Goal: Task Accomplishment & Management: Manage account settings

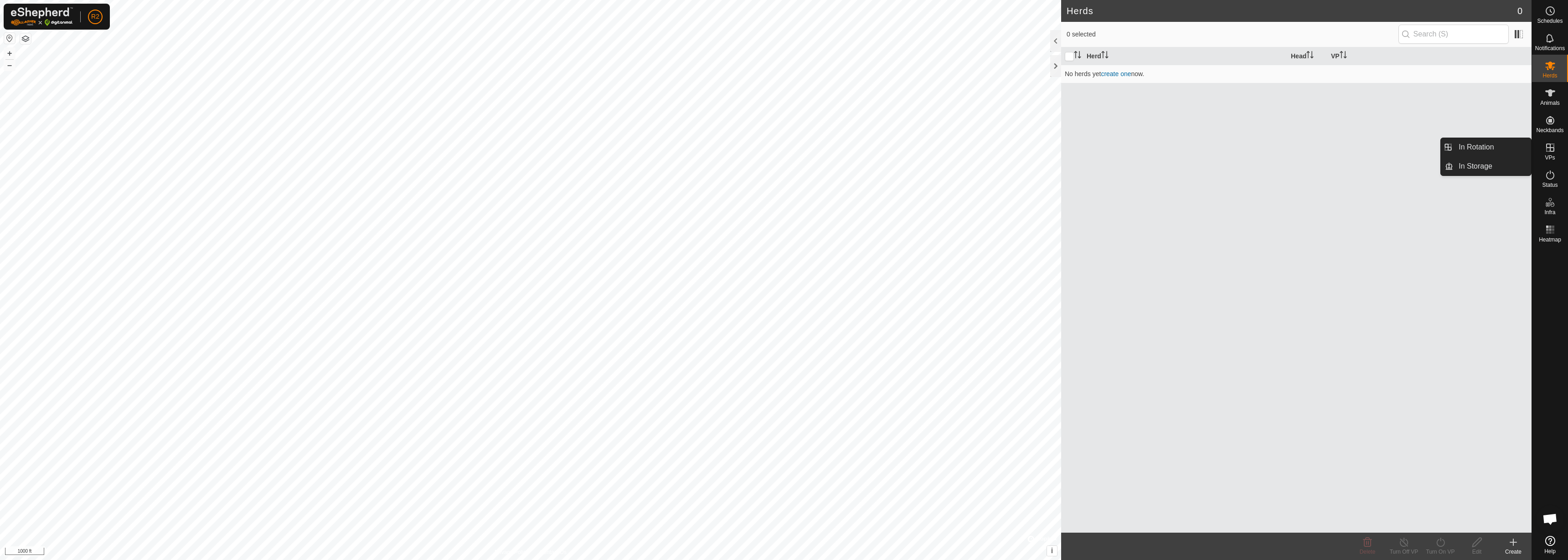
click at [1544, 148] on es-virtualpaddocks-svg-icon at bounding box center [1550, 147] width 16 height 15
click at [1517, 238] on div "Herd Head VP No herds yet create one now." at bounding box center [1296, 290] width 470 height 486
click at [1491, 228] on link "Pastures" at bounding box center [1491, 229] width 78 height 18
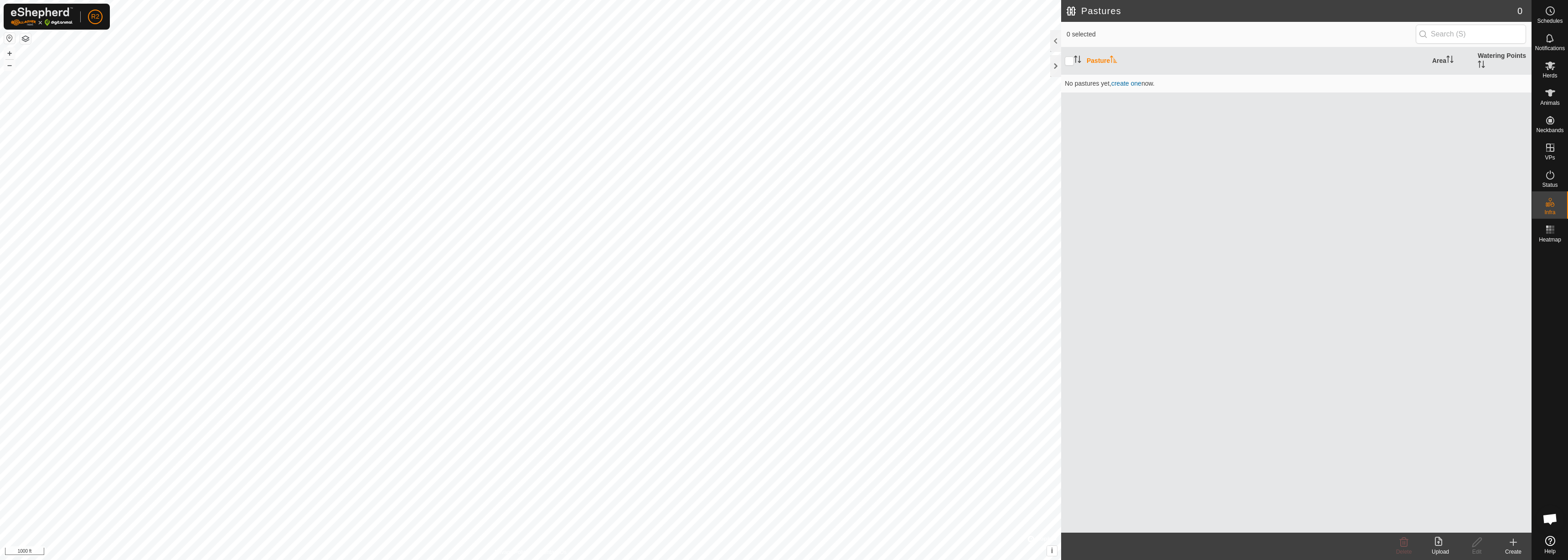
click at [1444, 542] on icon at bounding box center [1440, 542] width 11 height 11
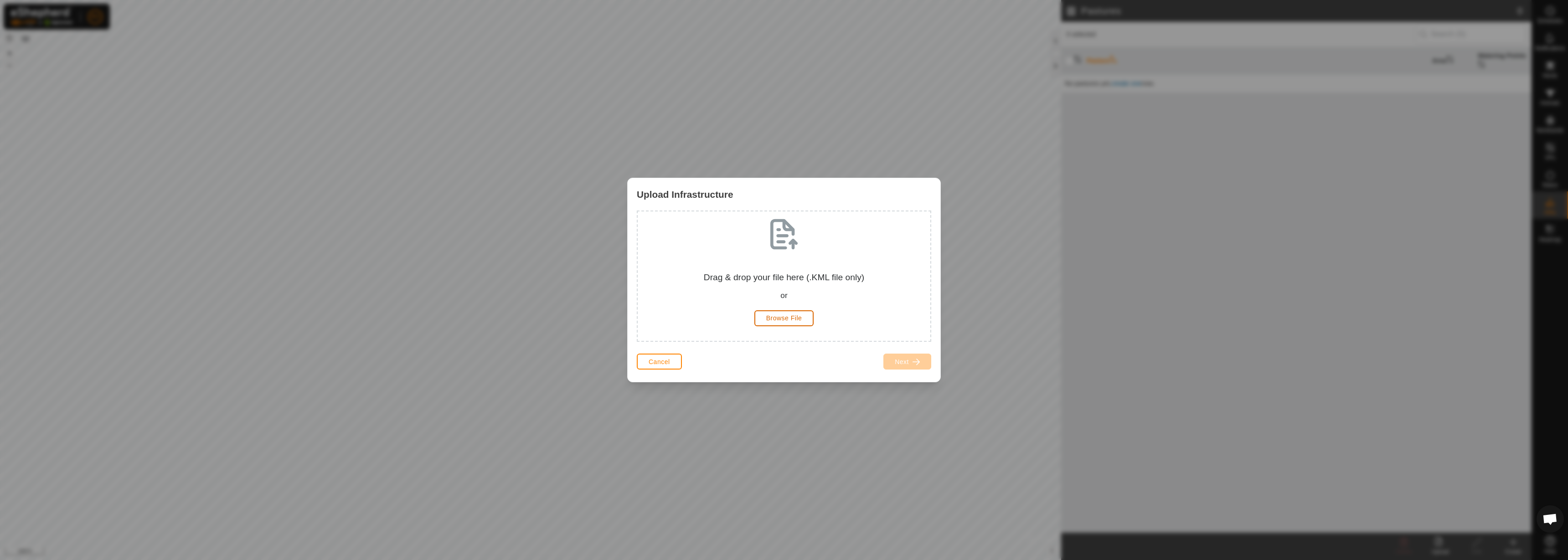
click at [792, 311] on button "Browse File" at bounding box center [784, 319] width 60 height 16
click at [780, 320] on span "Browse File" at bounding box center [784, 318] width 36 height 7
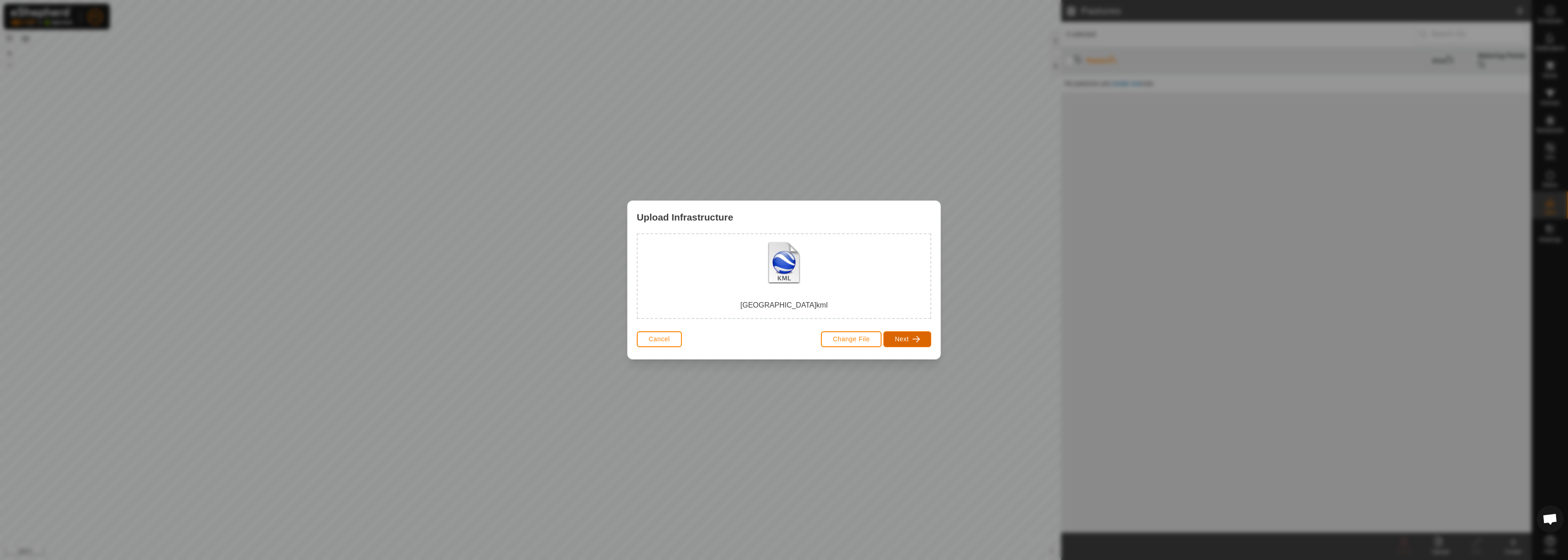
click at [902, 338] on span "Next" at bounding box center [901, 339] width 14 height 7
click at [688, 285] on div "Pasture" at bounding box center [710, 286] width 63 height 63
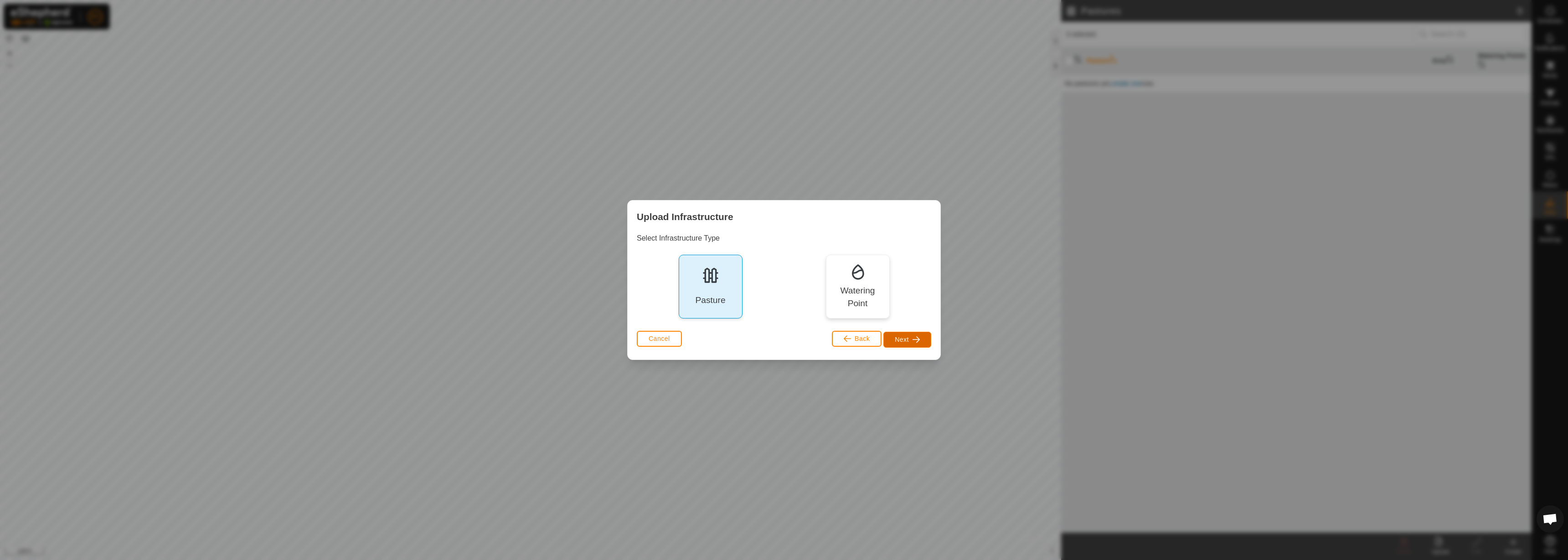
click at [910, 337] on button "Next" at bounding box center [907, 340] width 48 height 16
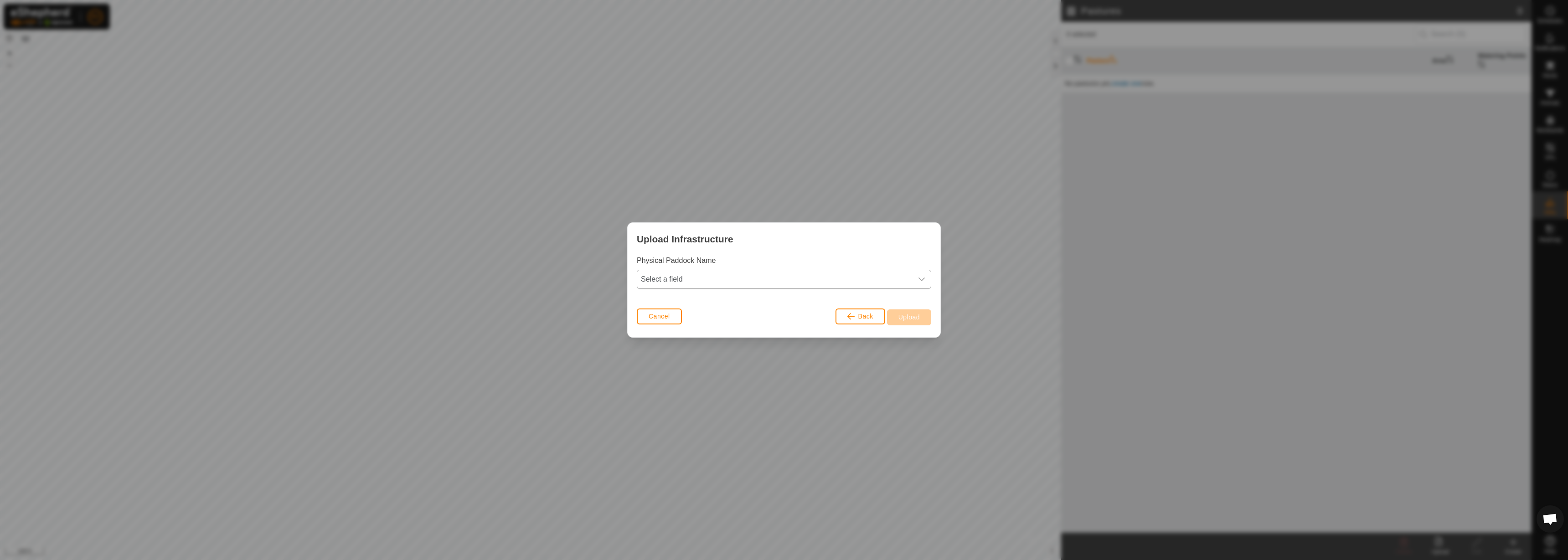
click at [729, 278] on span "Select a field" at bounding box center [775, 279] width 275 height 18
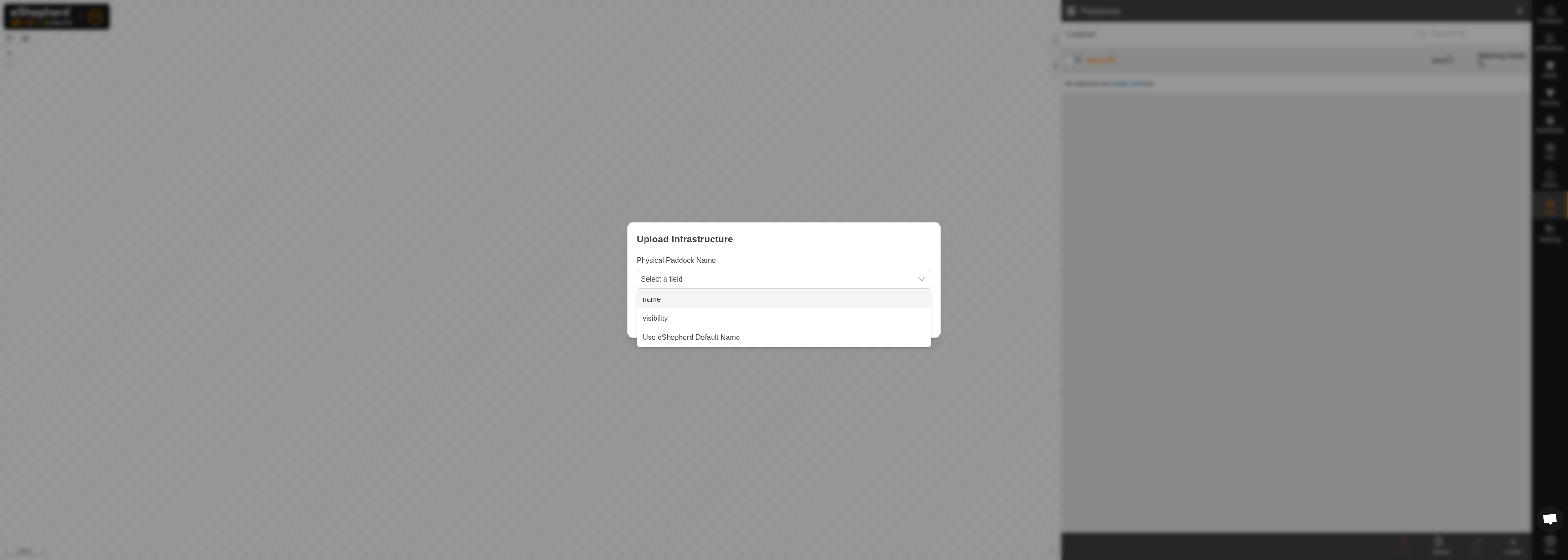
click at [714, 297] on li "name" at bounding box center [784, 299] width 293 height 18
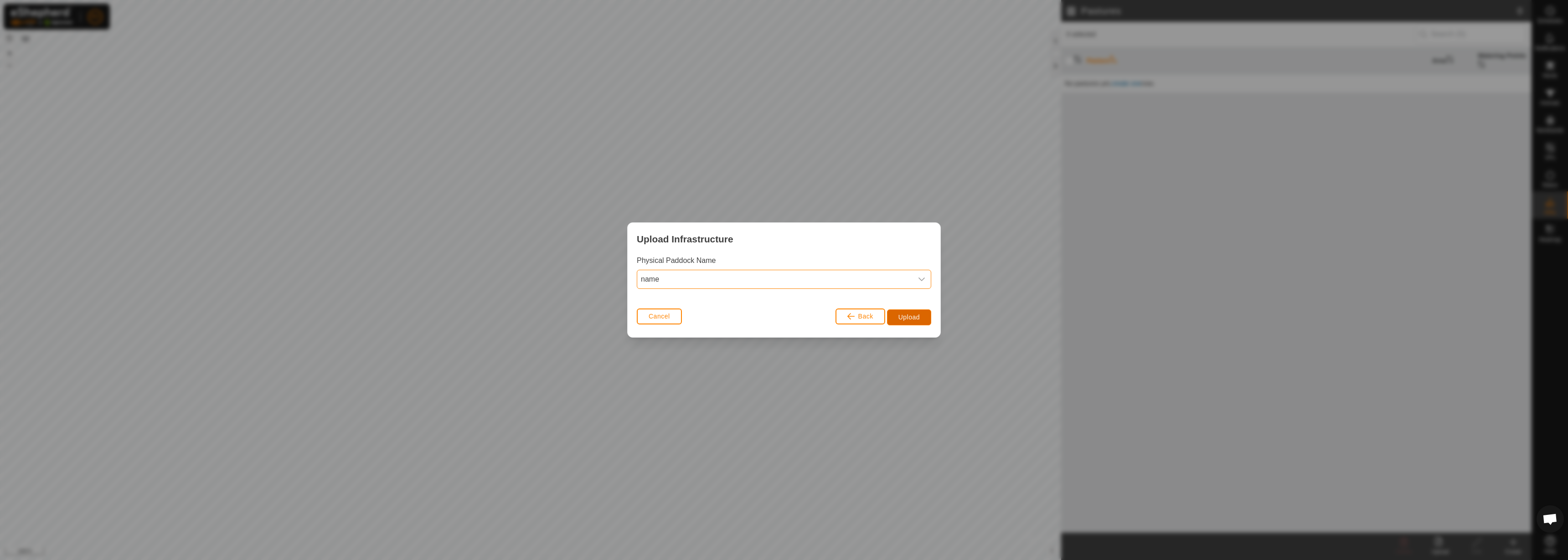
click at [902, 319] on span "Upload" at bounding box center [909, 317] width 21 height 7
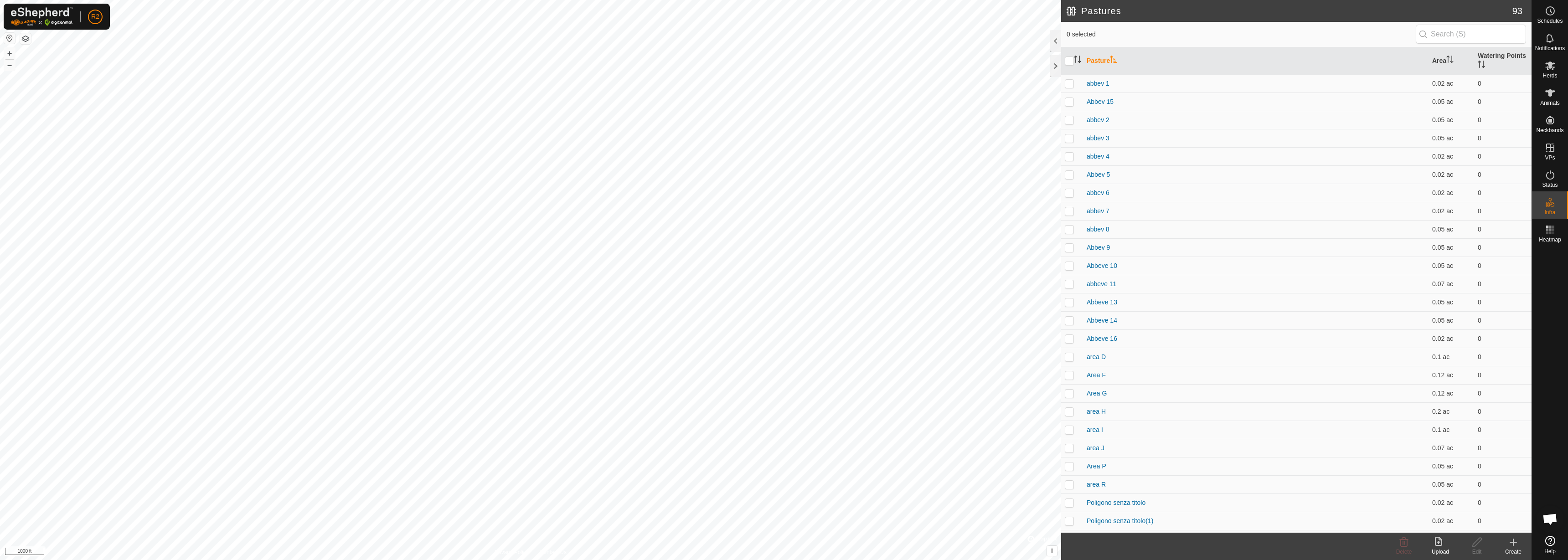
click at [11, 36] on button "button" at bounding box center [9, 38] width 11 height 11
click at [1070, 61] on input "checkbox" at bounding box center [1069, 61] width 9 height 9
checkbox input "true"
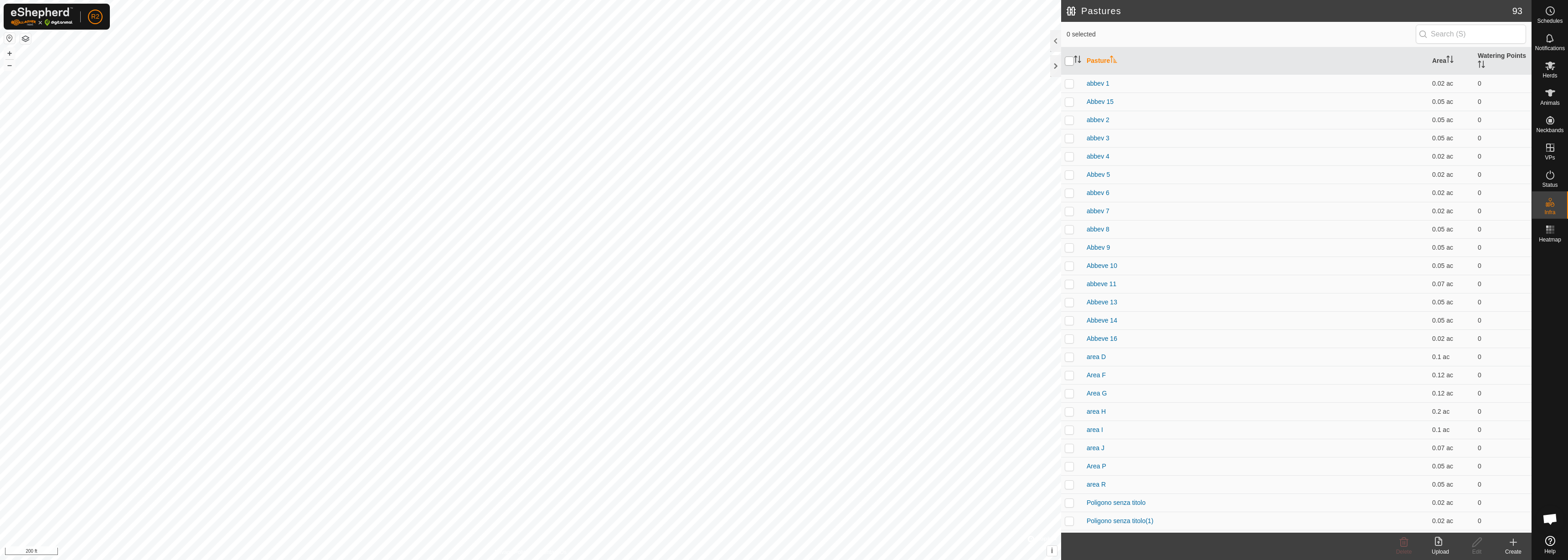
checkbox input "true"
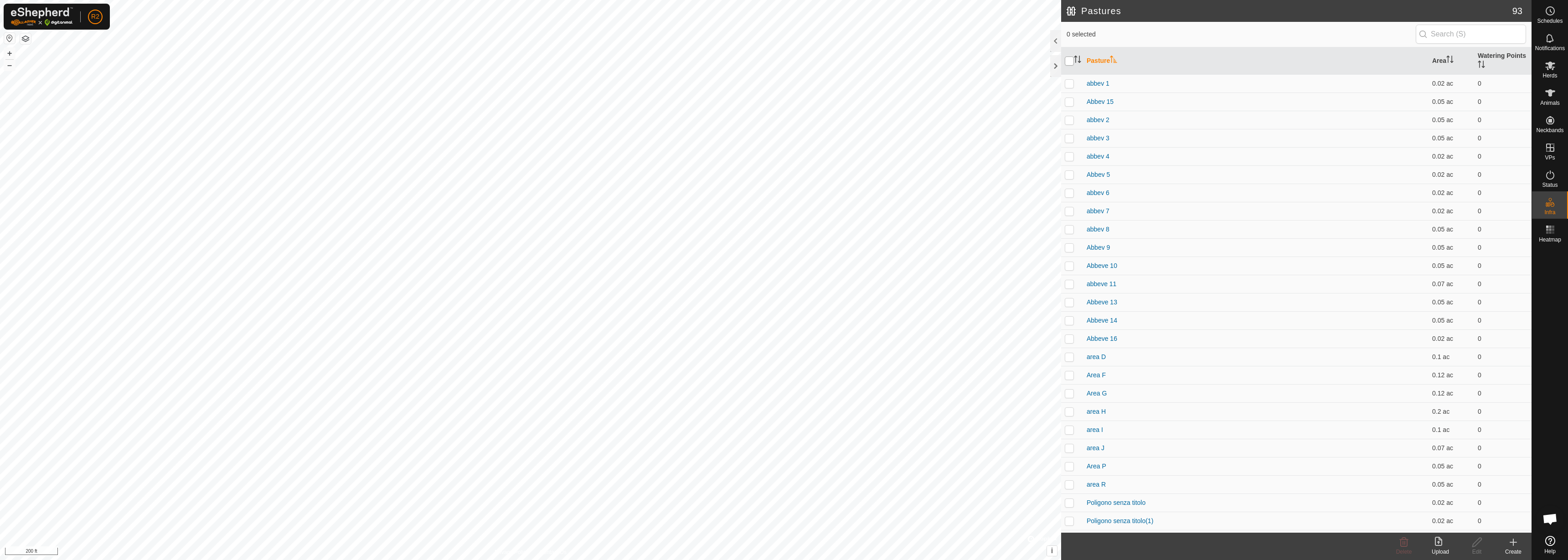
checkbox input "true"
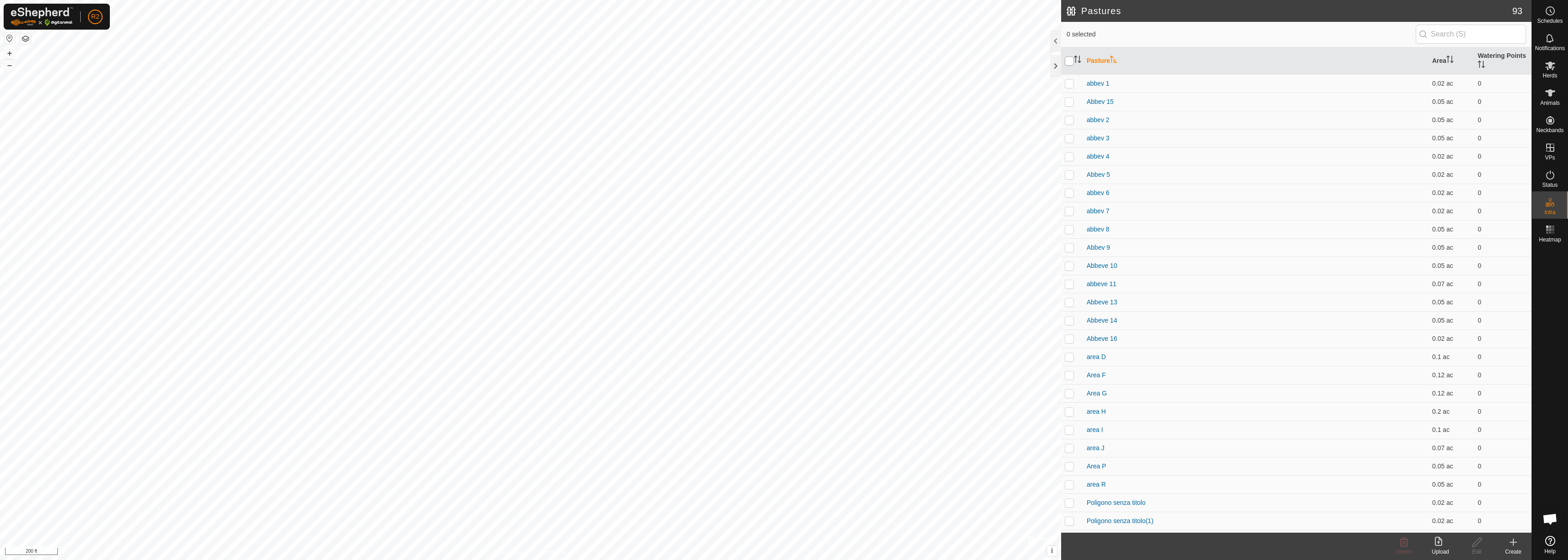
checkbox input "true"
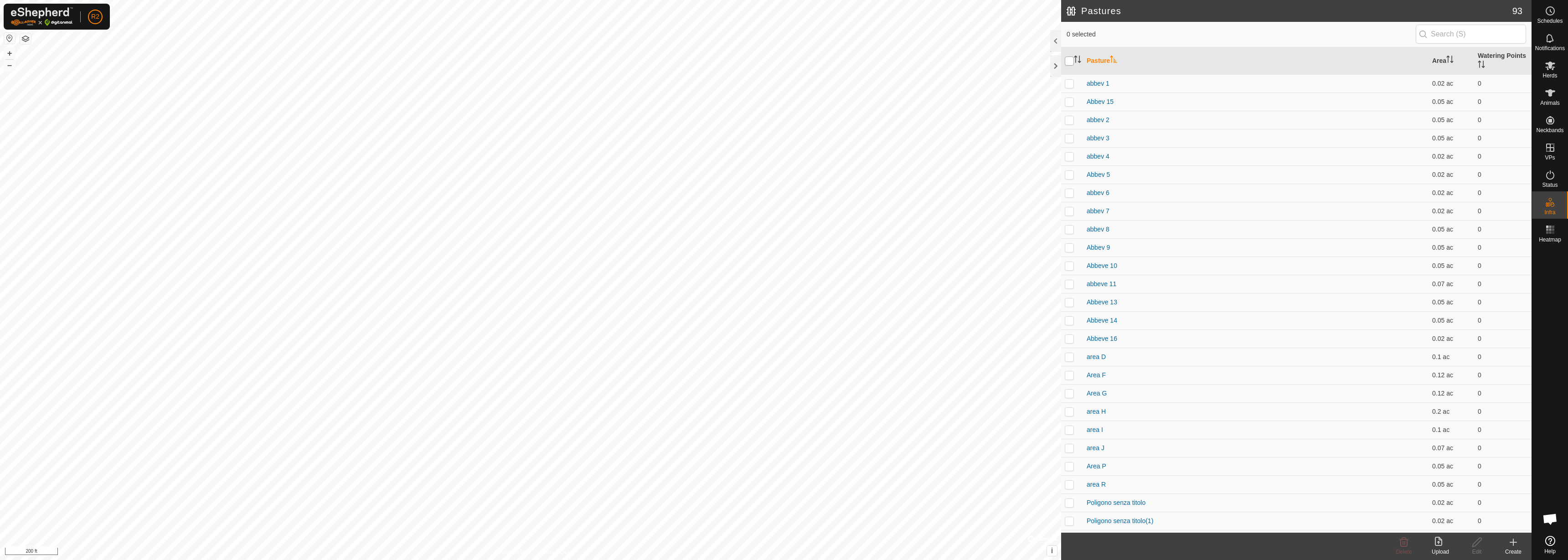
checkbox input "true"
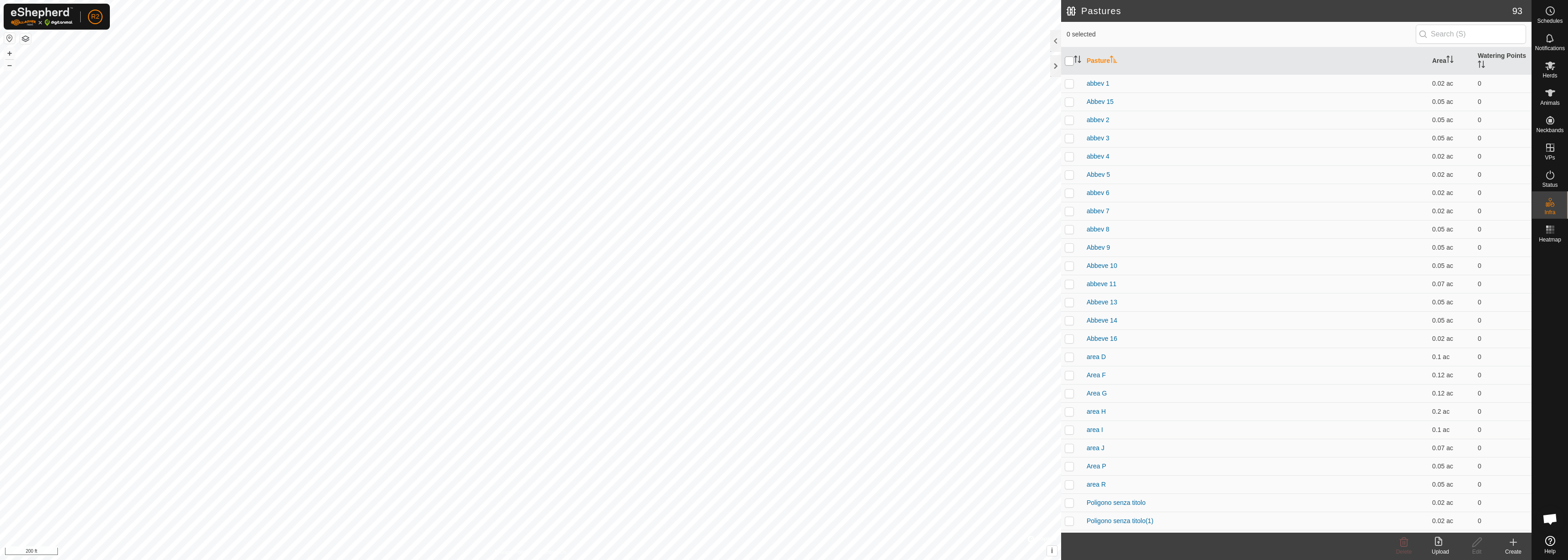
checkbox input "true"
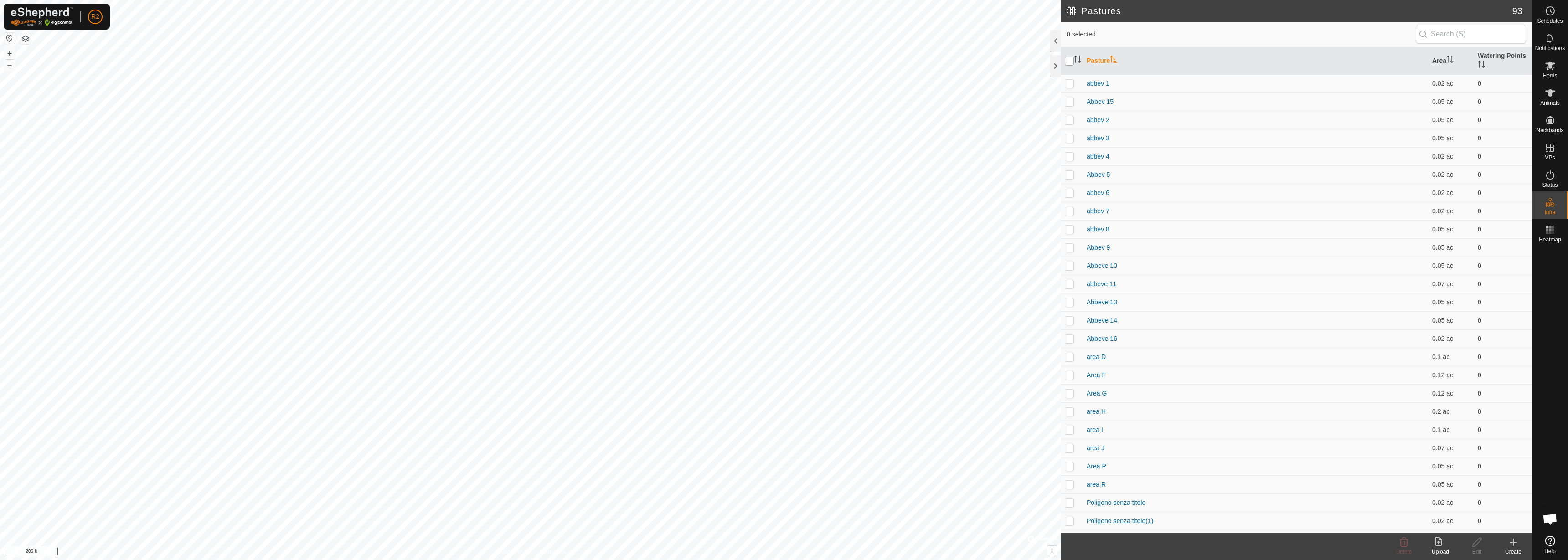
checkbox input "true"
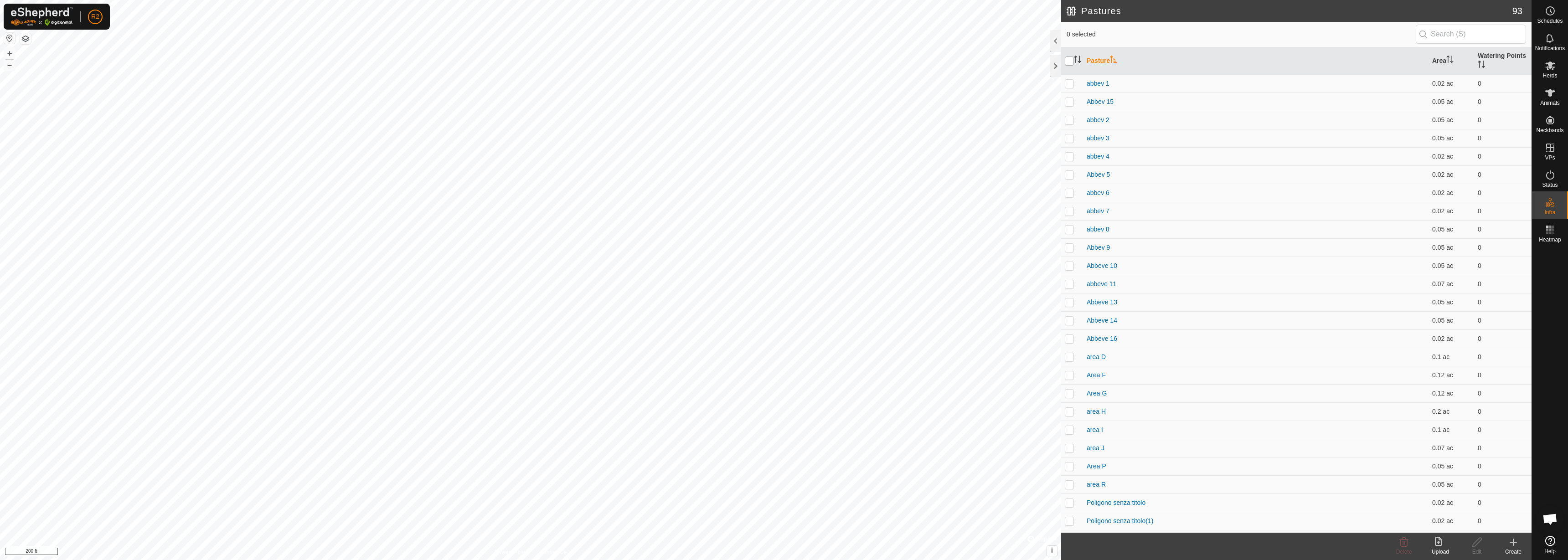
checkbox input "true"
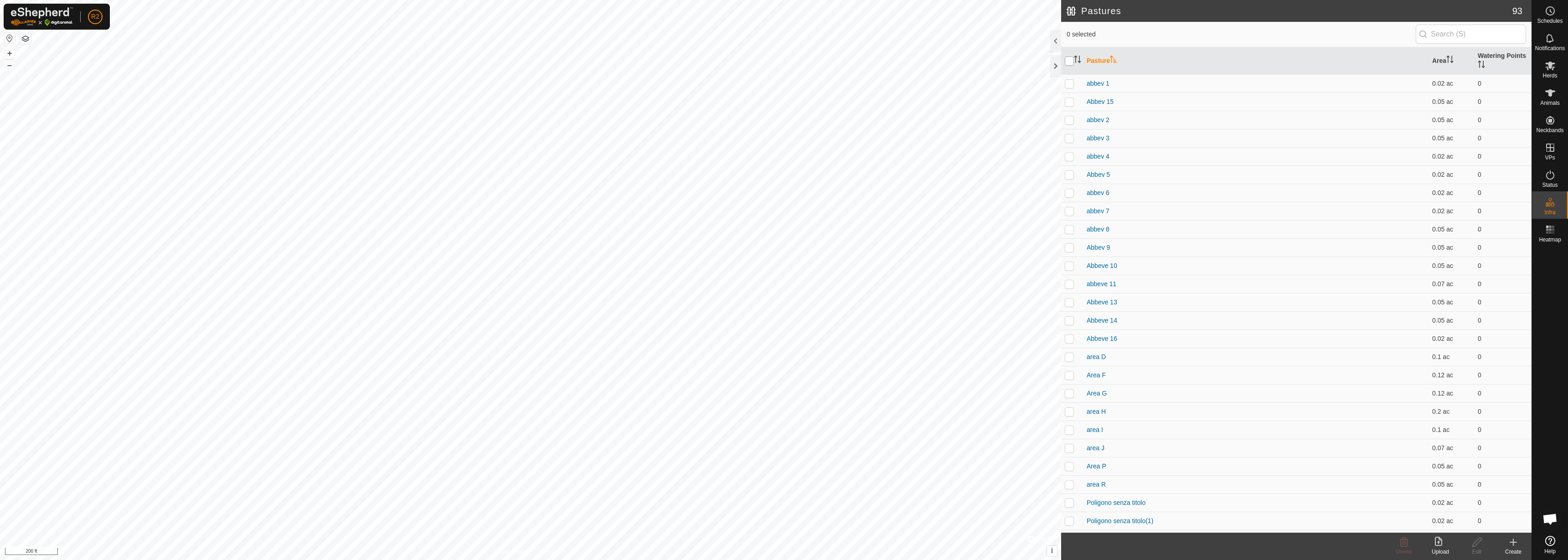
checkbox input "true"
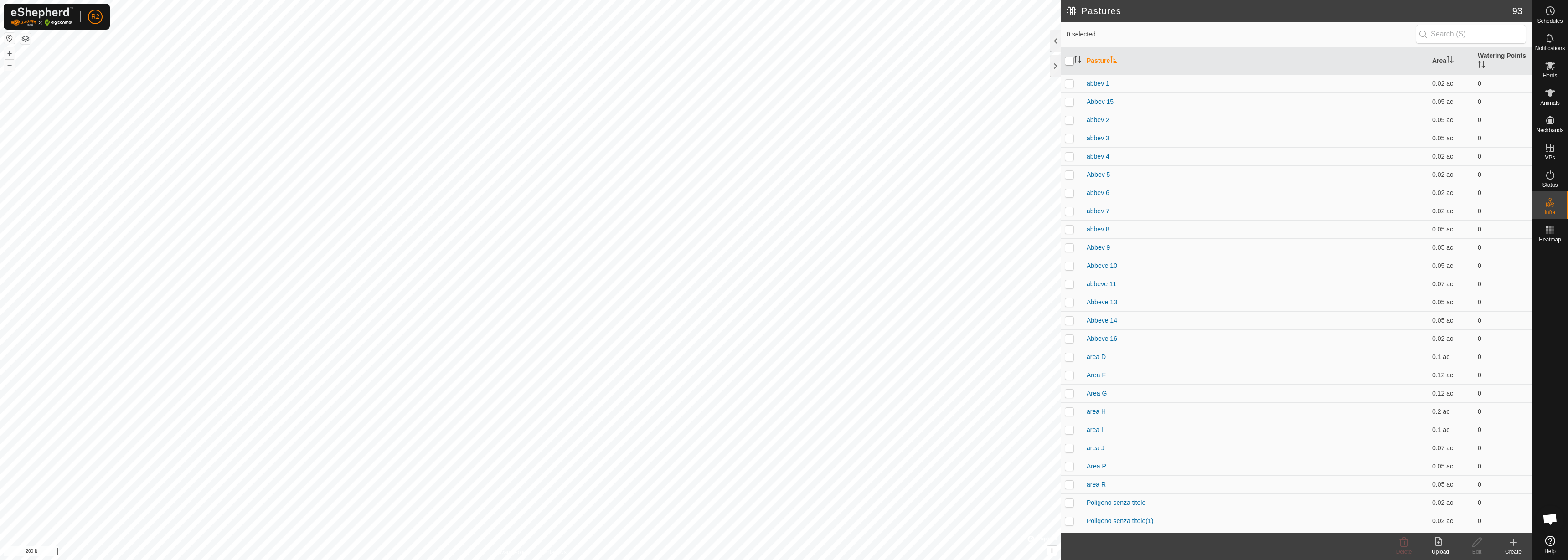
checkbox input "true"
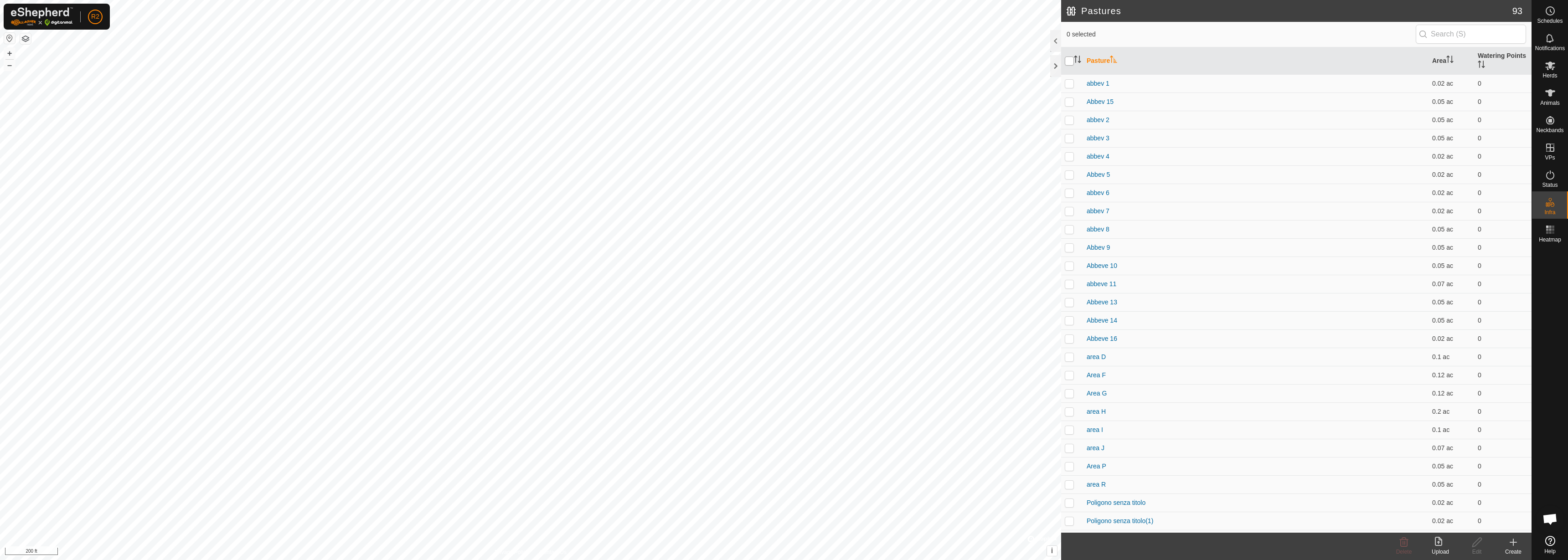
checkbox input "true"
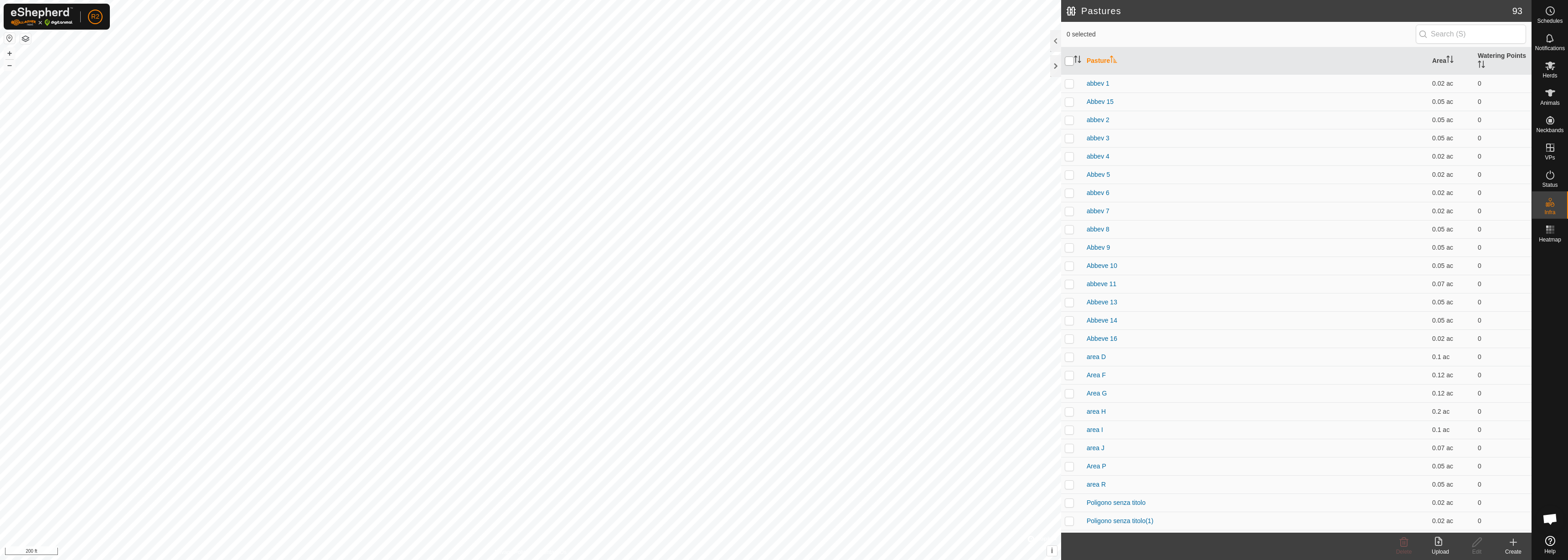
checkbox input "true"
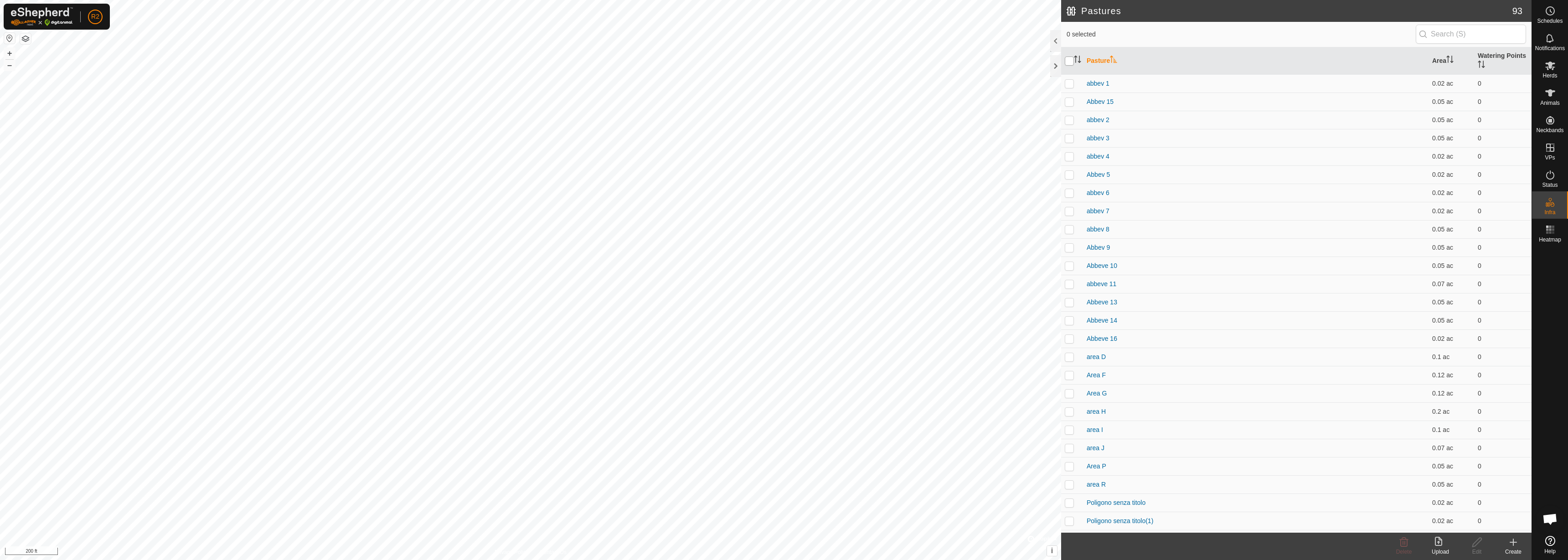
checkbox input "true"
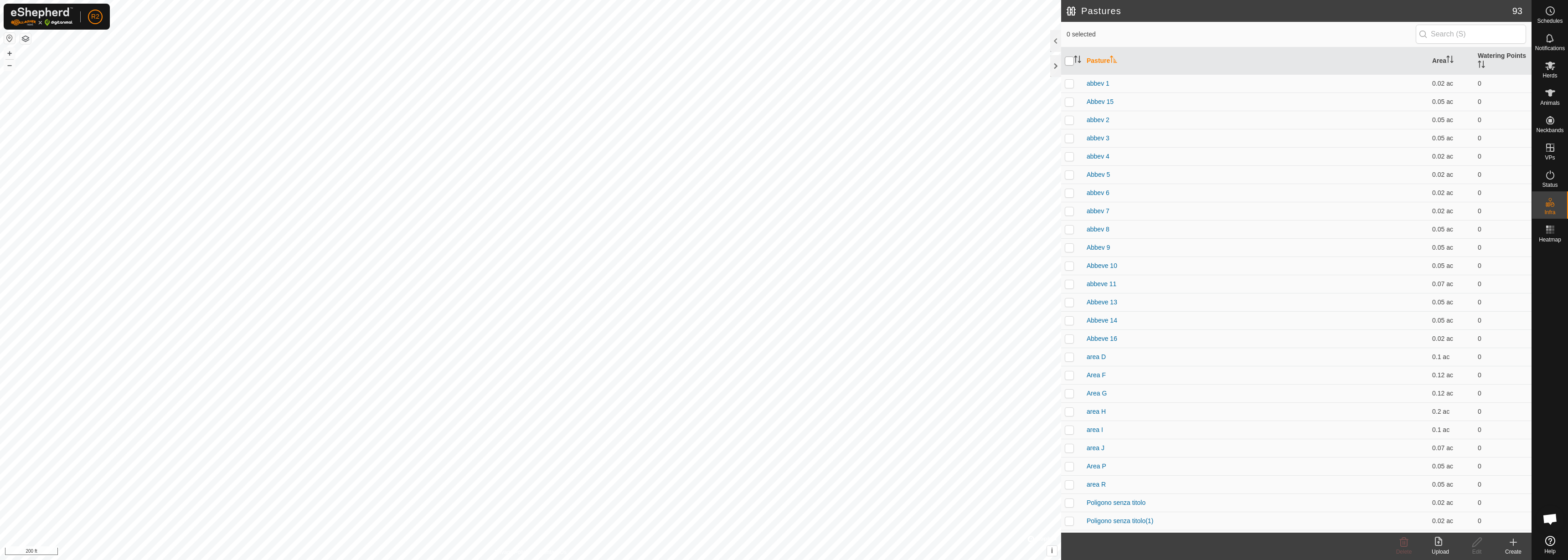
checkbox input "true"
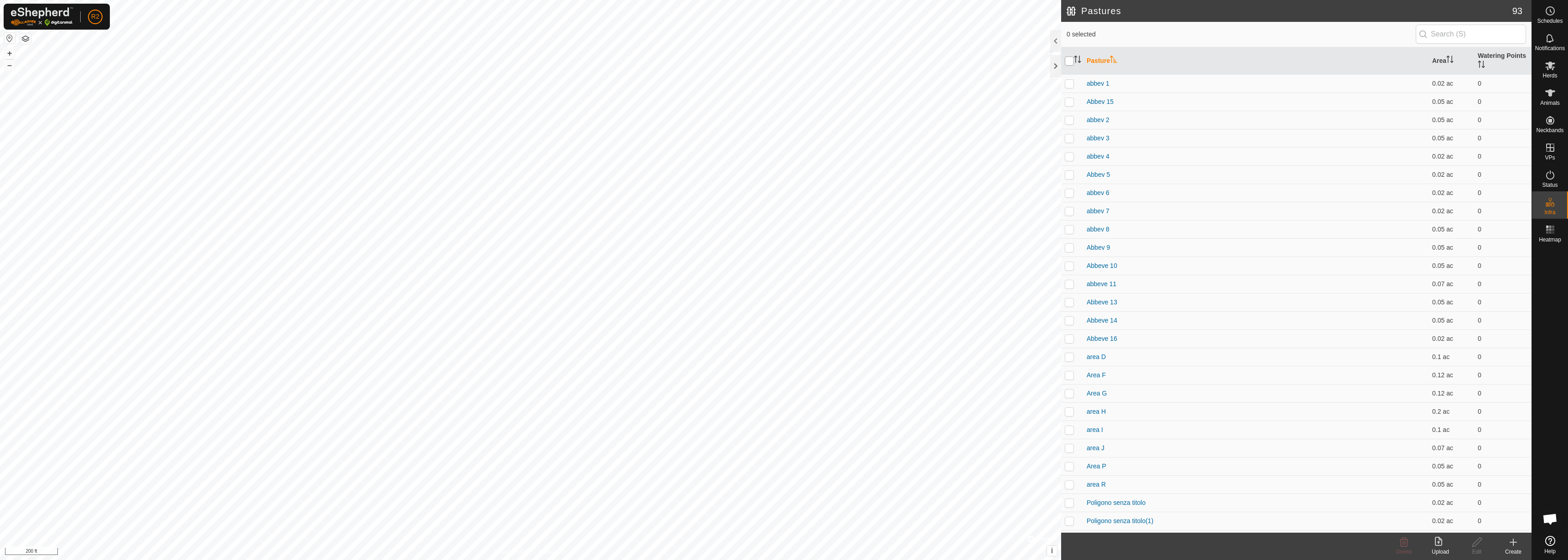
checkbox input "true"
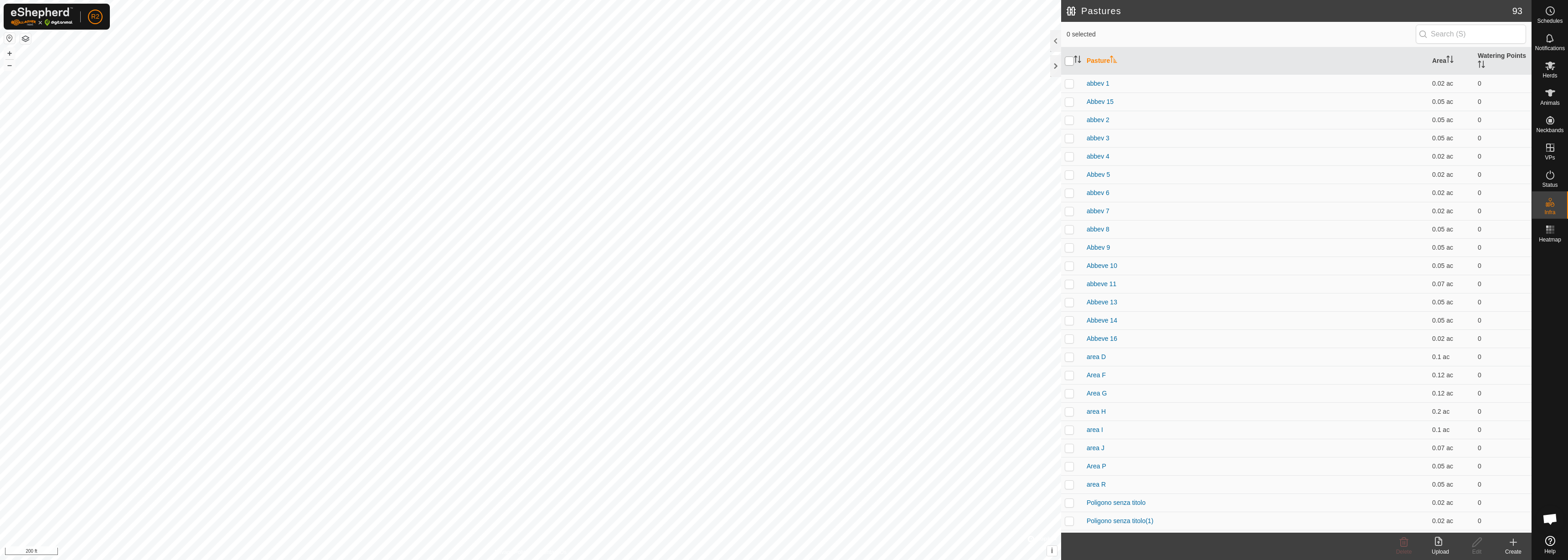
checkbox input "true"
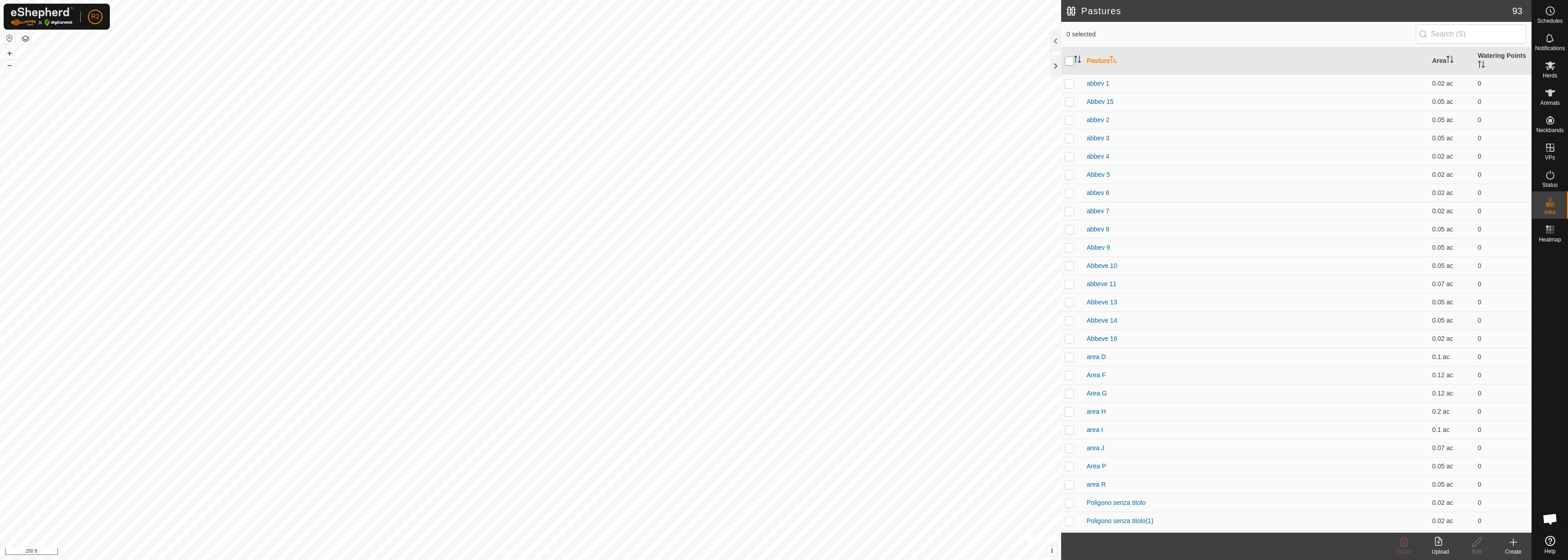
checkbox input "true"
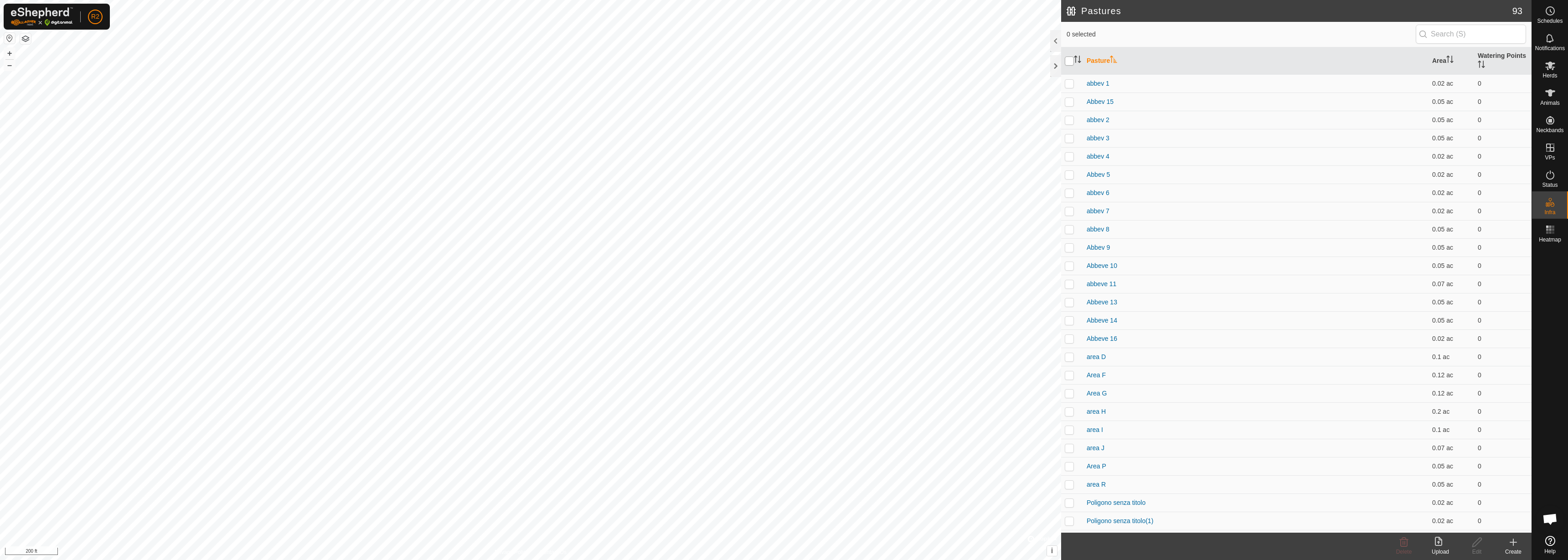
checkbox input "true"
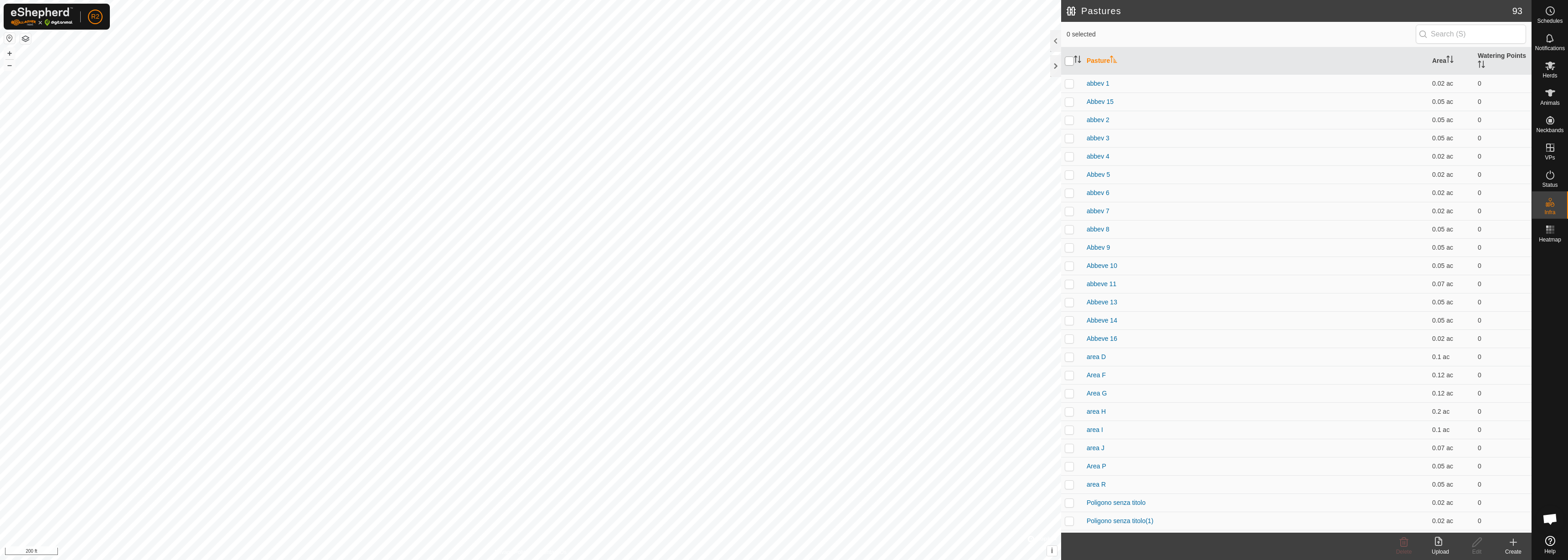
checkbox input "true"
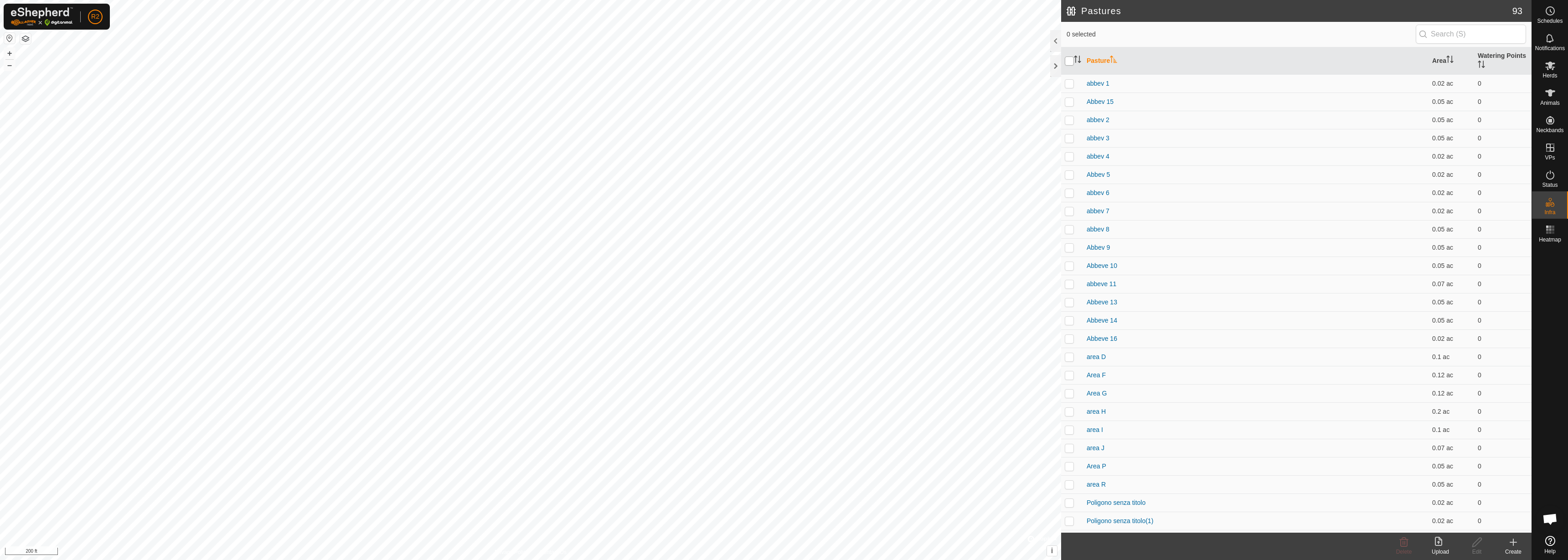
checkbox input "true"
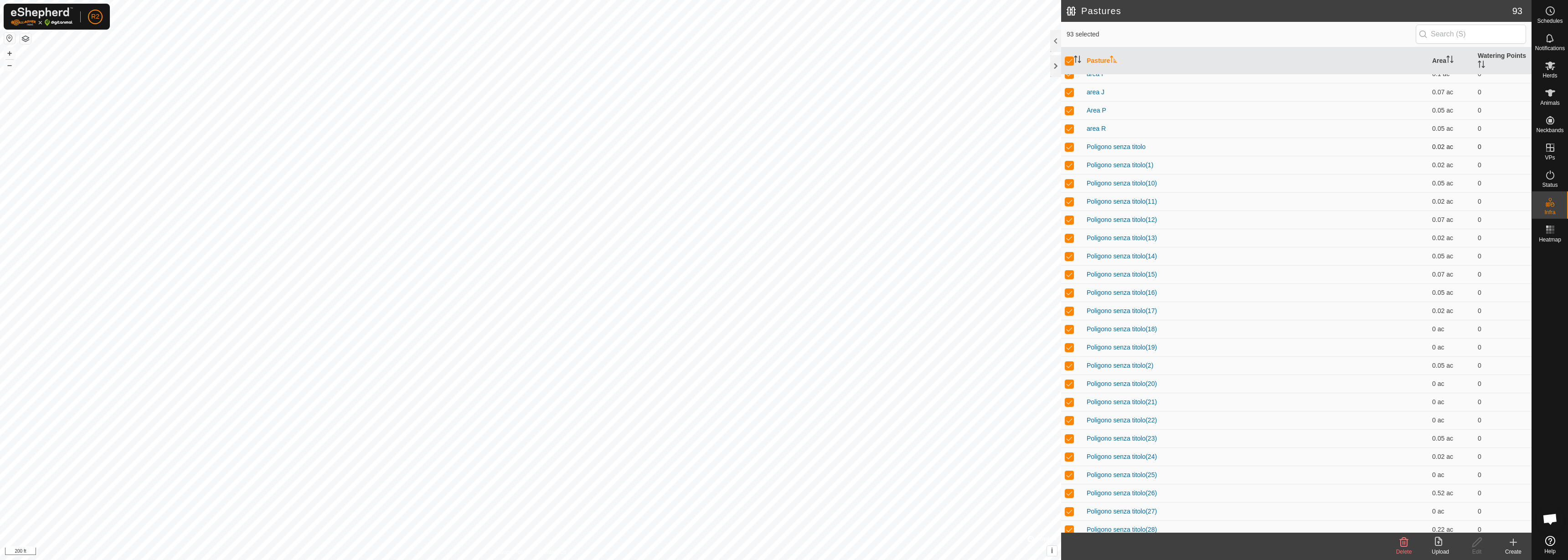
scroll to position [342, 0]
click at [1119, 141] on td "area R" at bounding box center [1256, 142] width 346 height 18
click at [1088, 142] on link "area R" at bounding box center [1096, 143] width 19 height 7
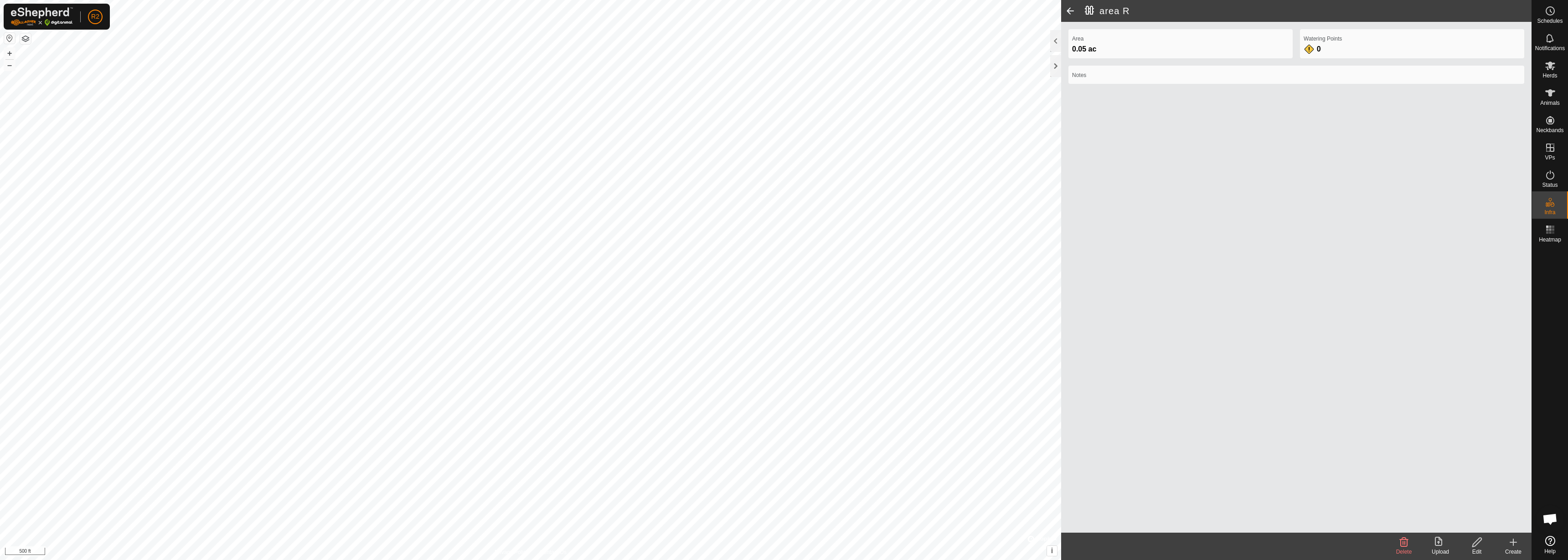
click at [1408, 544] on icon at bounding box center [1403, 542] width 11 height 11
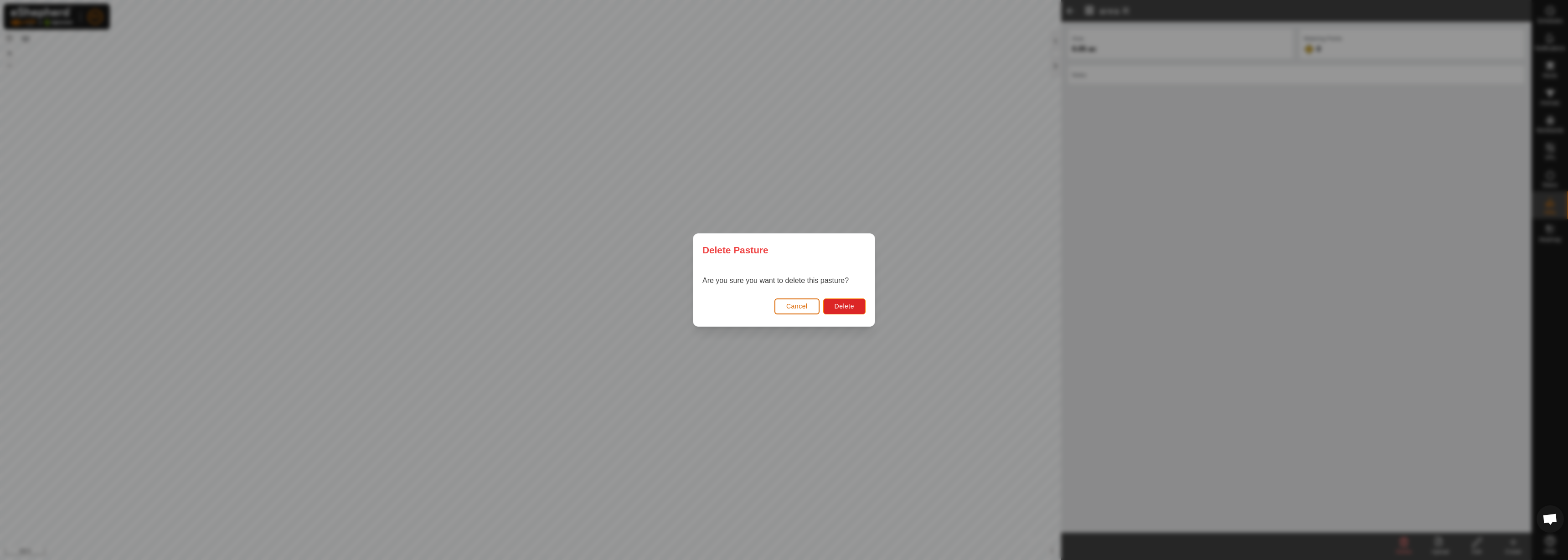
click at [786, 306] on span "Cancel" at bounding box center [796, 306] width 21 height 7
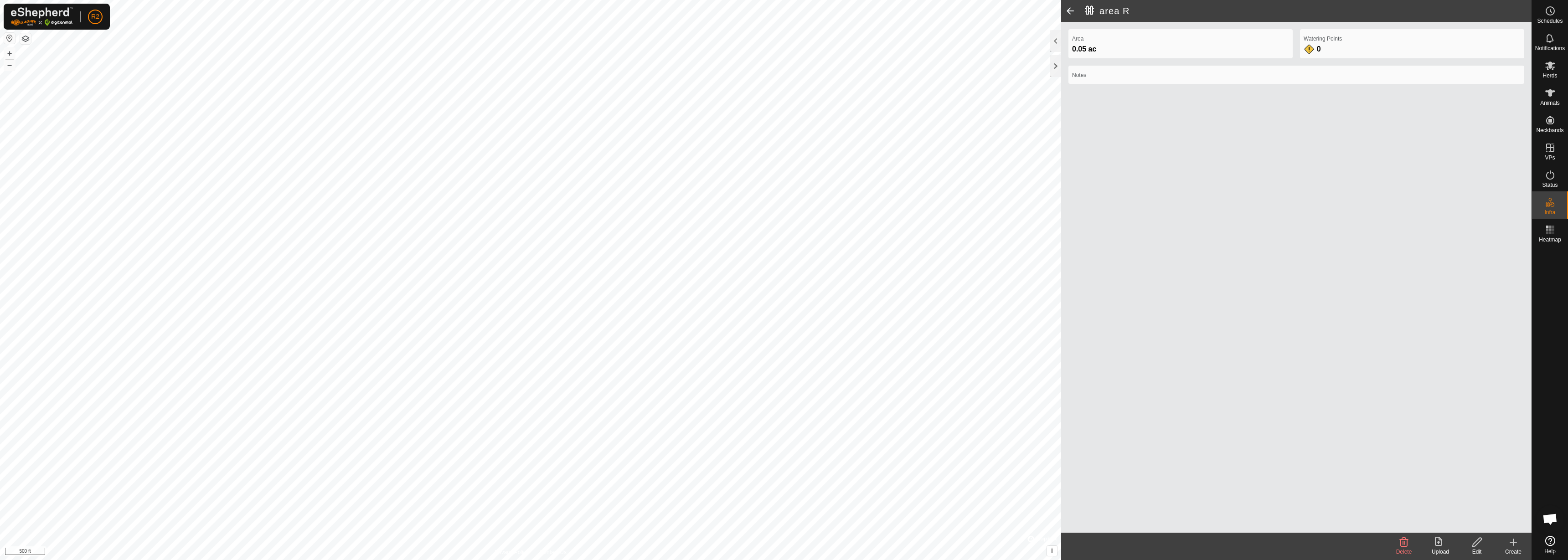
click at [1070, 7] on span at bounding box center [1070, 11] width 18 height 22
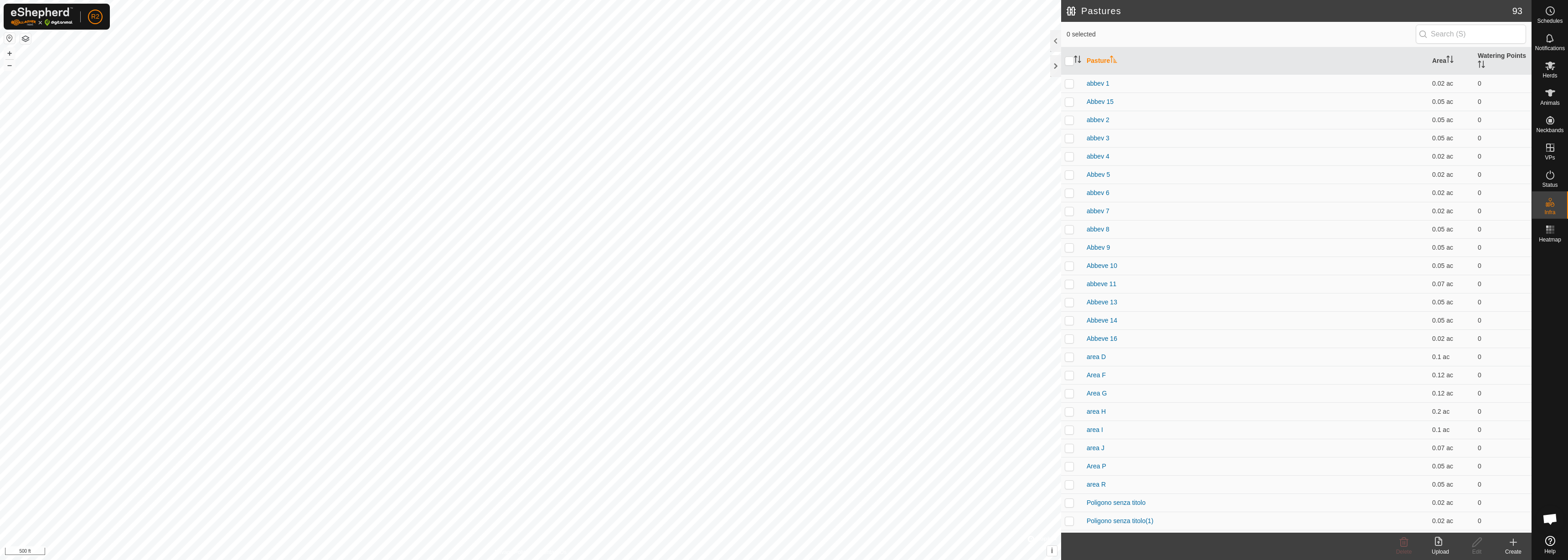
click at [1075, 60] on icon "Activate to sort" at bounding box center [1077, 59] width 7 height 7
click at [1070, 58] on input "checkbox" at bounding box center [1069, 61] width 9 height 9
checkbox input "true"
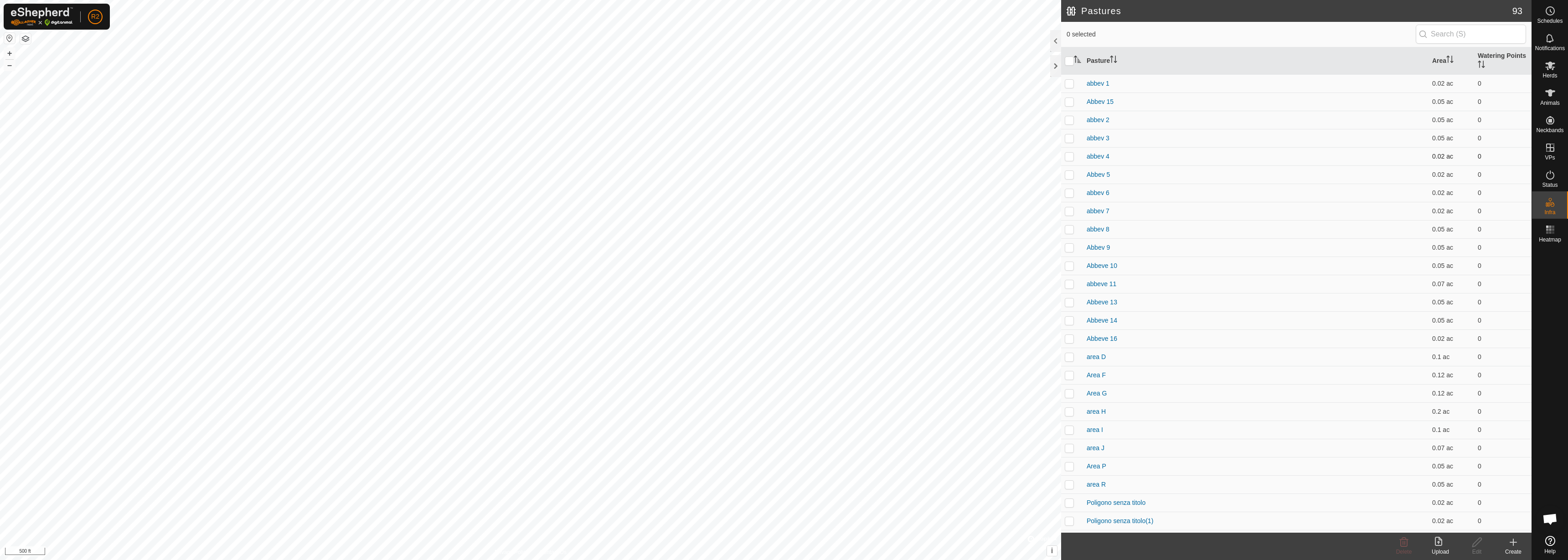
checkbox input "true"
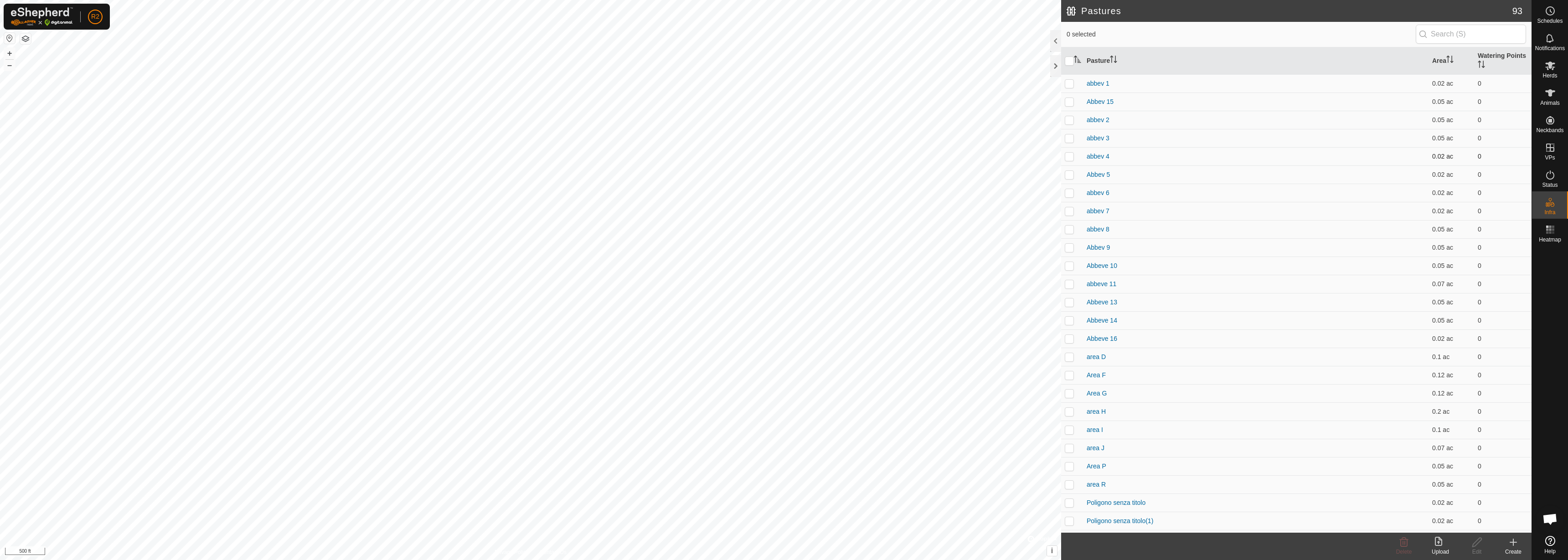
checkbox input "true"
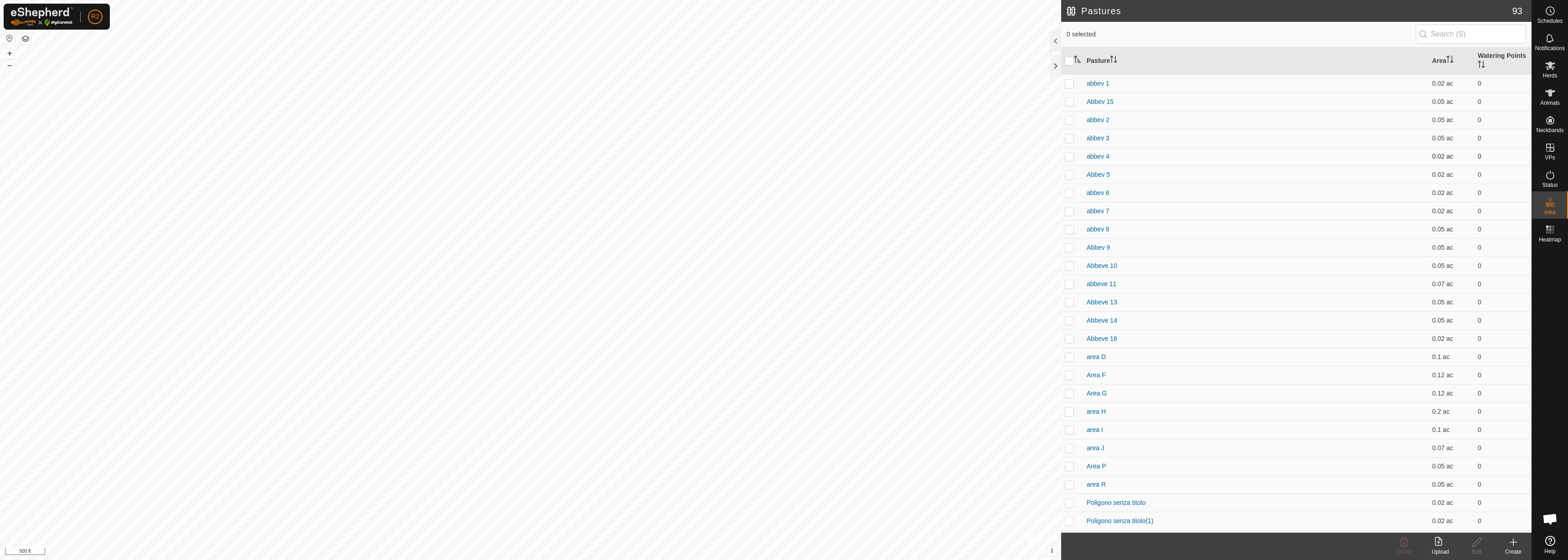
checkbox input "true"
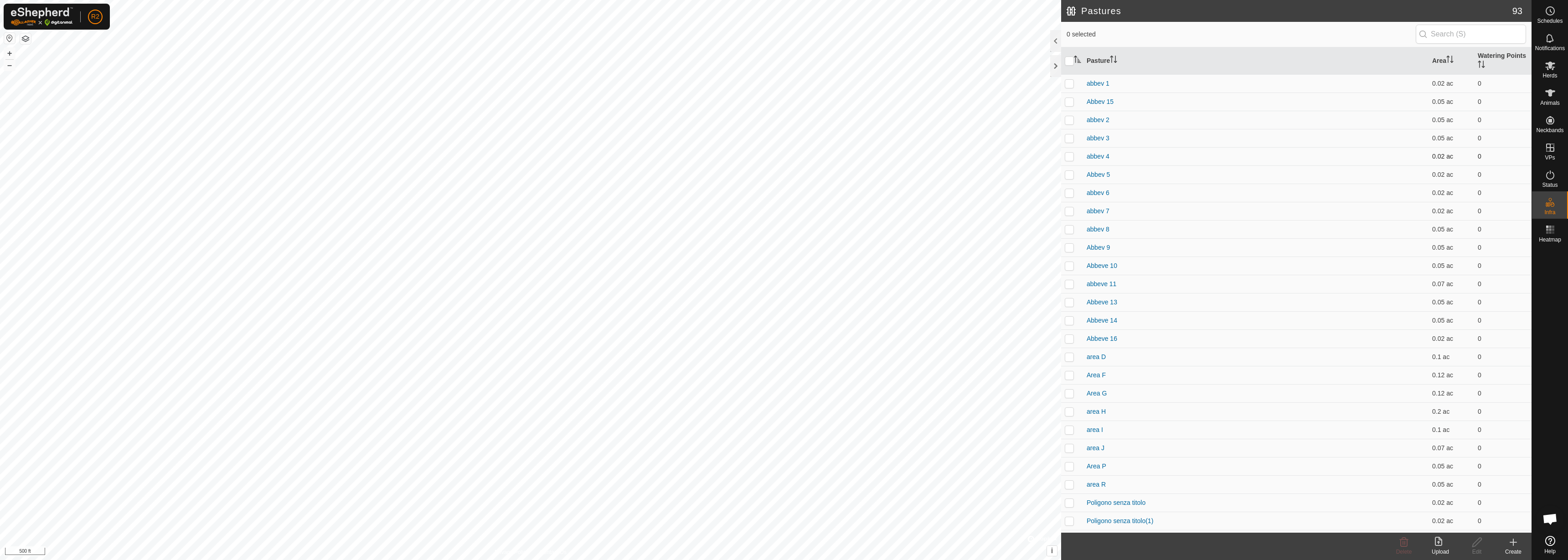
checkbox input "true"
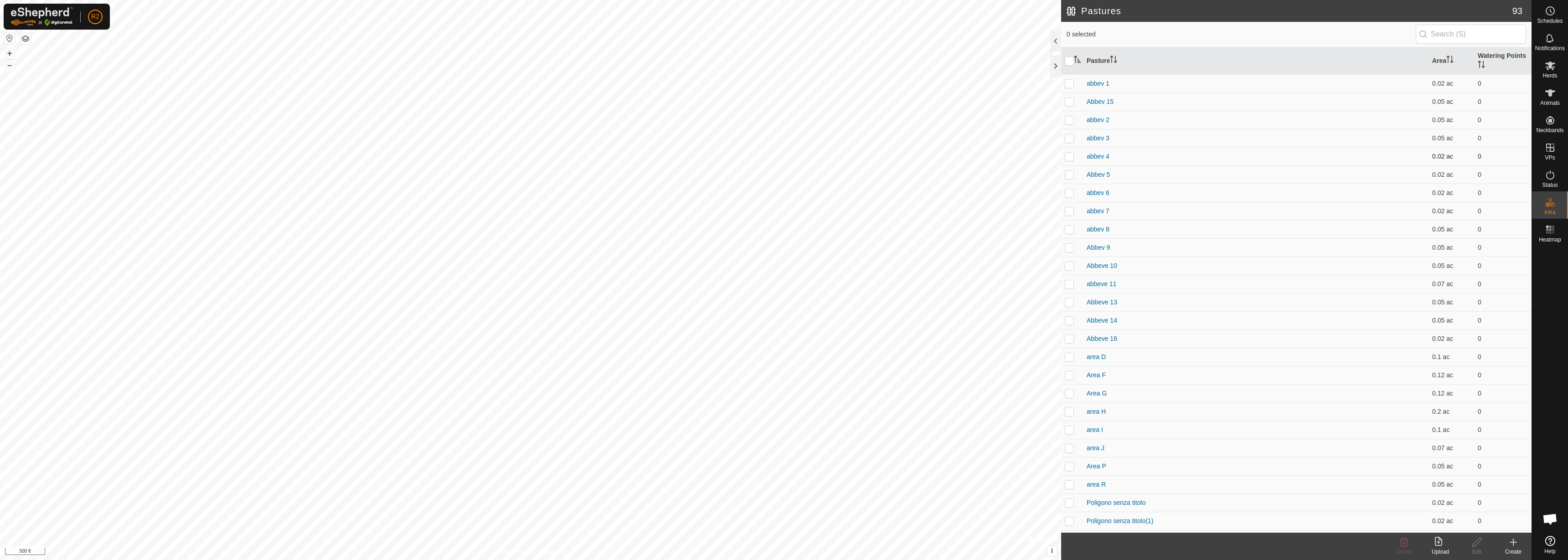
checkbox input "true"
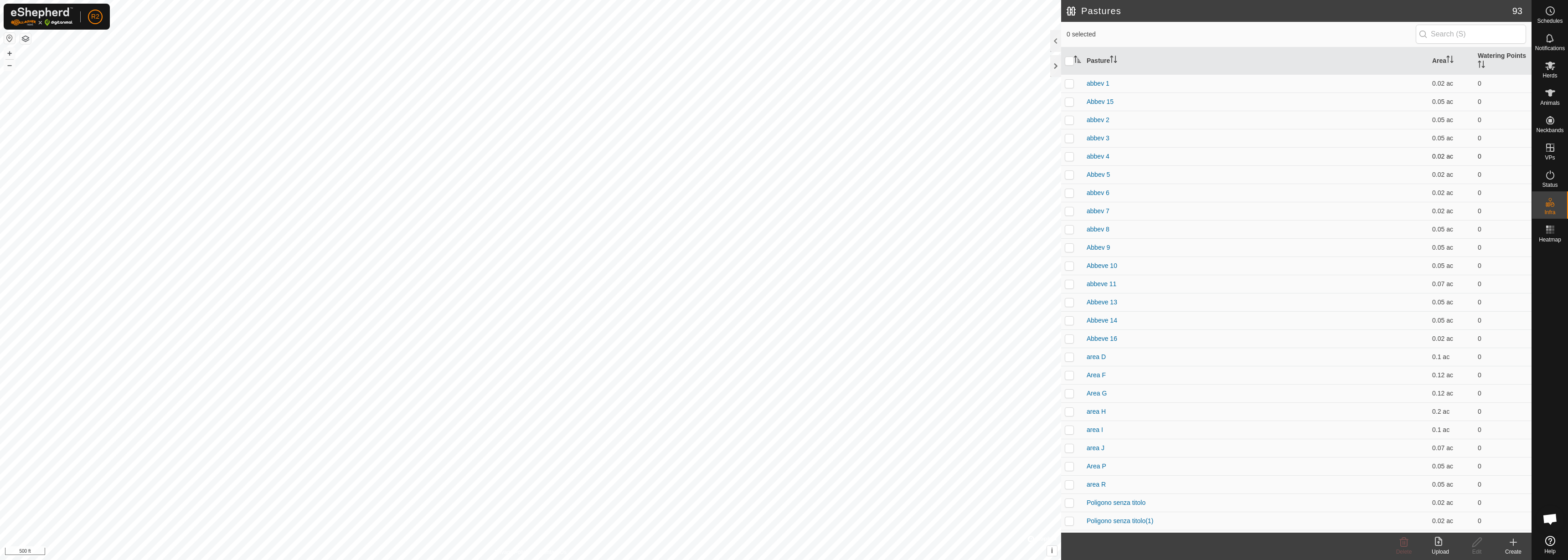
checkbox input "true"
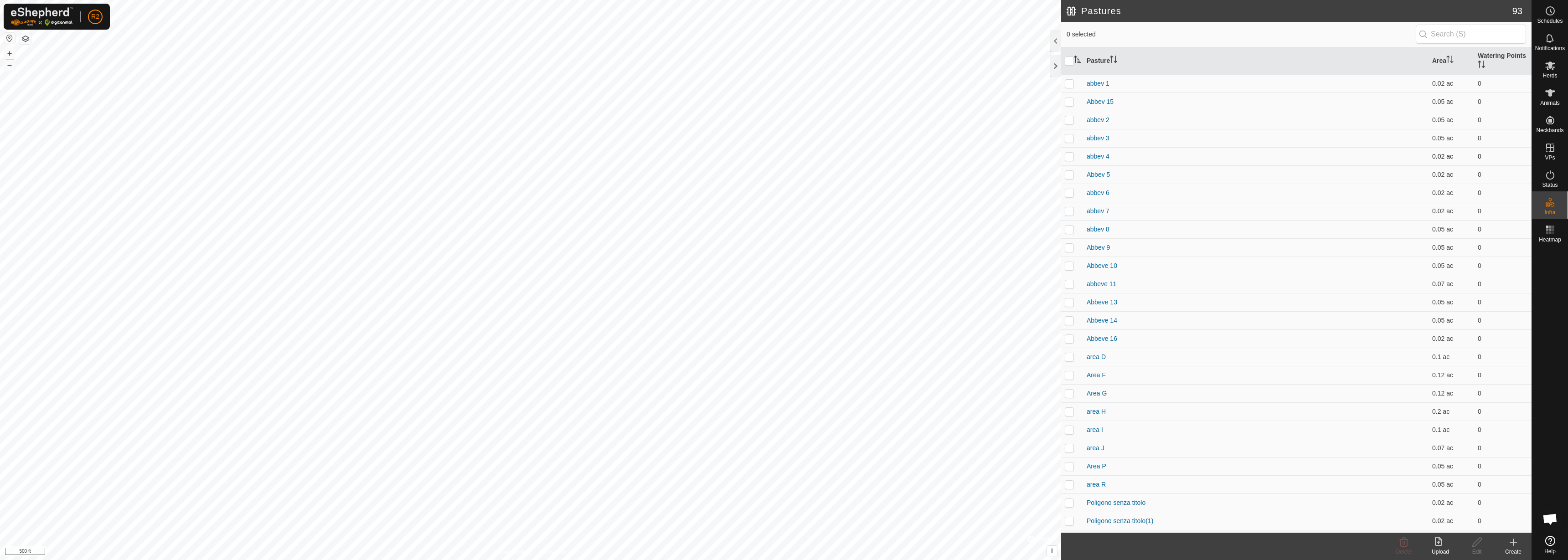
checkbox input "true"
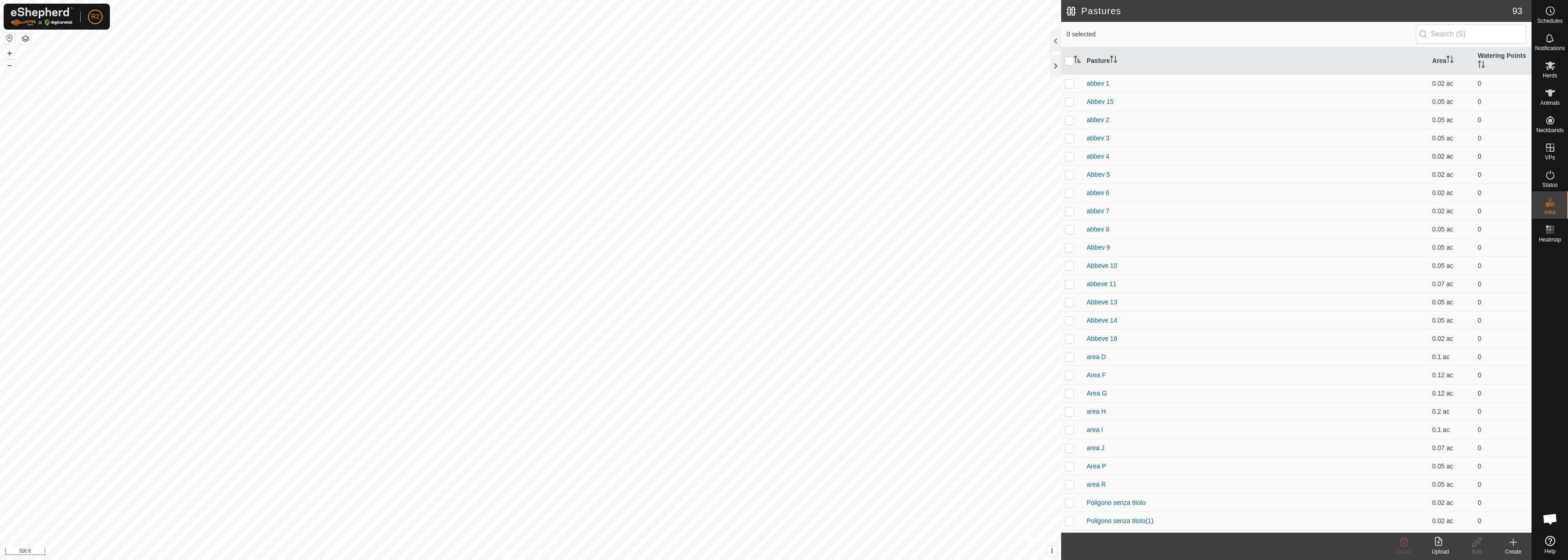
checkbox input "true"
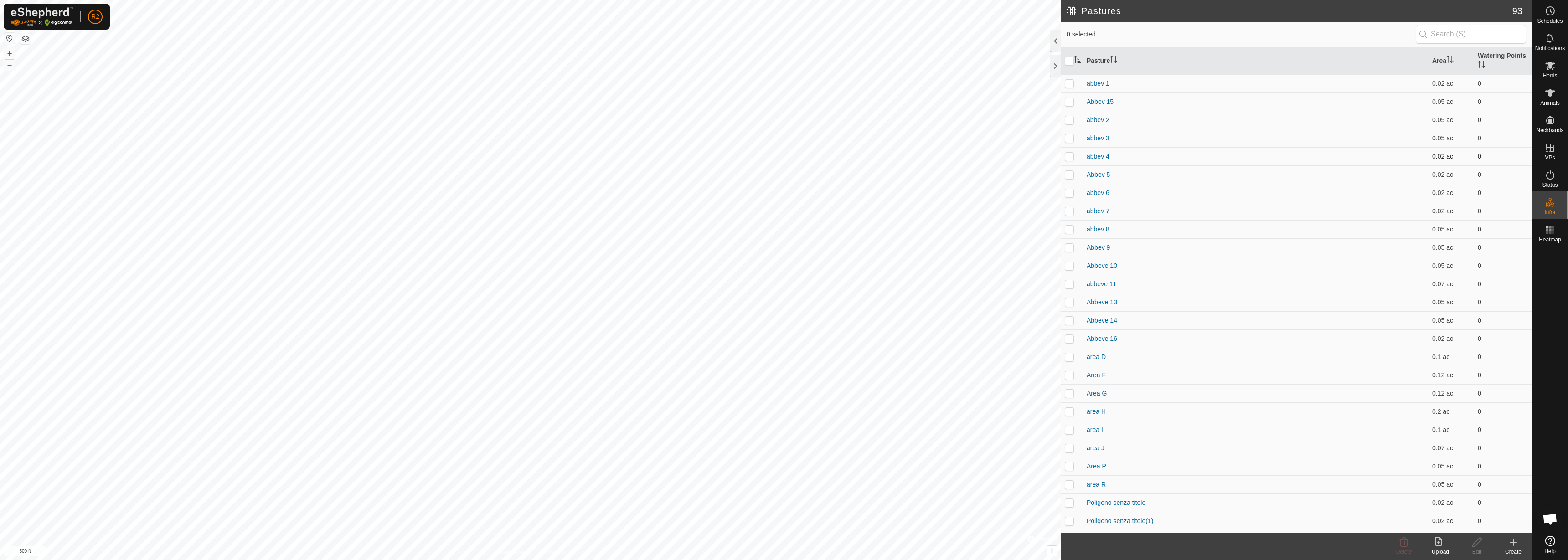
checkbox input "true"
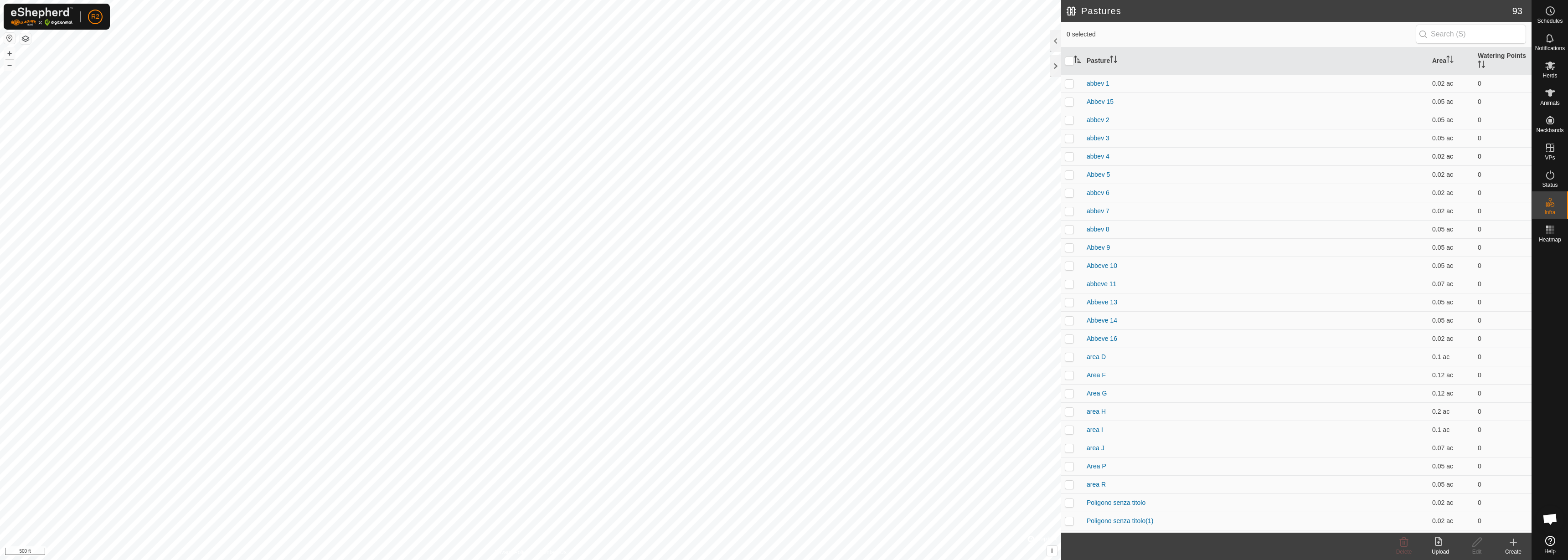
checkbox input "true"
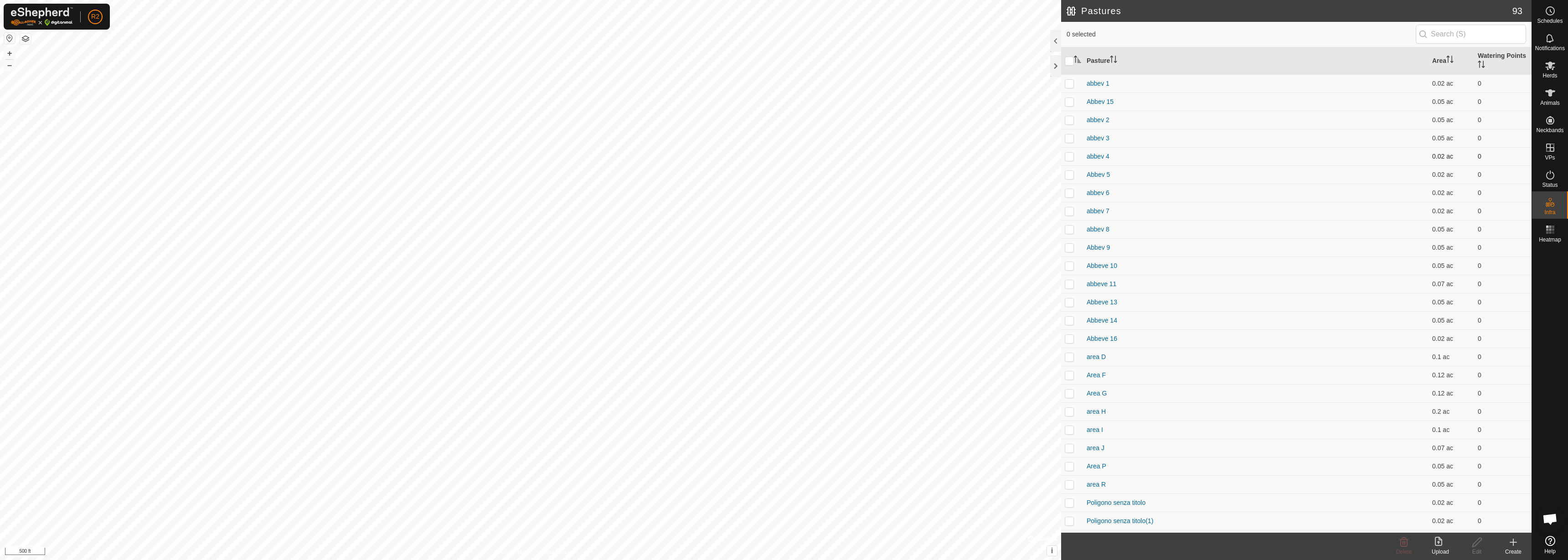
checkbox input "true"
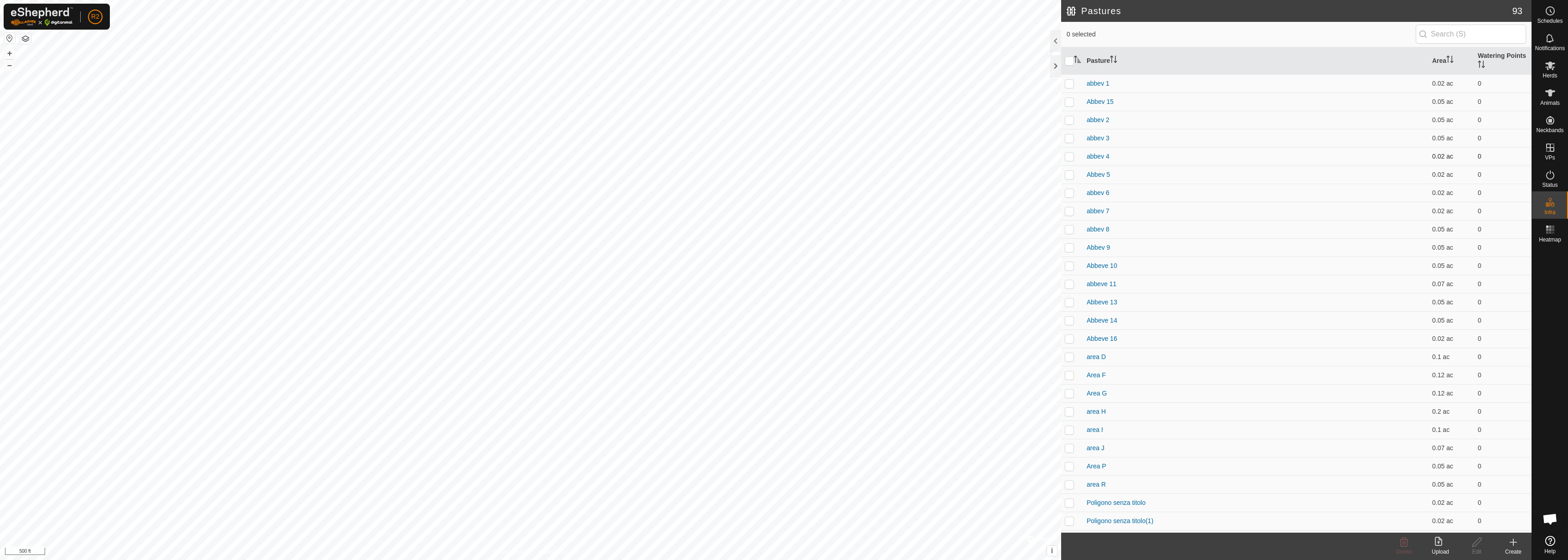
checkbox input "true"
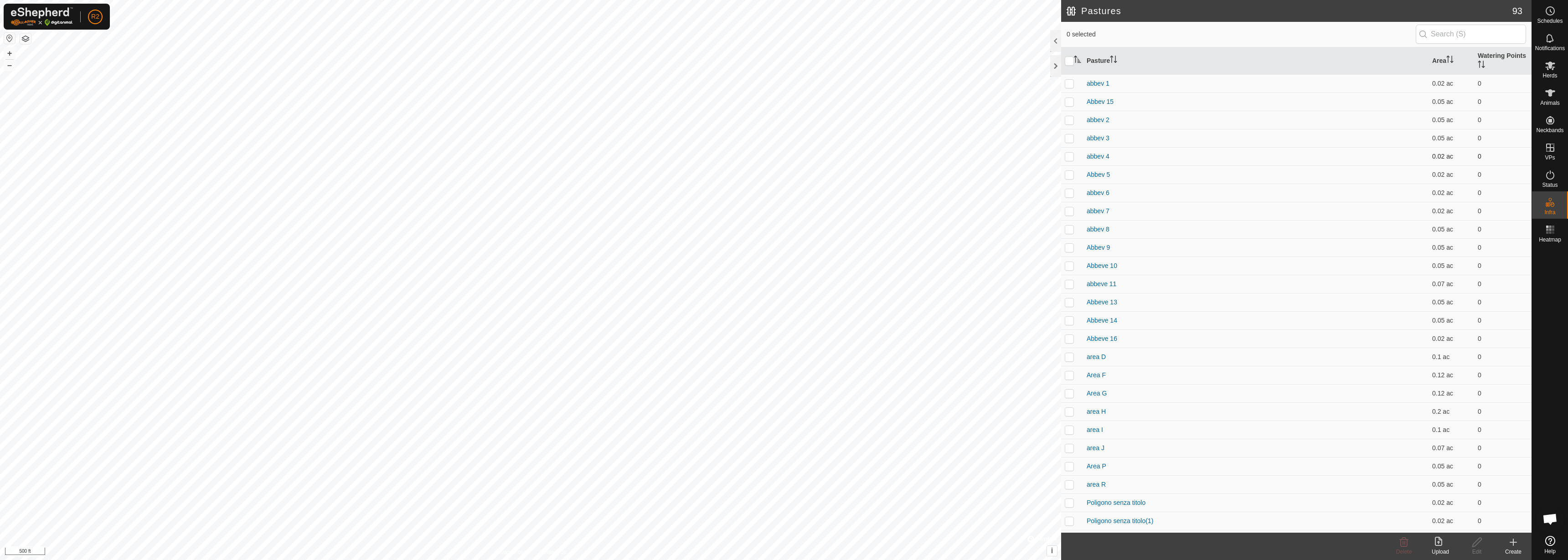
checkbox input "true"
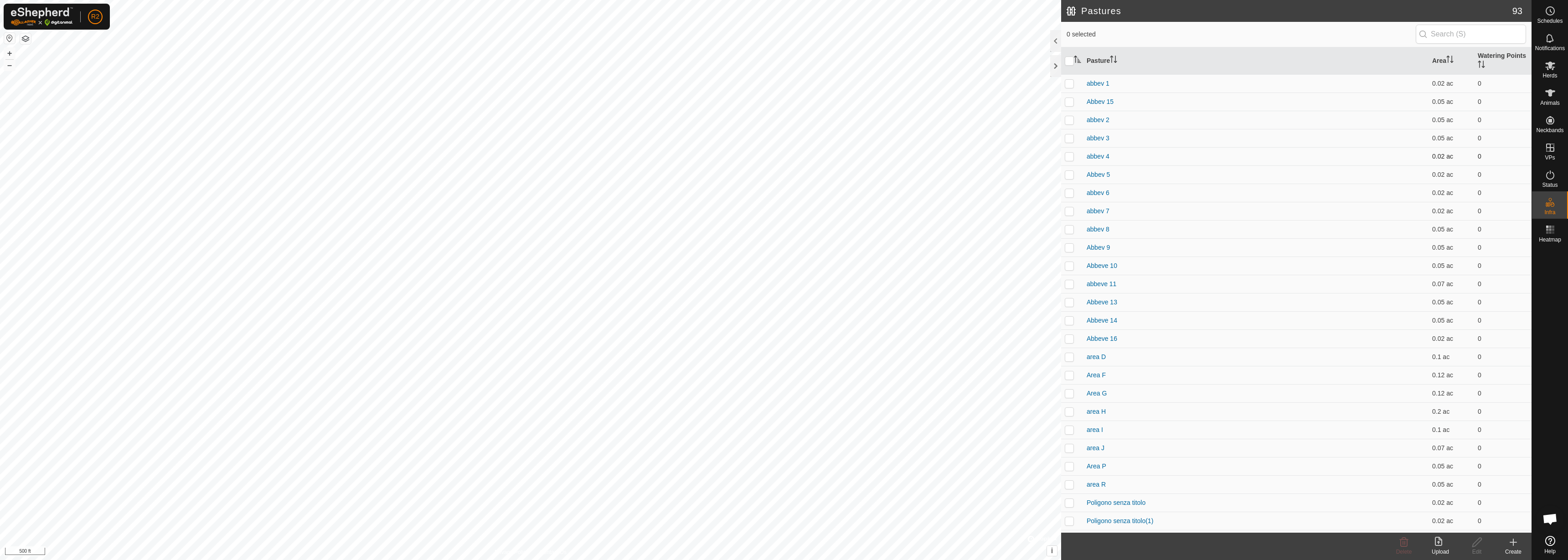
checkbox input "true"
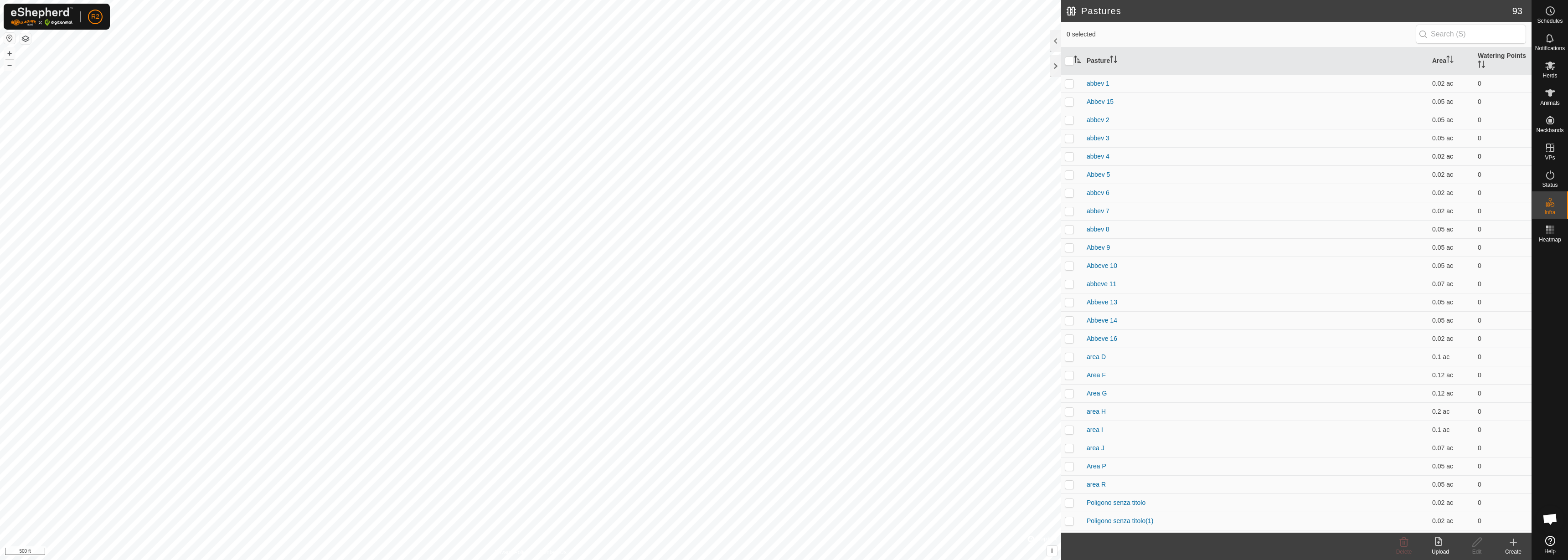
checkbox input "true"
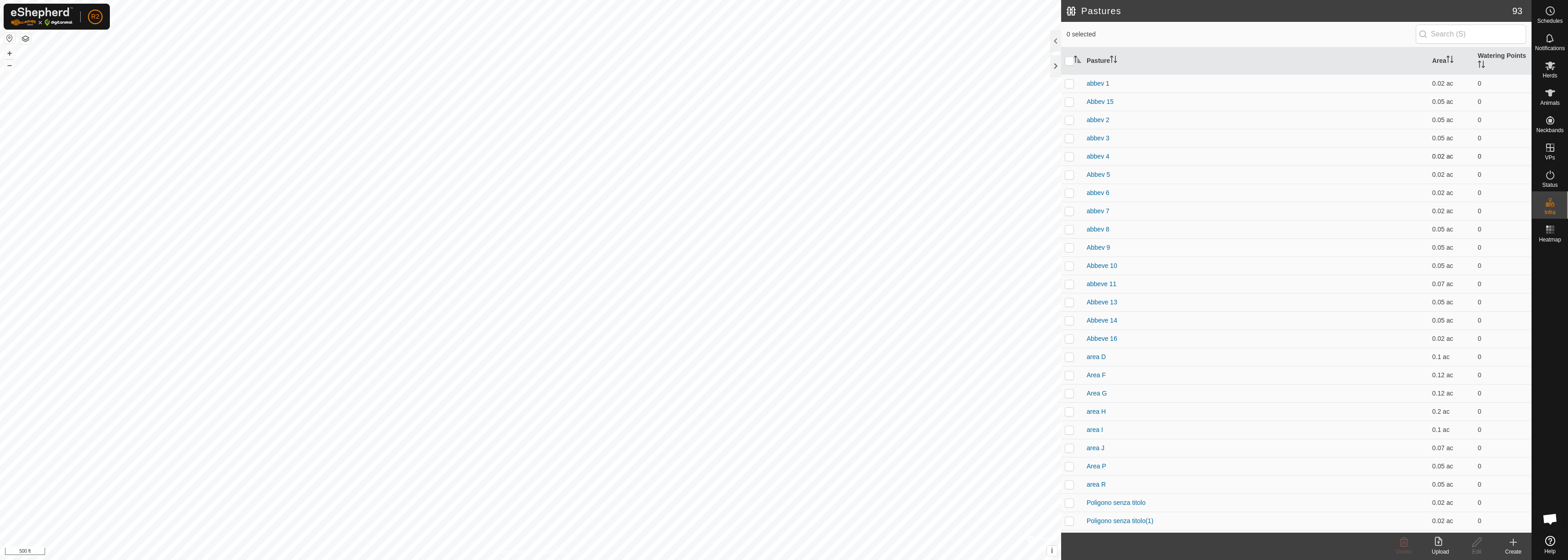
checkbox input "true"
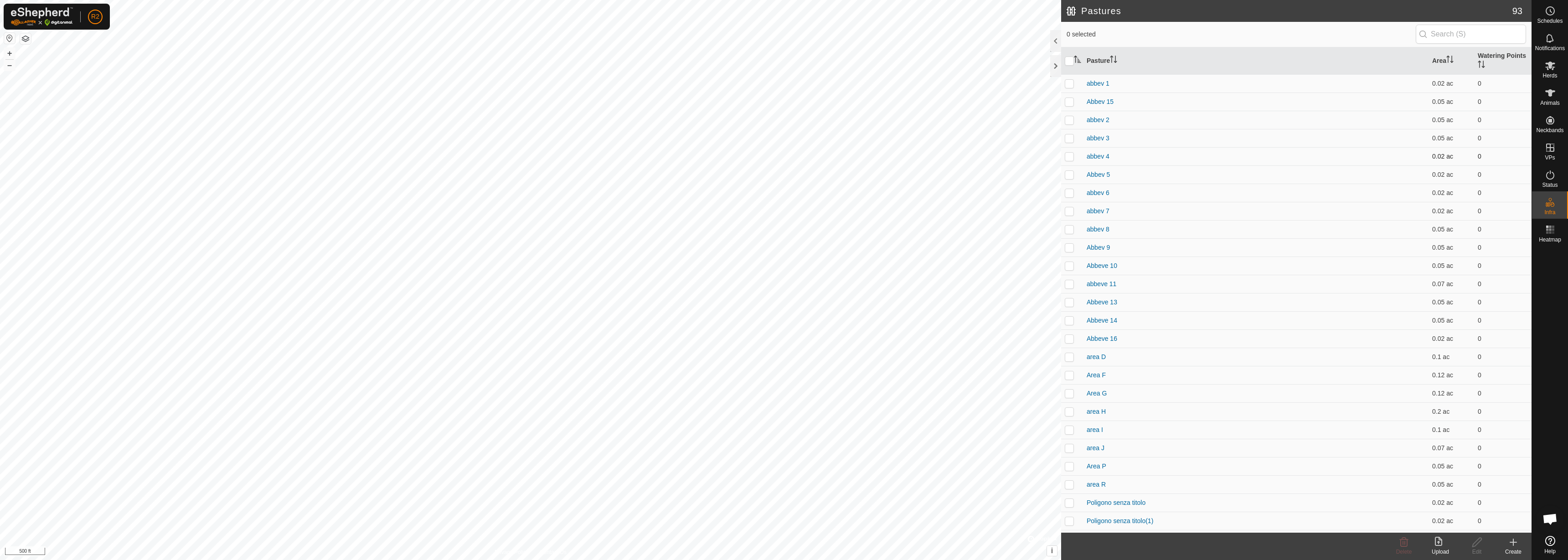
checkbox input "true"
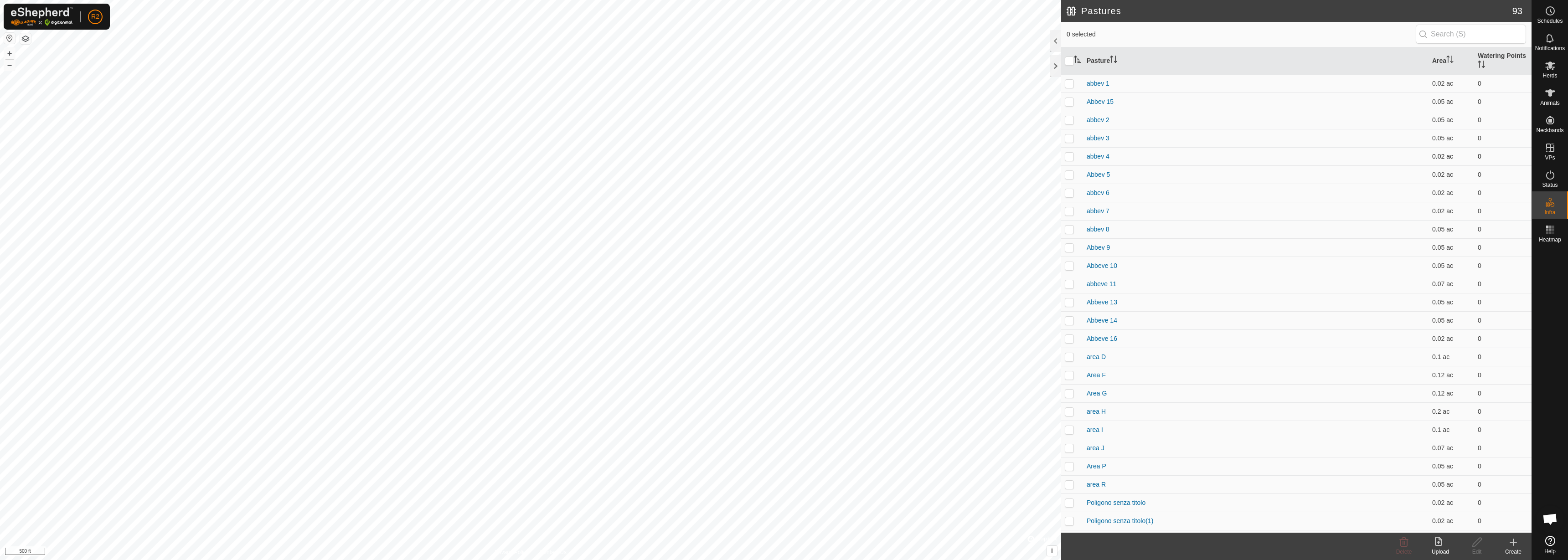
checkbox input "true"
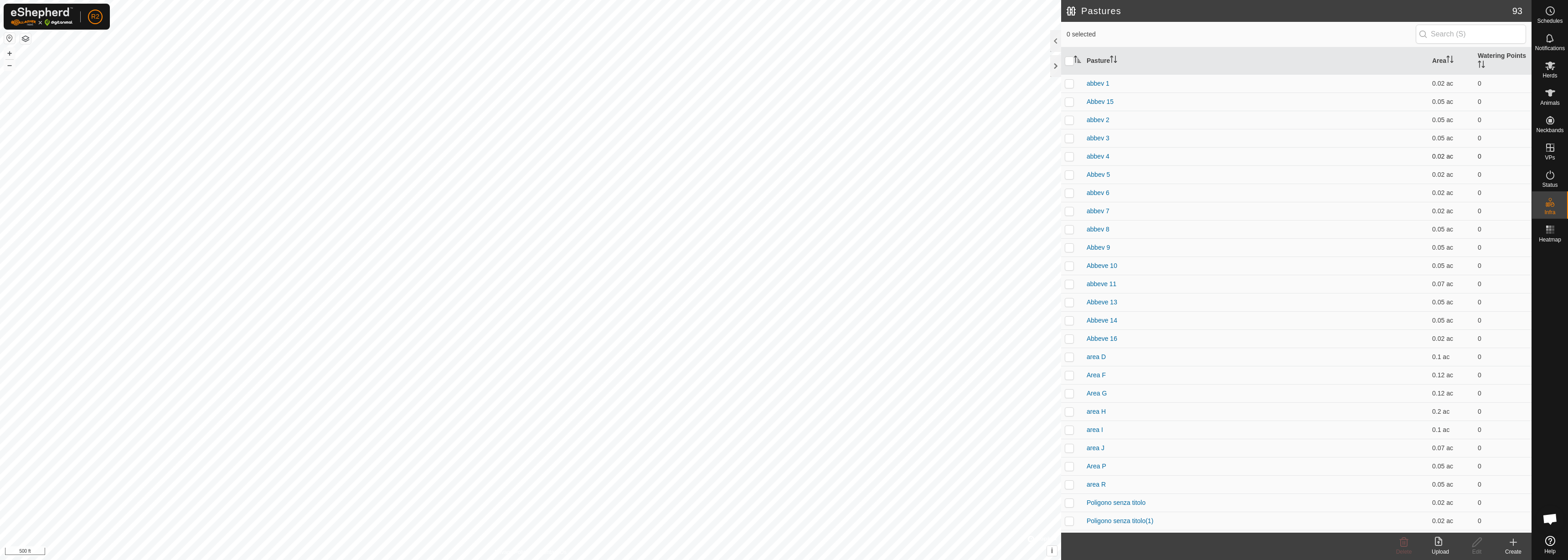
checkbox input "true"
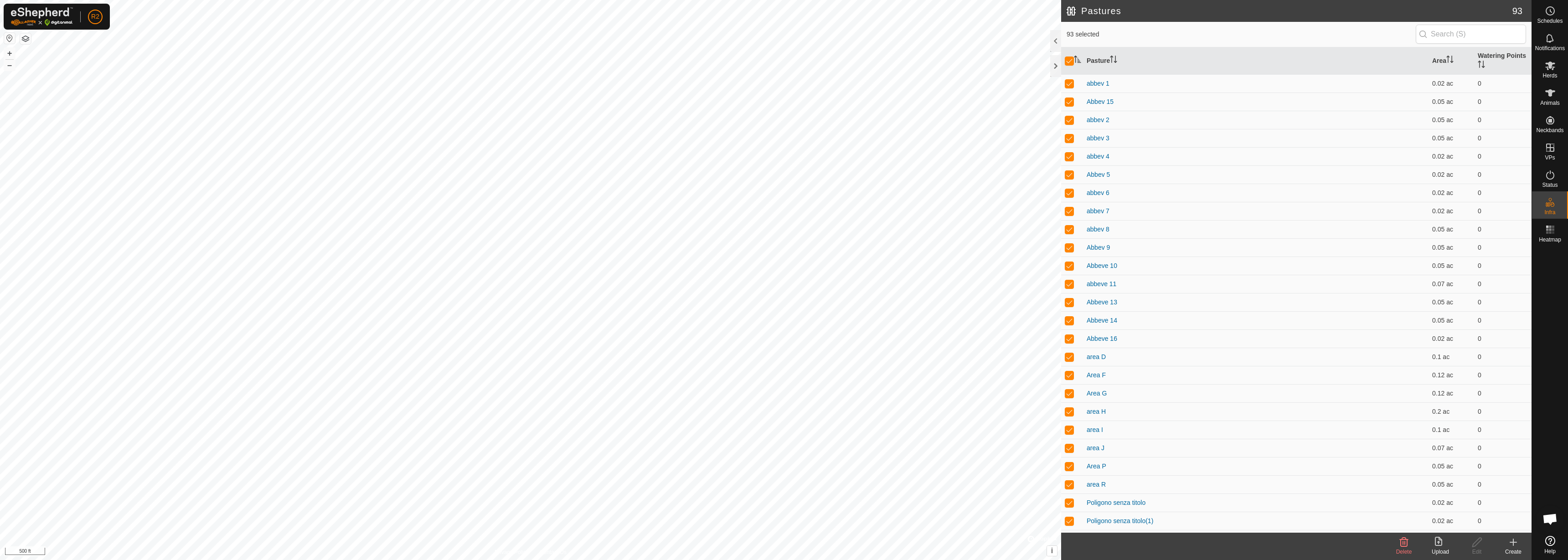
click at [1407, 544] on icon at bounding box center [1404, 542] width 9 height 9
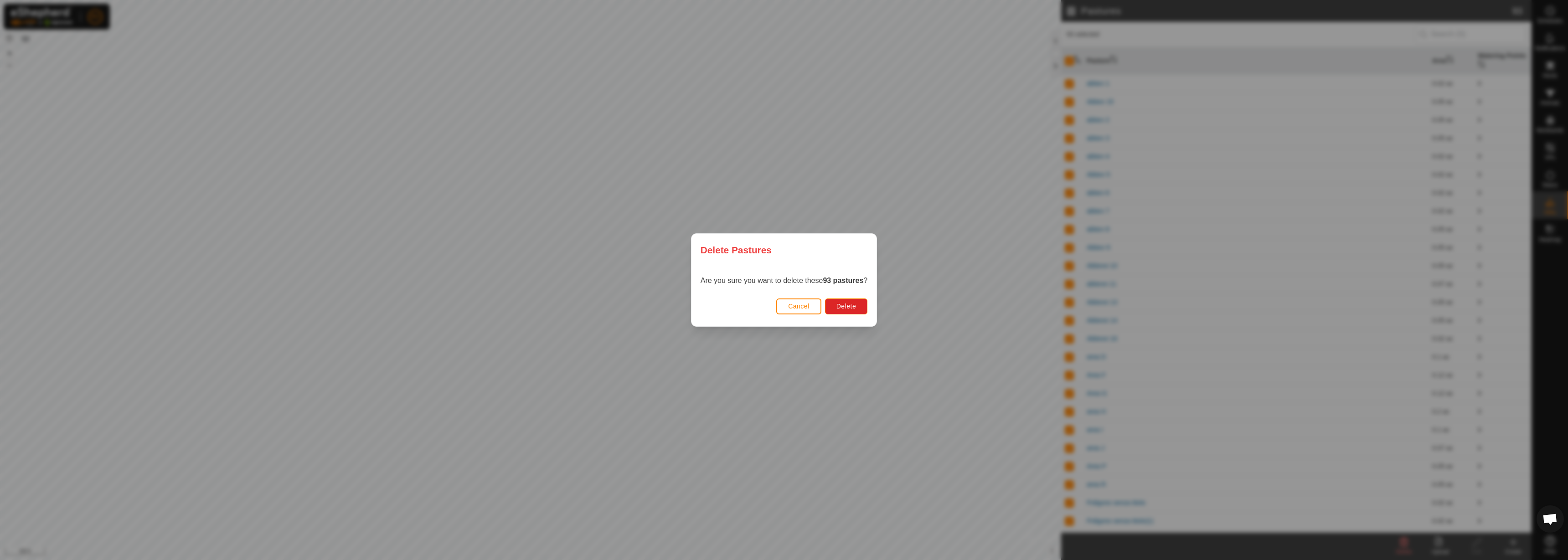
click at [869, 309] on div "Cancel Delete" at bounding box center [784, 311] width 185 height 31
click at [855, 307] on span "Delete" at bounding box center [846, 306] width 20 height 7
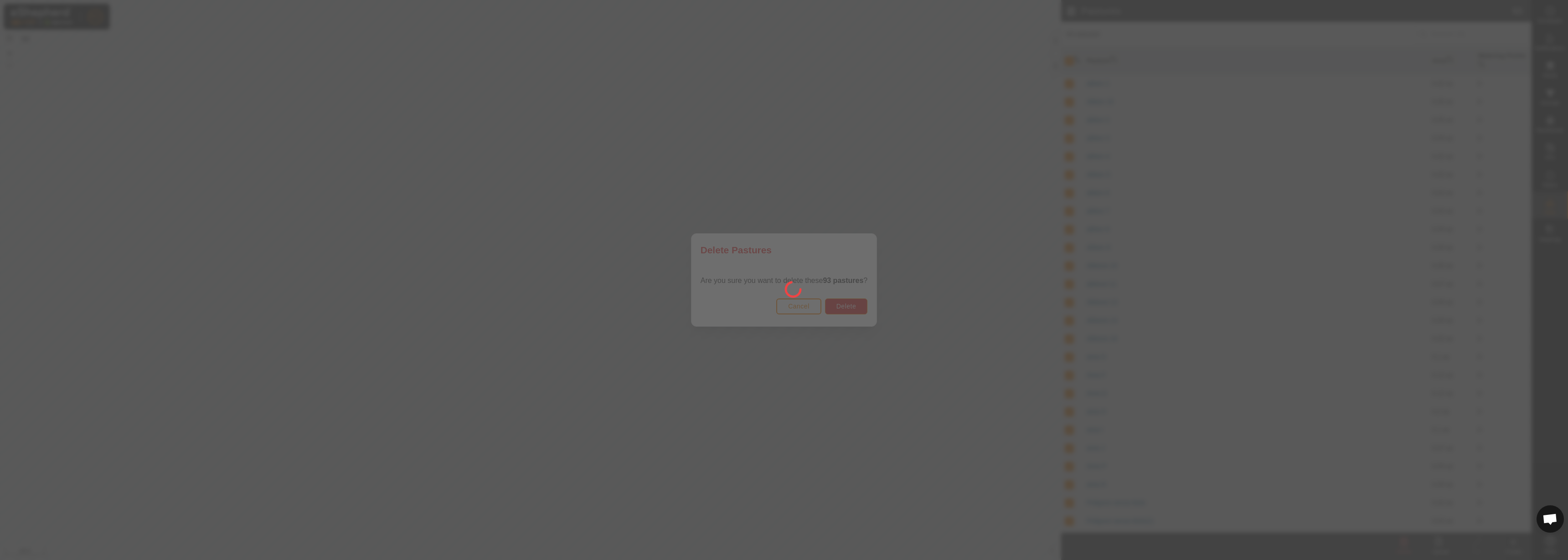
checkbox input "false"
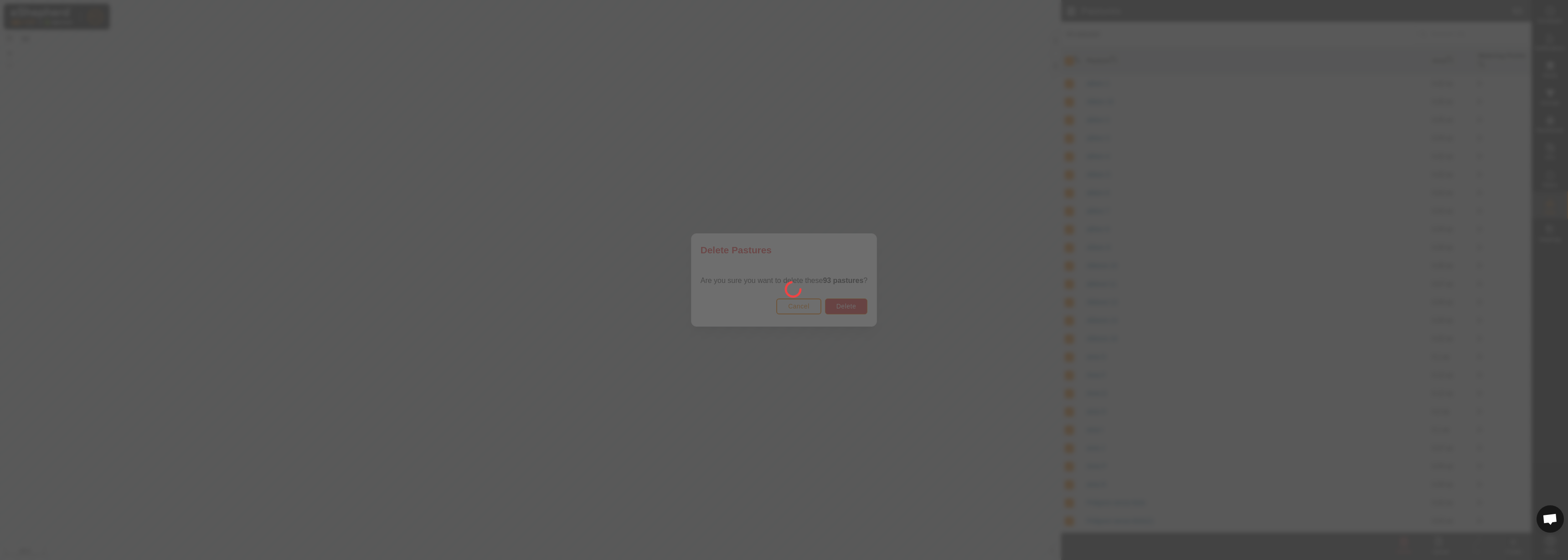
checkbox input "false"
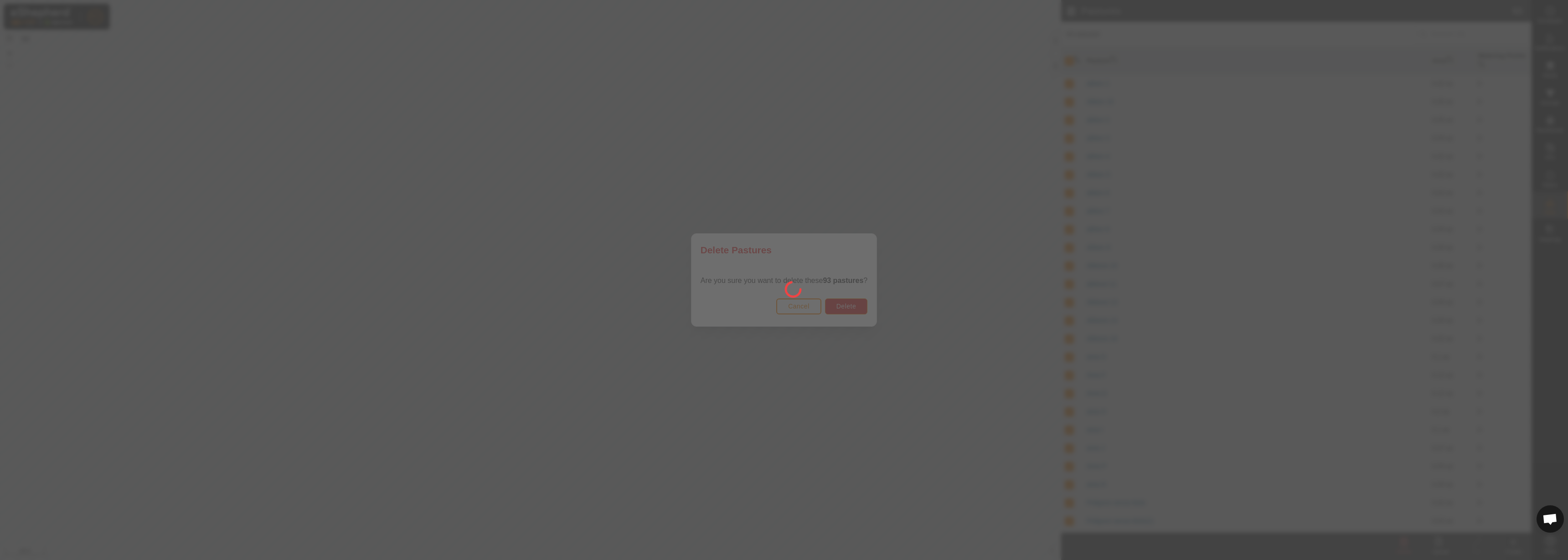
checkbox input "false"
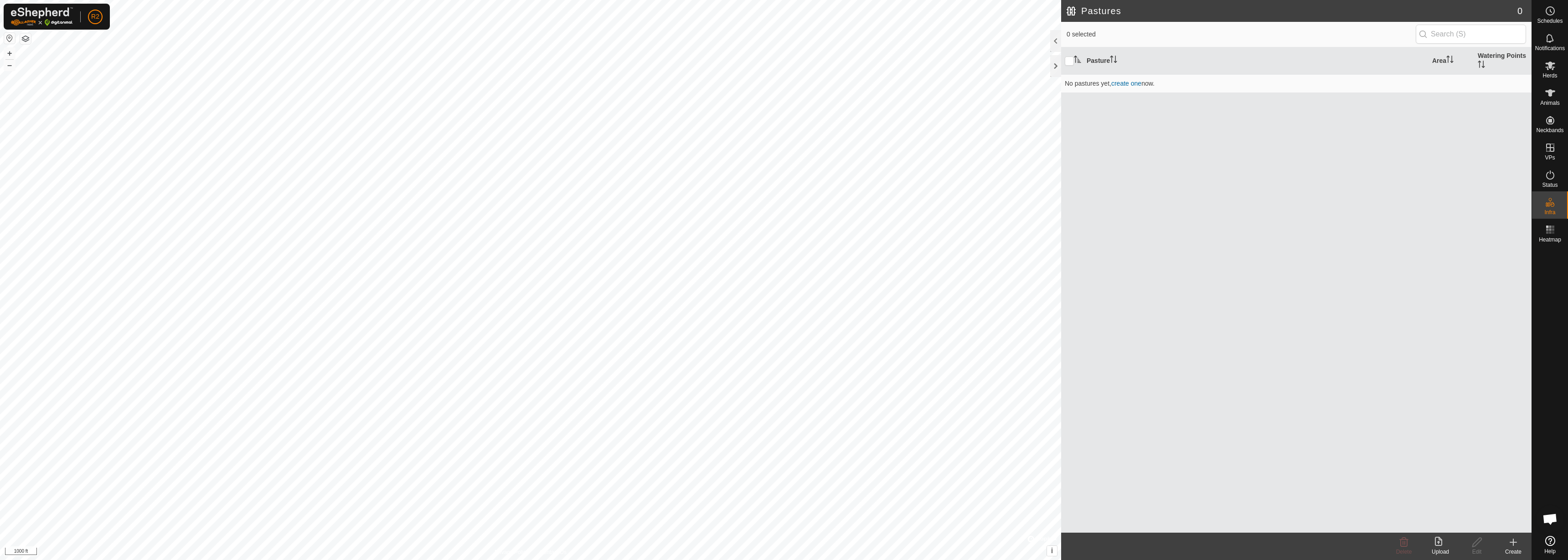
click at [1437, 551] on div "Upload" at bounding box center [1440, 551] width 36 height 8
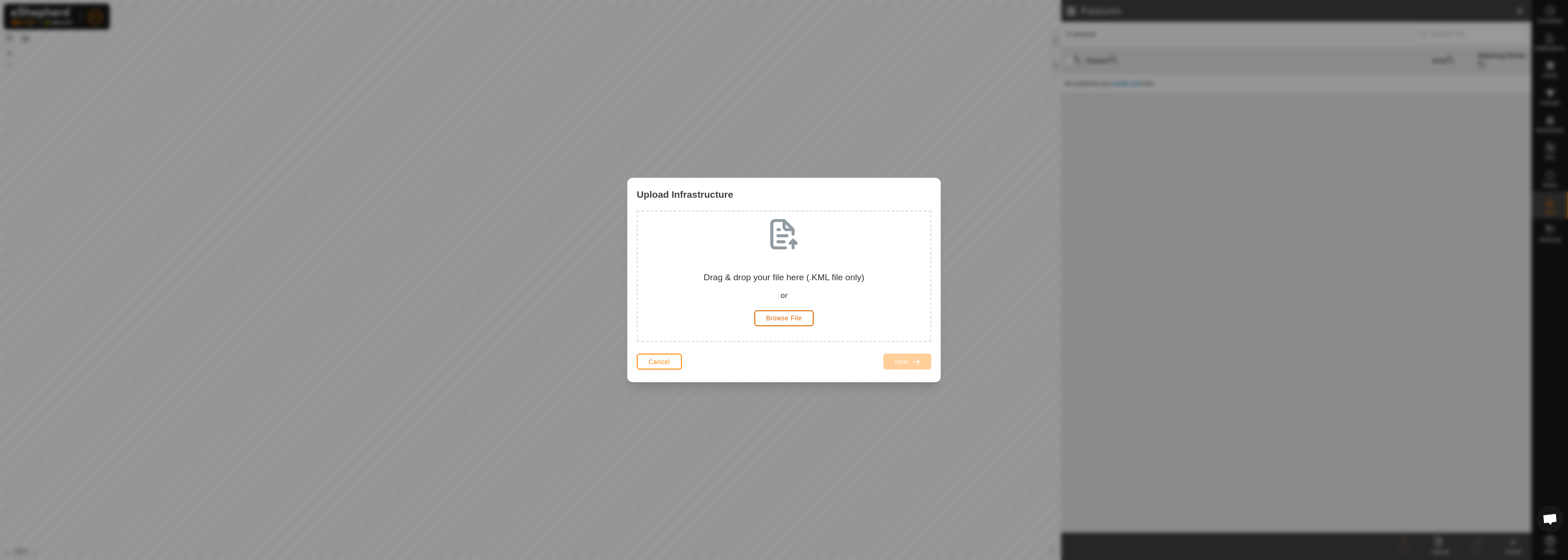
click at [793, 311] on button "Browse File" at bounding box center [784, 319] width 60 height 16
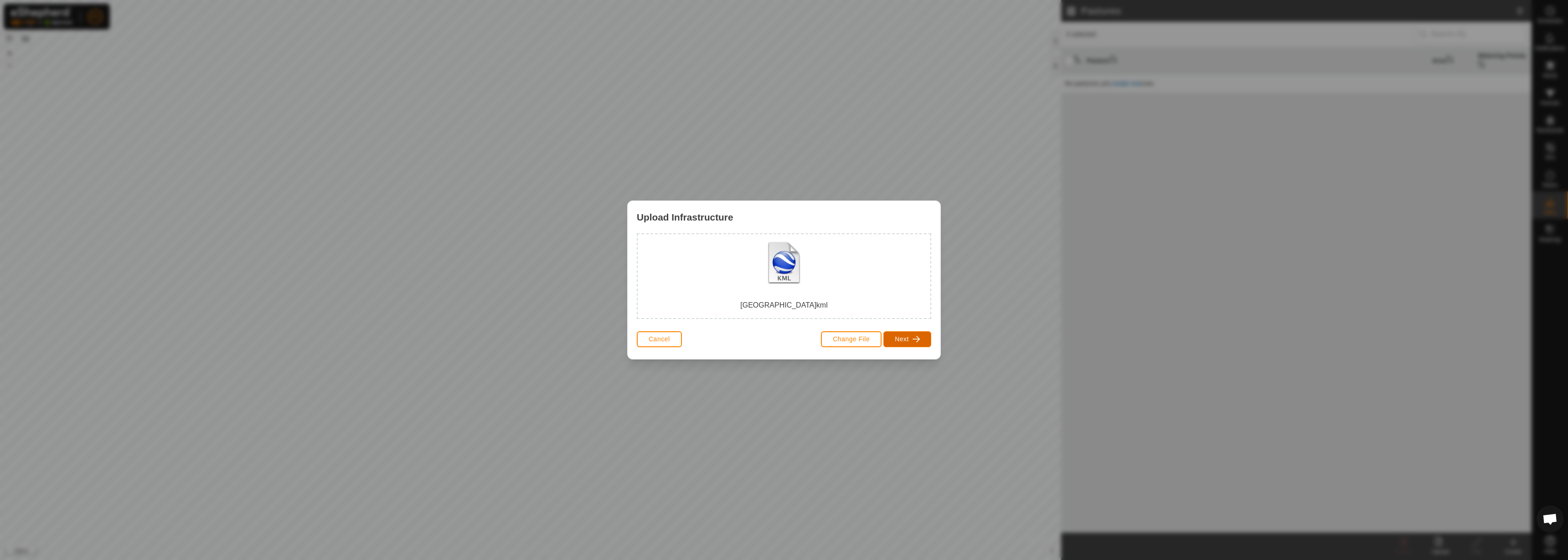
click at [908, 337] on span "Next" at bounding box center [901, 339] width 14 height 7
click at [699, 278] on div "Pasture" at bounding box center [710, 286] width 63 height 63
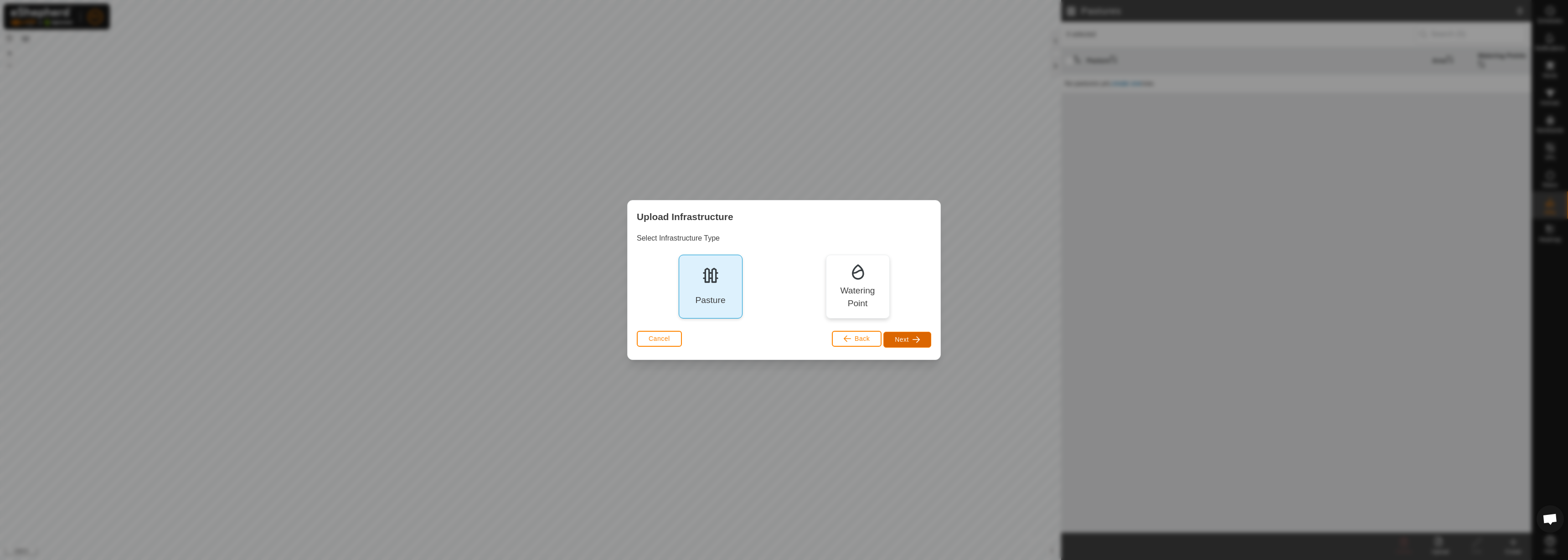
click at [931, 341] on button "Next" at bounding box center [907, 340] width 48 height 16
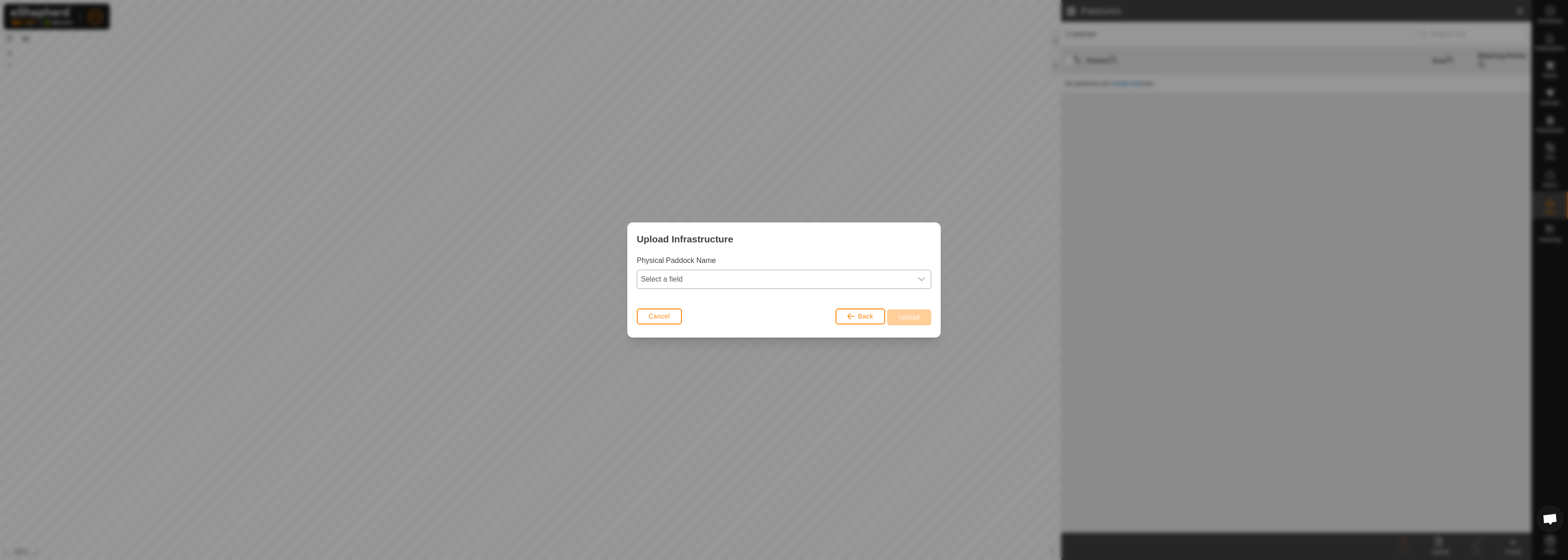
click at [800, 286] on span "Select a field" at bounding box center [775, 279] width 275 height 18
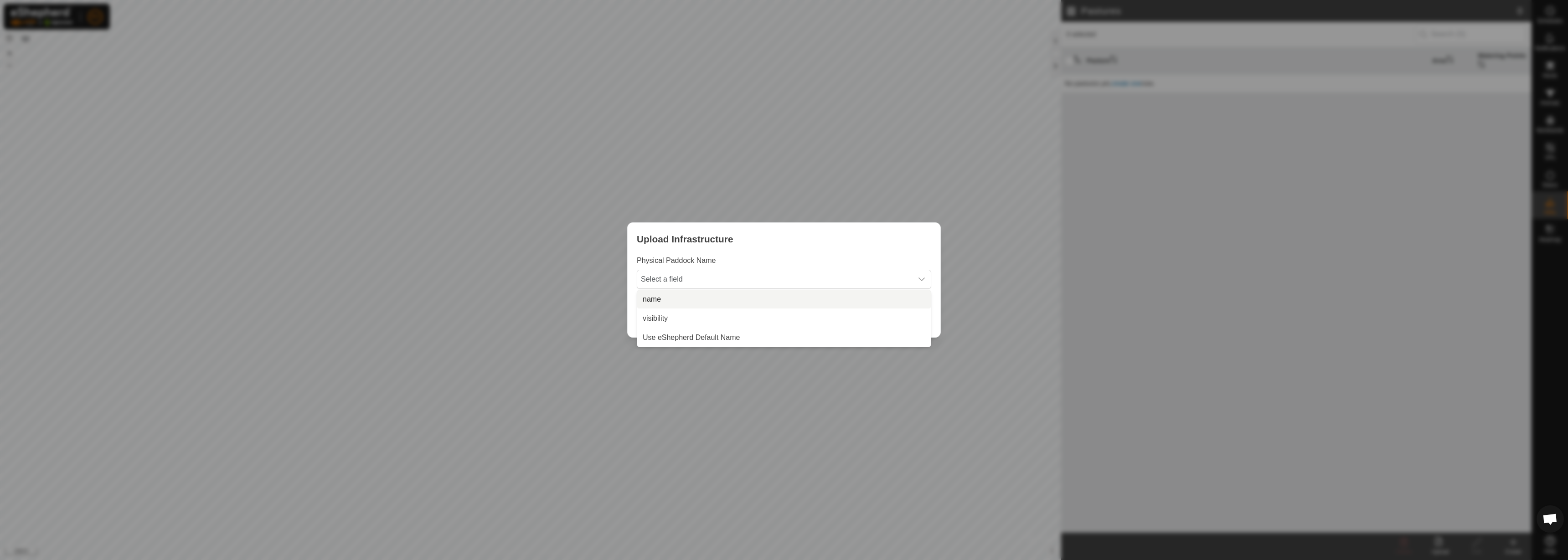
click at [743, 295] on li "name" at bounding box center [784, 299] width 293 height 18
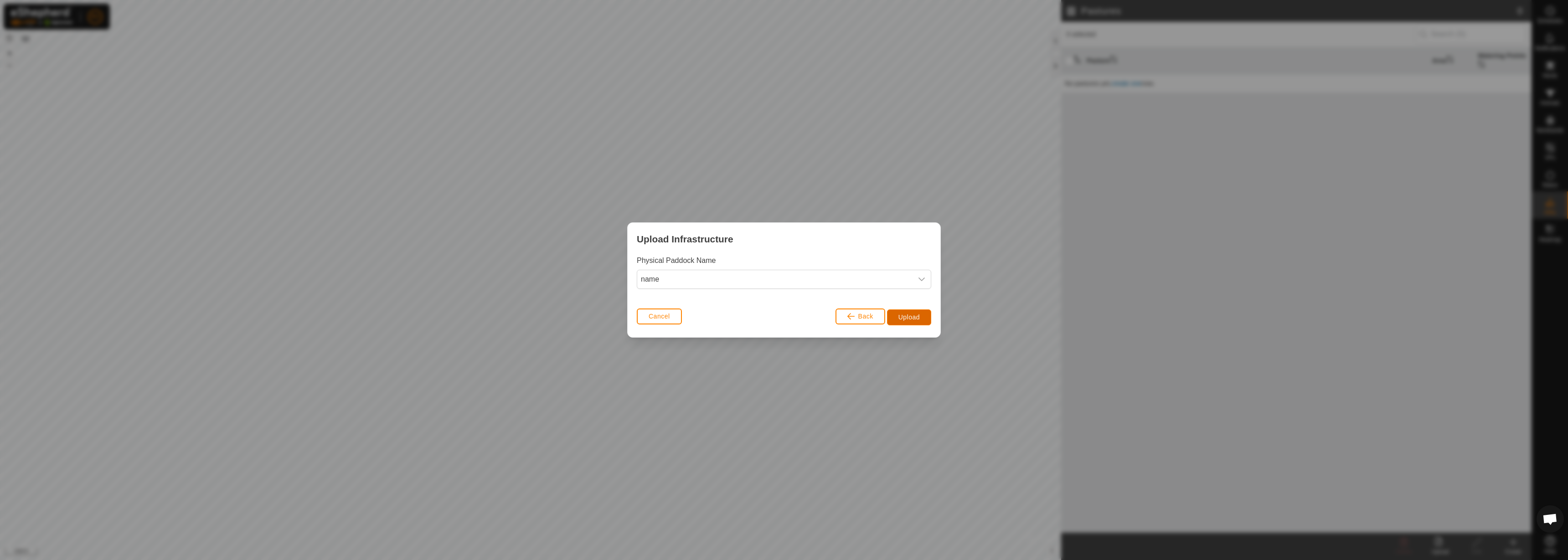
click at [900, 314] on span "Upload" at bounding box center [909, 317] width 21 height 7
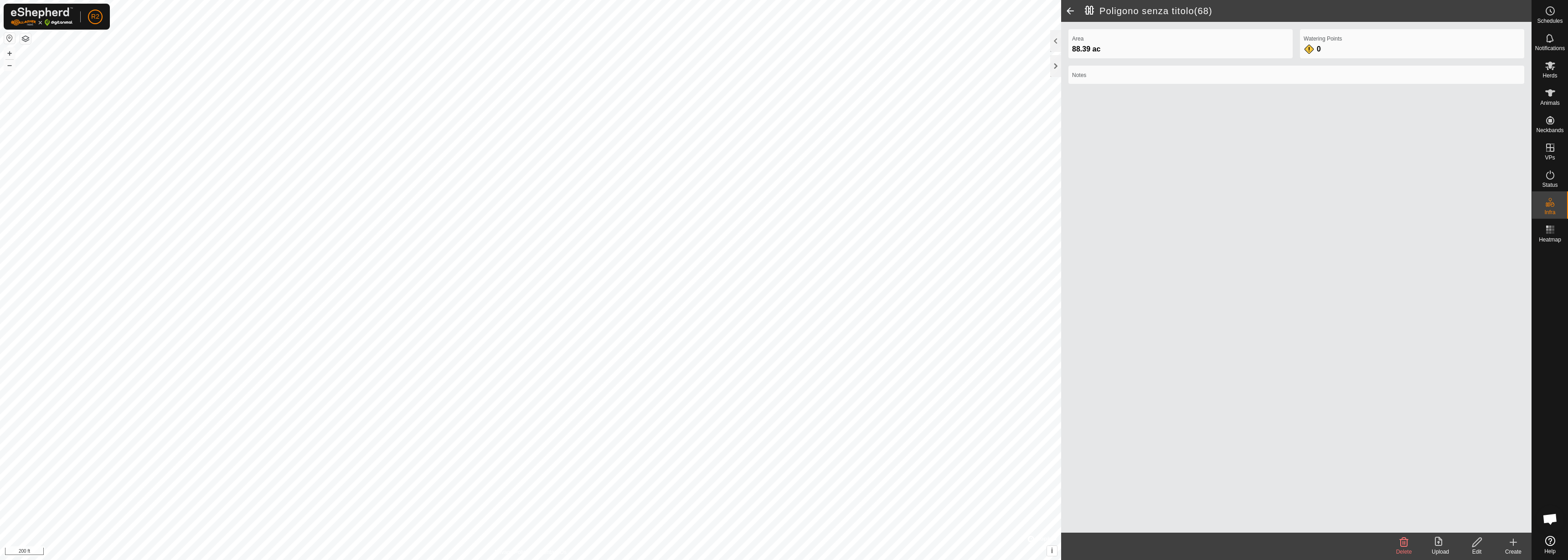
click at [1406, 545] on icon at bounding box center [1403, 542] width 11 height 11
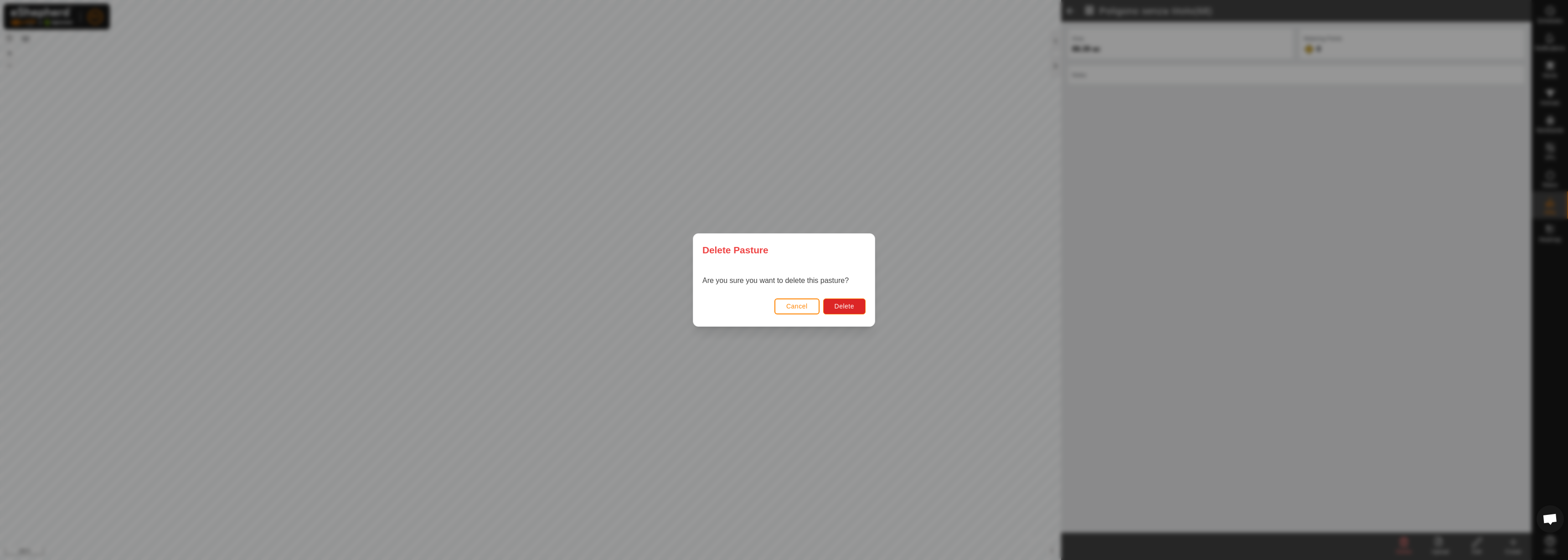
click at [842, 298] on div "Cancel Delete" at bounding box center [784, 311] width 182 height 31
click at [842, 303] on span "Delete" at bounding box center [844, 306] width 20 height 7
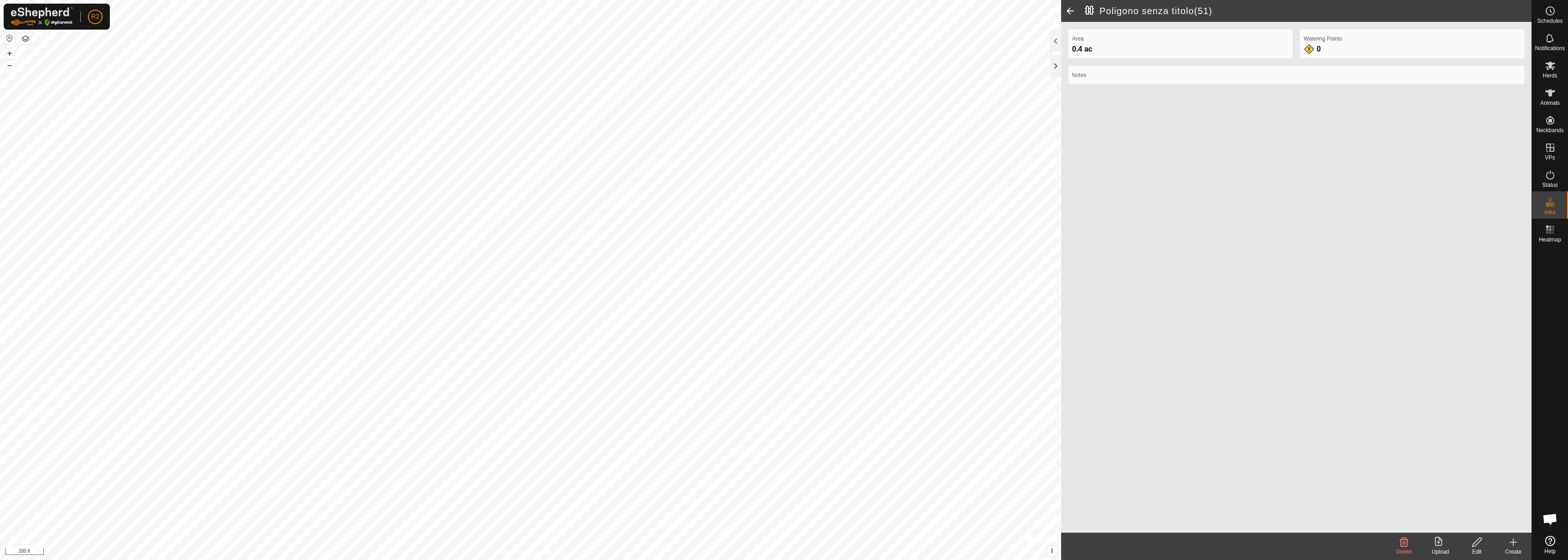
click at [1404, 544] on icon at bounding box center [1404, 542] width 9 height 9
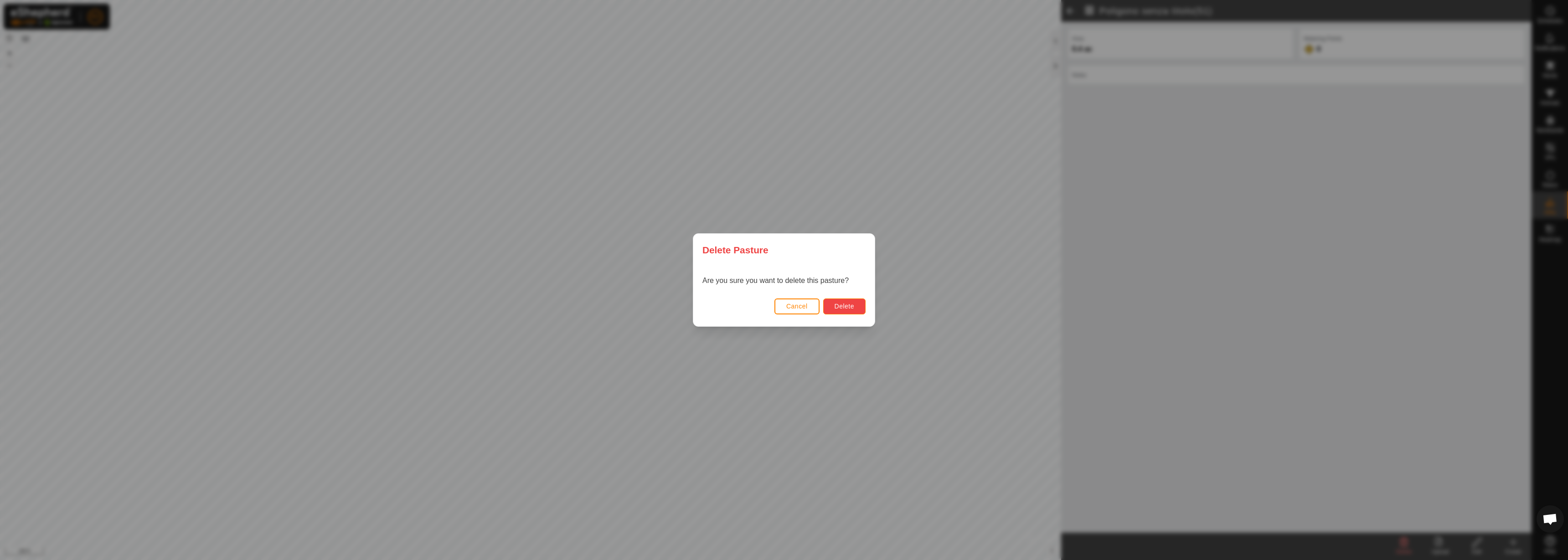
click at [838, 307] on span "Delete" at bounding box center [844, 306] width 20 height 7
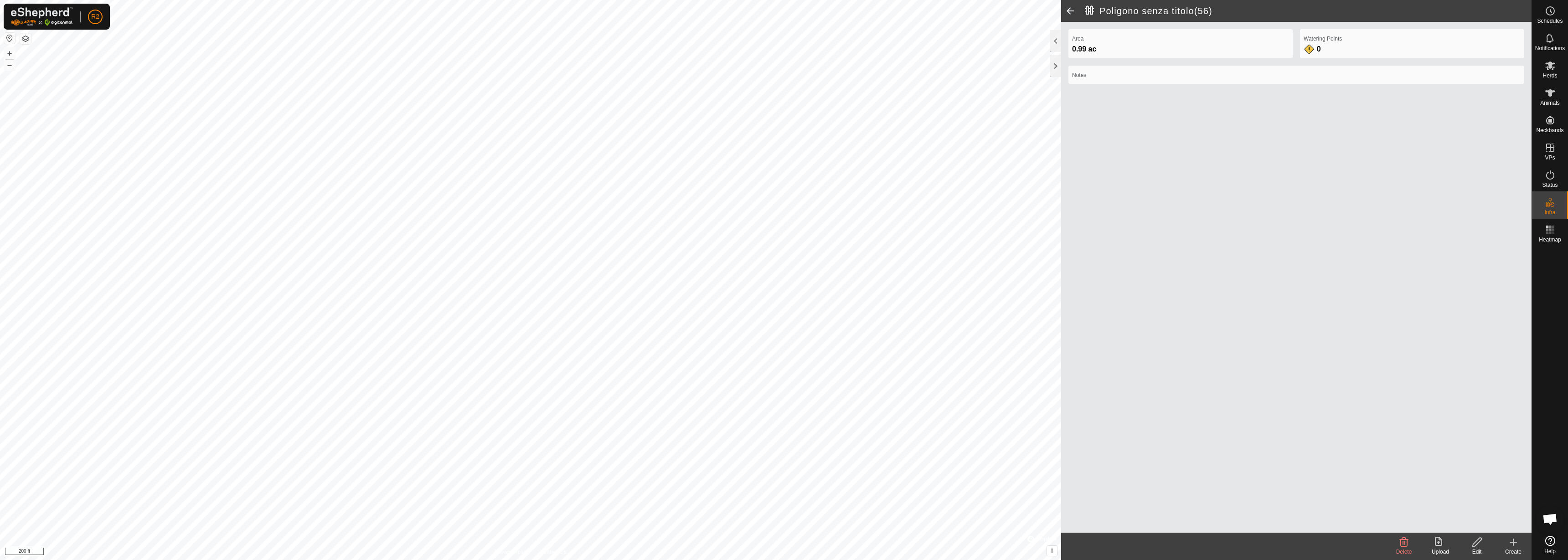
click at [1402, 545] on icon at bounding box center [1403, 542] width 11 height 11
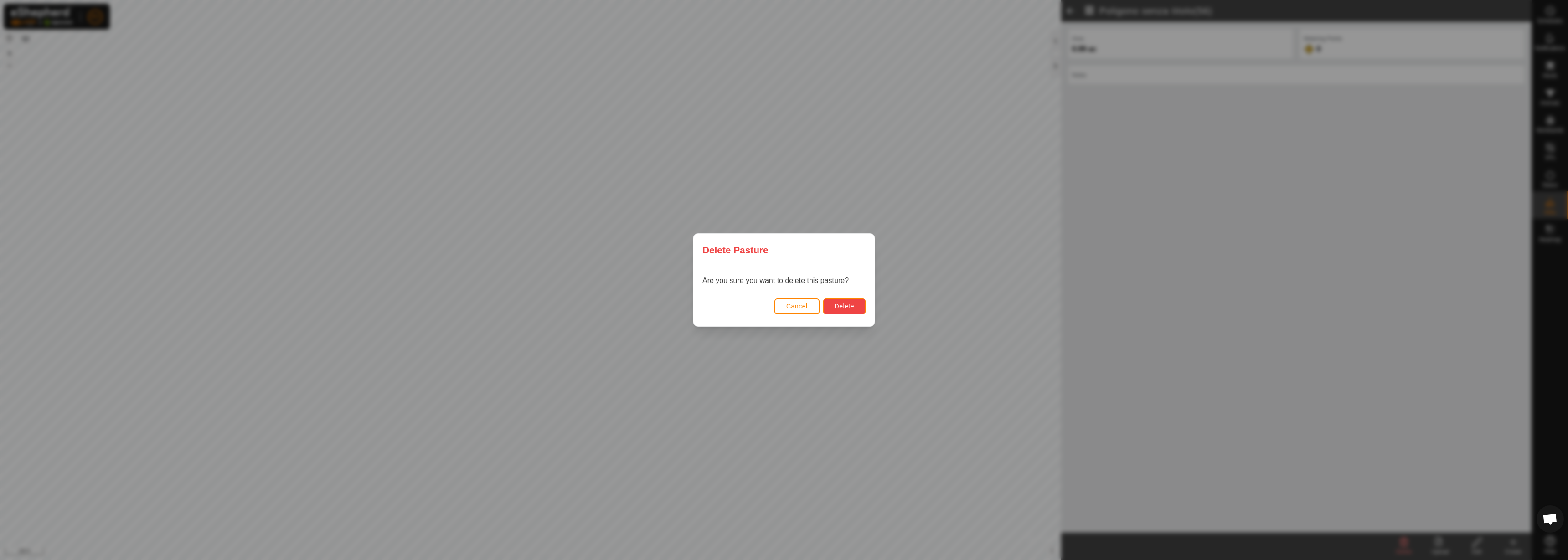
click at [852, 311] on button "Delete" at bounding box center [845, 306] width 42 height 16
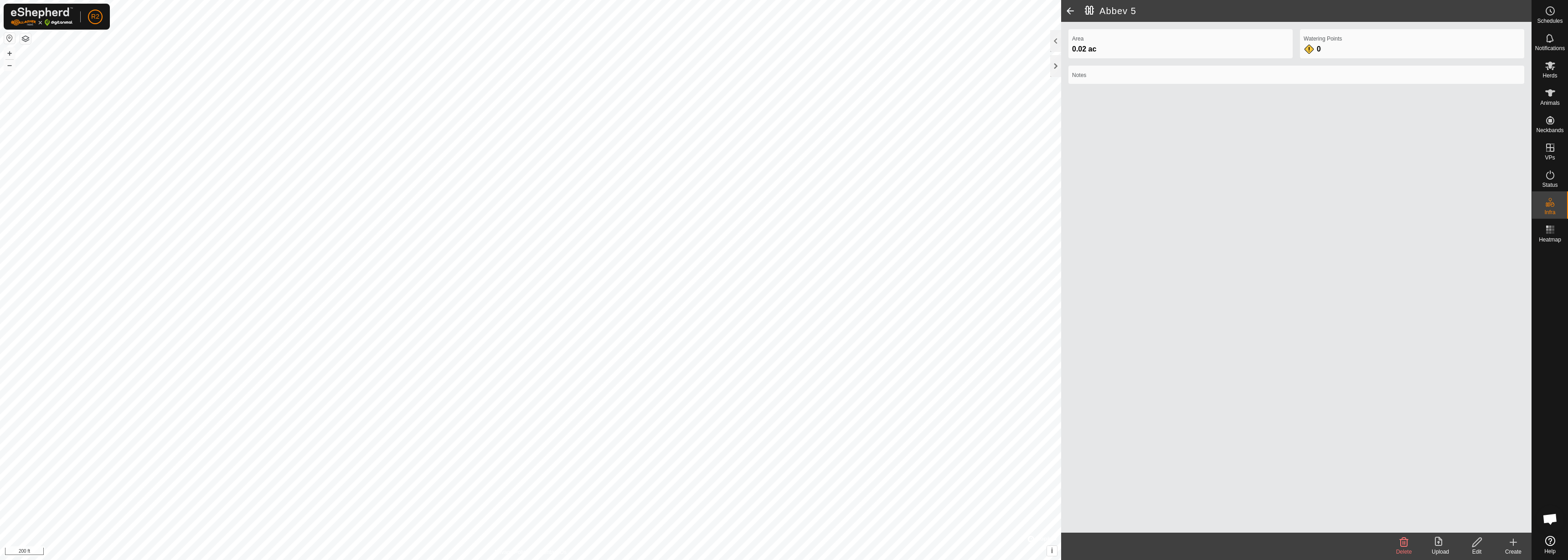
click at [1475, 546] on icon at bounding box center [1477, 542] width 12 height 11
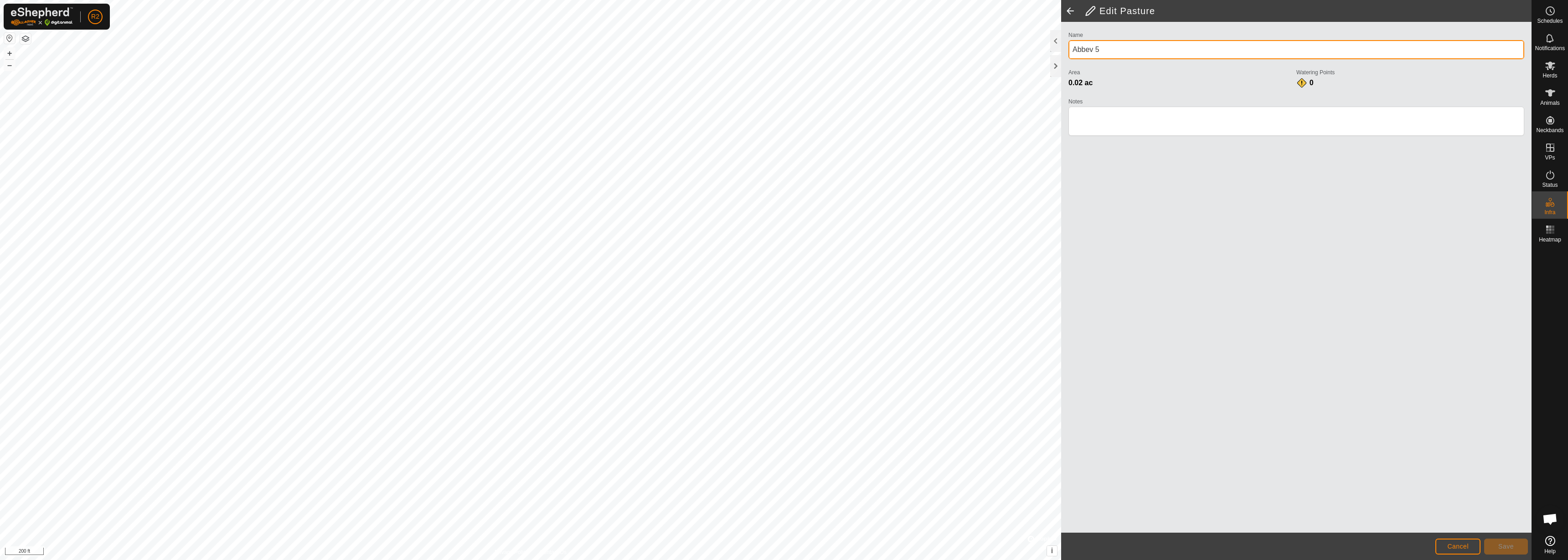
click at [1098, 48] on input "Abbev 5" at bounding box center [1296, 50] width 456 height 19
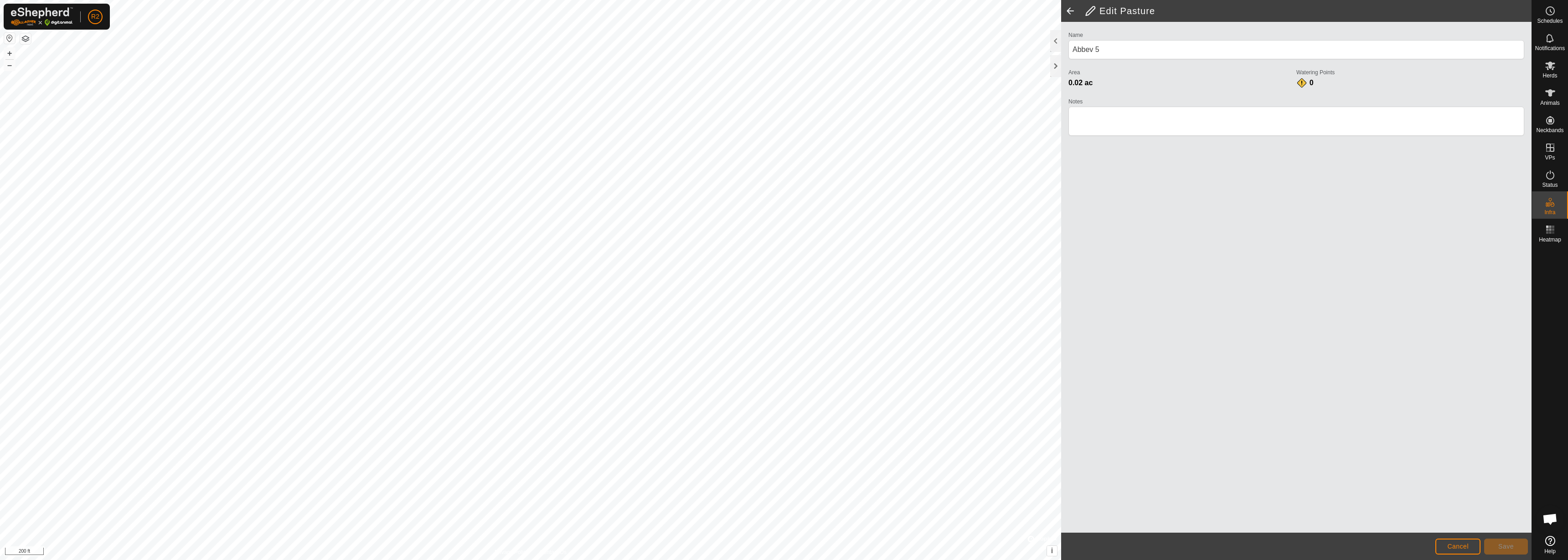
click at [1109, 9] on h2 "Edit Pasture" at bounding box center [1308, 10] width 446 height 11
click at [1101, 9] on h2 "Edit Pasture" at bounding box center [1308, 10] width 446 height 11
click at [1076, 12] on span at bounding box center [1070, 11] width 18 height 22
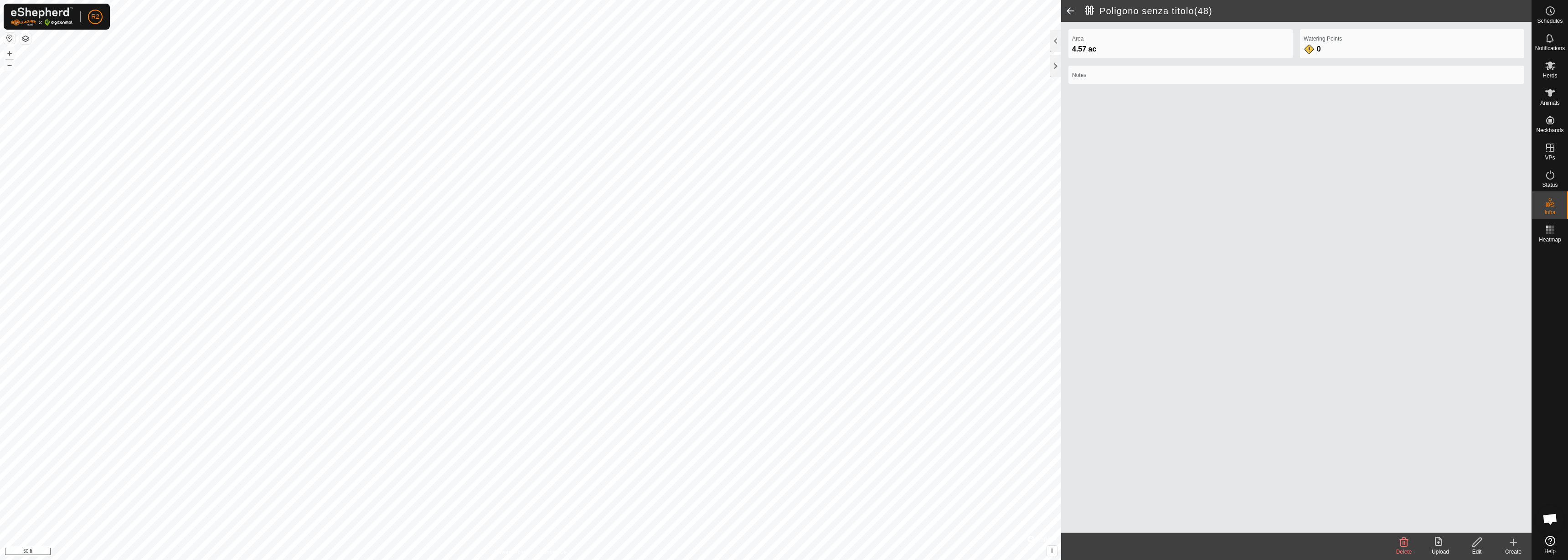
click at [1397, 532] on div "Area 4.57 ac Watering Points 0 Notes" at bounding box center [1296, 277] width 470 height 511
click at [1403, 545] on icon at bounding box center [1404, 542] width 9 height 9
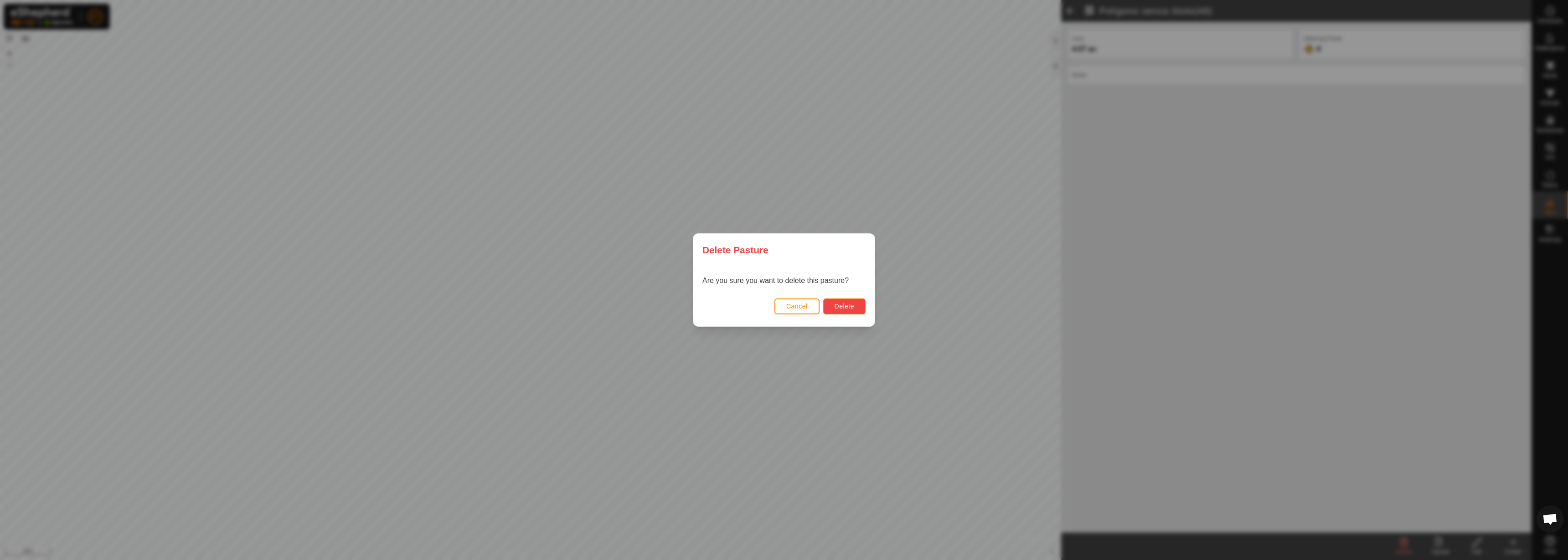
click at [847, 306] on span "Delete" at bounding box center [844, 306] width 20 height 7
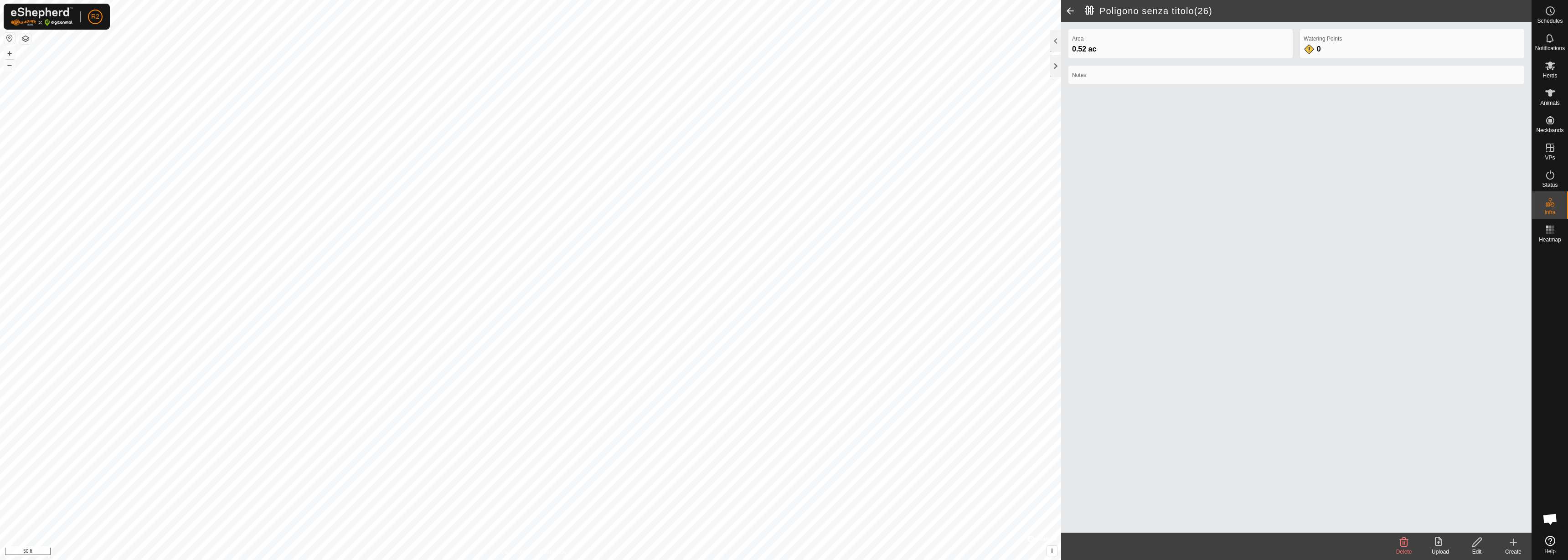
click at [1408, 545] on delete-svg-icon at bounding box center [1404, 542] width 36 height 11
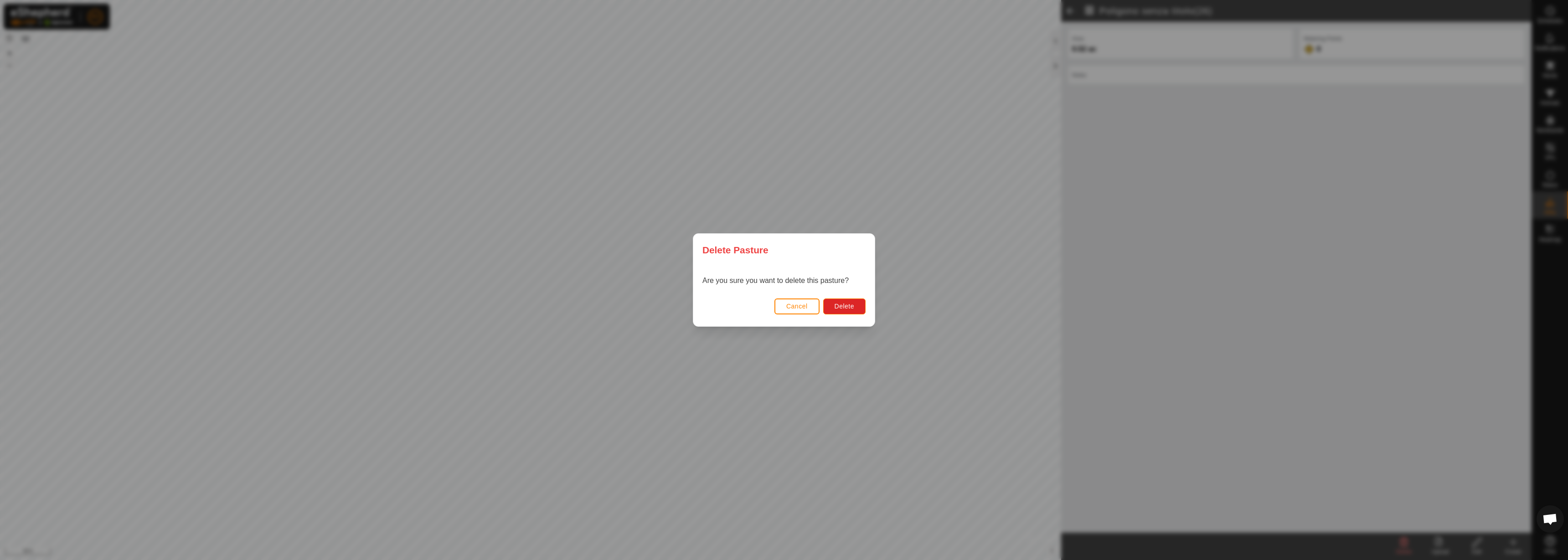
click at [851, 315] on div "Cancel Delete" at bounding box center [784, 311] width 182 height 31
click at [854, 311] on button "Delete" at bounding box center [845, 306] width 42 height 16
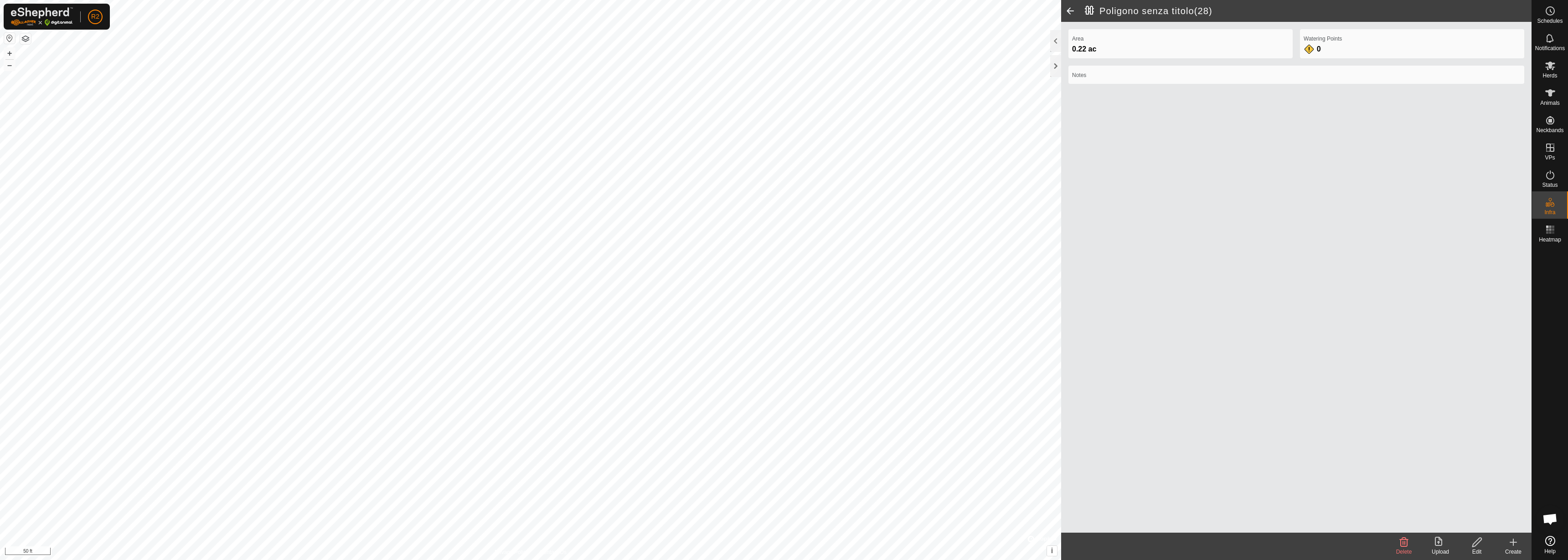
click at [1410, 542] on delete-svg-icon at bounding box center [1404, 542] width 36 height 11
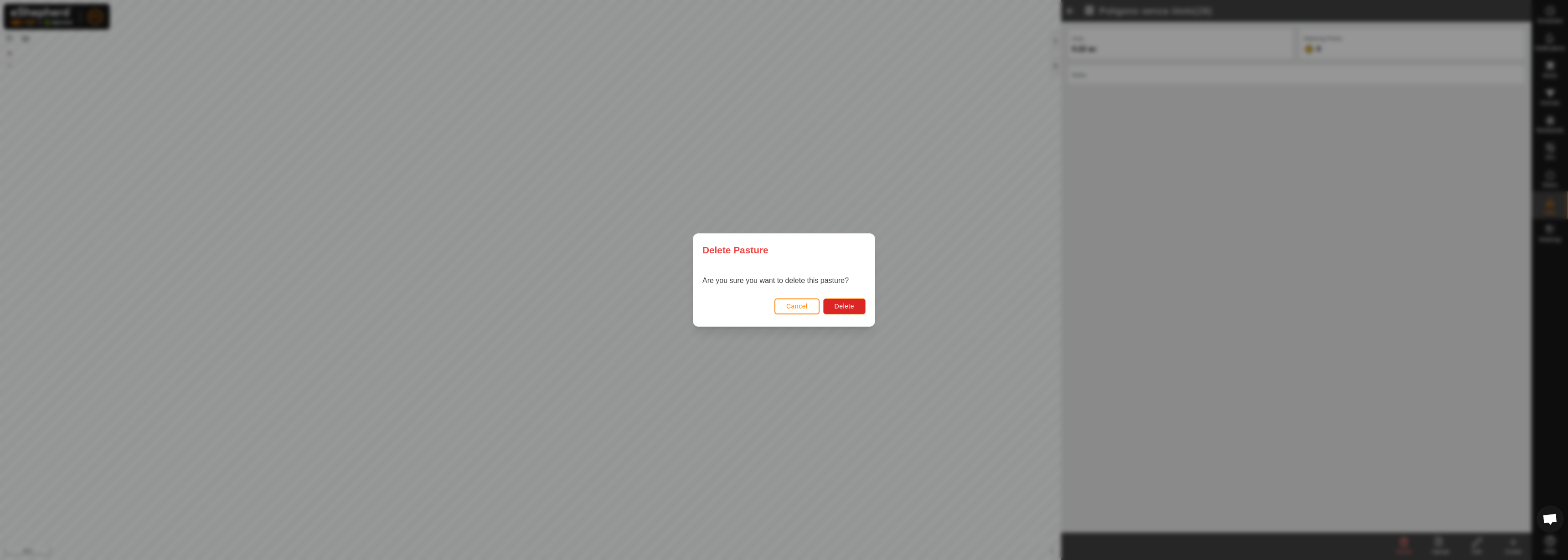
click at [866, 309] on div "Cancel Delete" at bounding box center [784, 311] width 182 height 31
click at [855, 309] on button "Delete" at bounding box center [845, 306] width 42 height 16
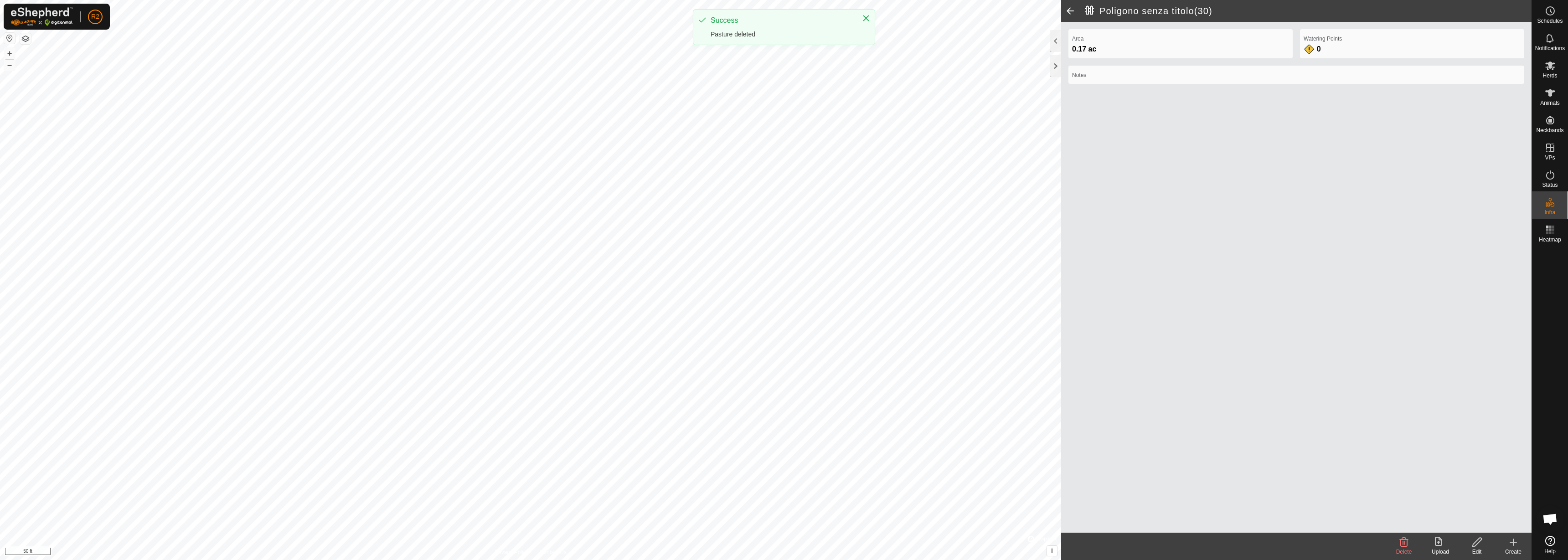
click at [1410, 544] on delete-svg-icon at bounding box center [1404, 542] width 36 height 11
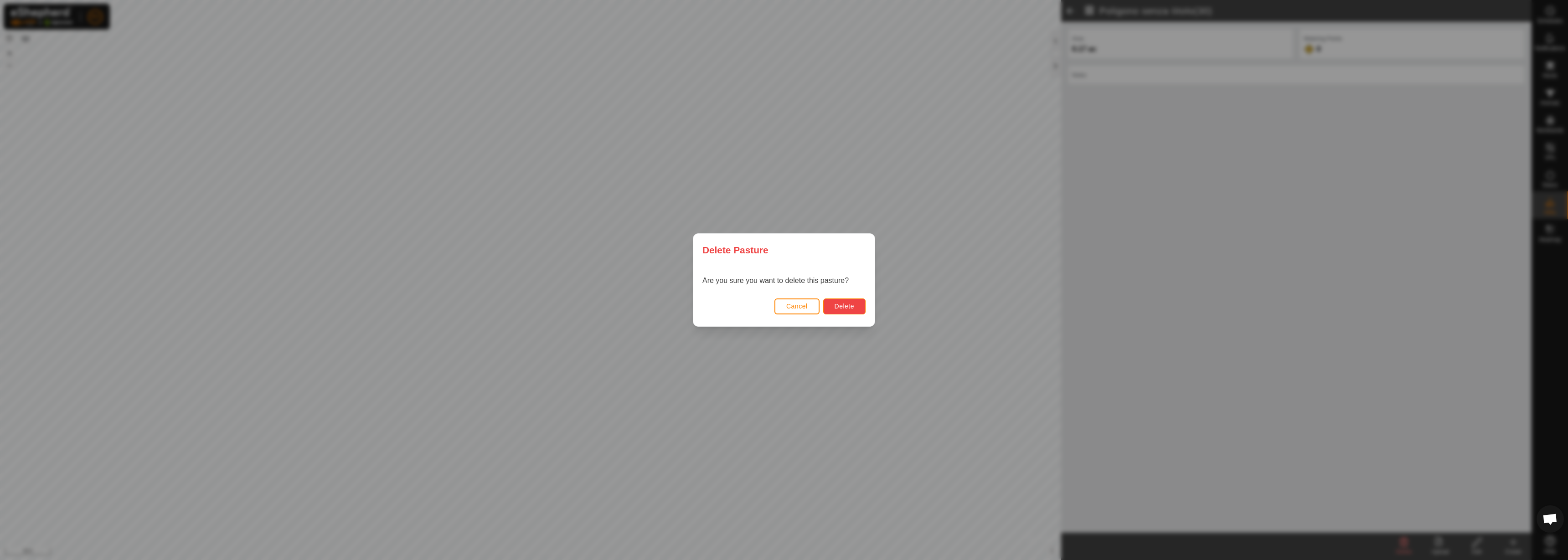
click at [851, 308] on span "Delete" at bounding box center [844, 306] width 20 height 7
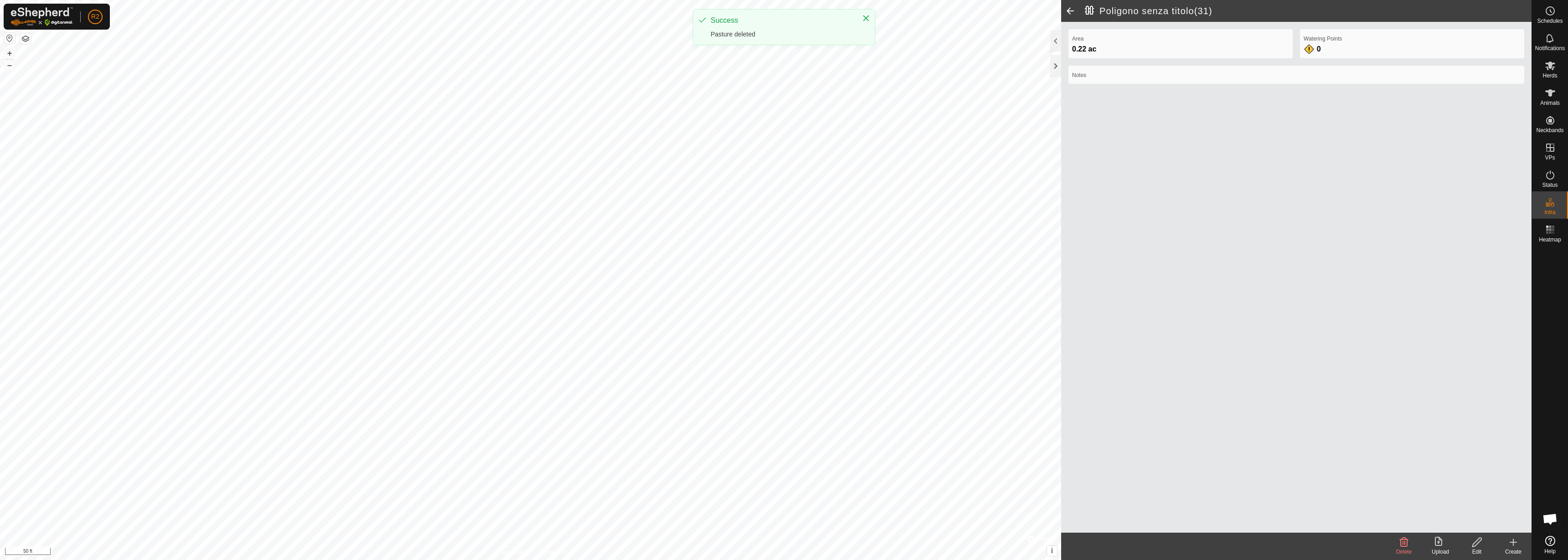
click at [1405, 542] on icon at bounding box center [1404, 542] width 9 height 9
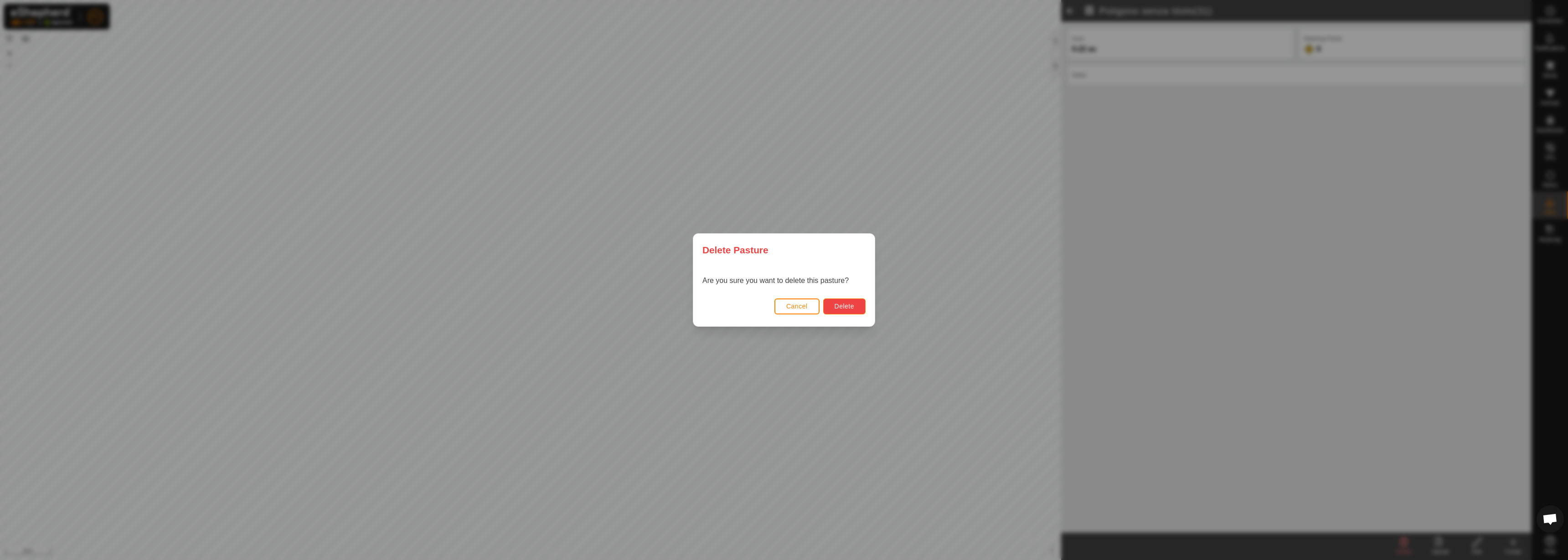
click at [844, 303] on span "Delete" at bounding box center [844, 306] width 20 height 7
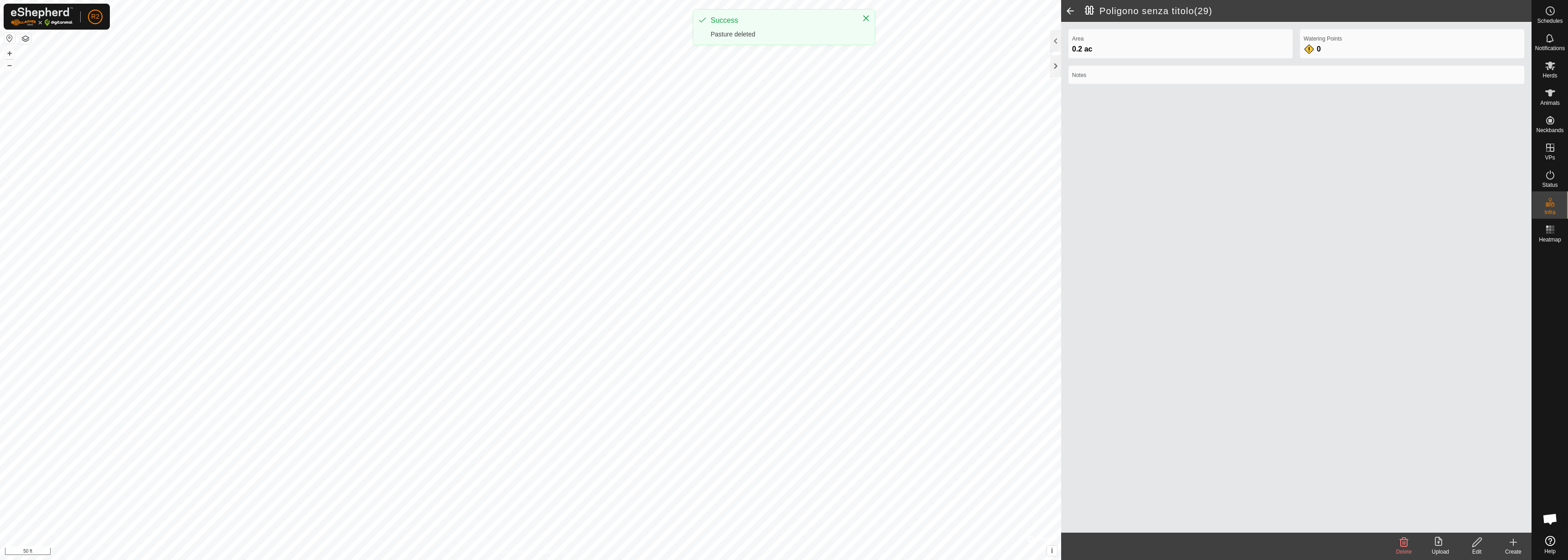
click at [1409, 544] on icon at bounding box center [1403, 542] width 11 height 11
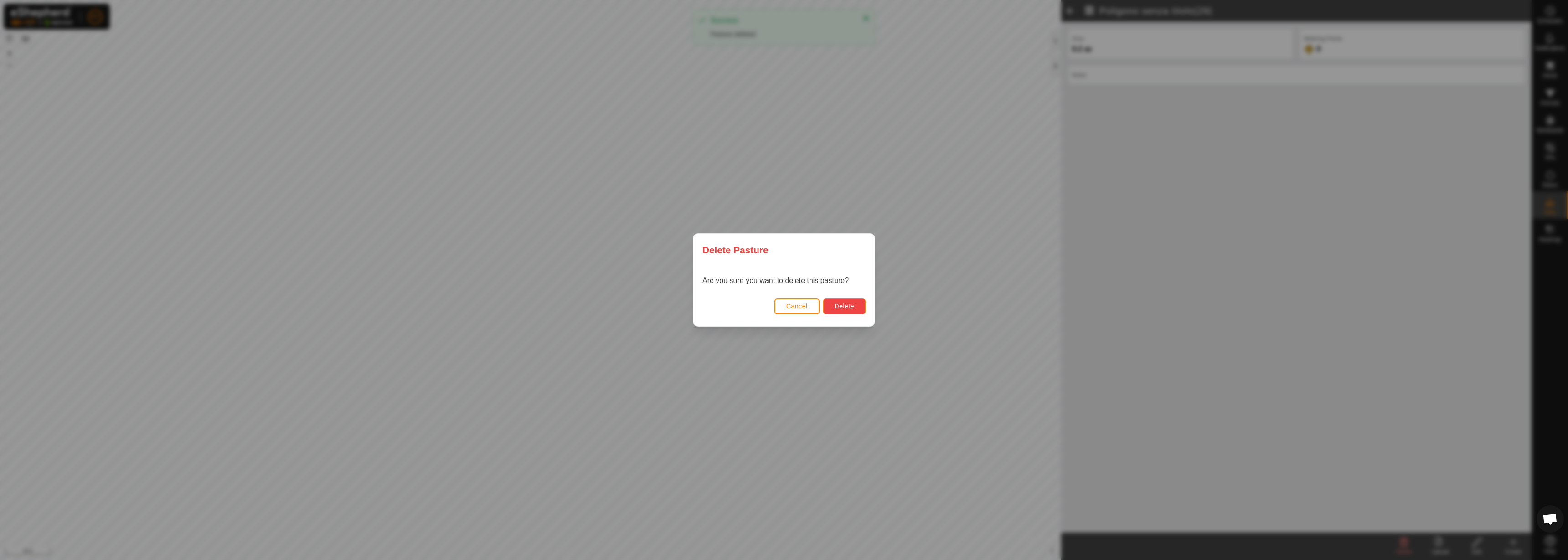
click at [839, 304] on span "Delete" at bounding box center [844, 306] width 20 height 7
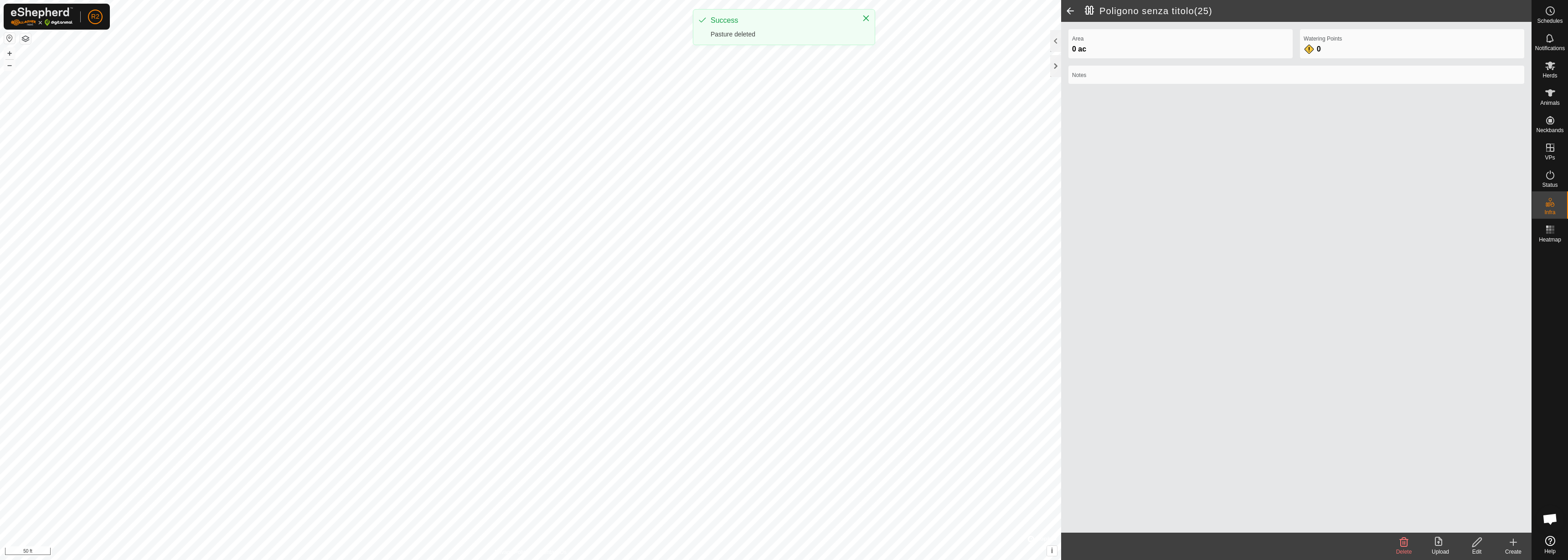
click at [1410, 542] on delete-svg-icon at bounding box center [1404, 542] width 36 height 11
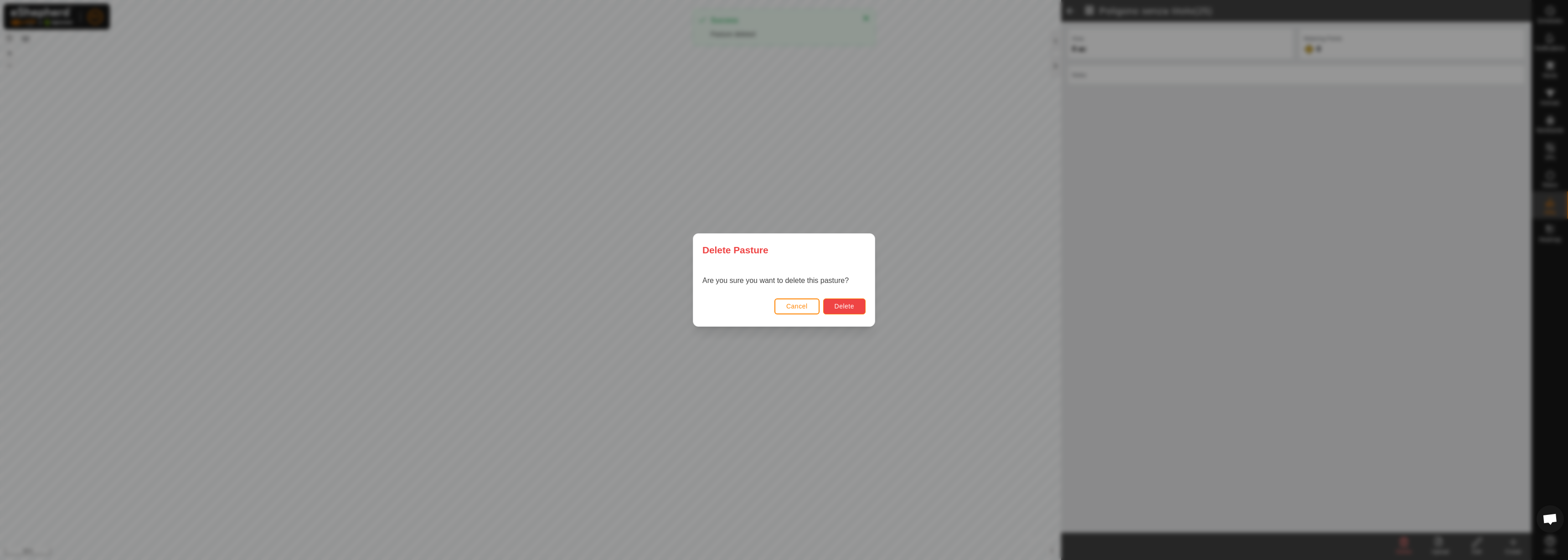
click at [836, 303] on span "Delete" at bounding box center [844, 306] width 20 height 7
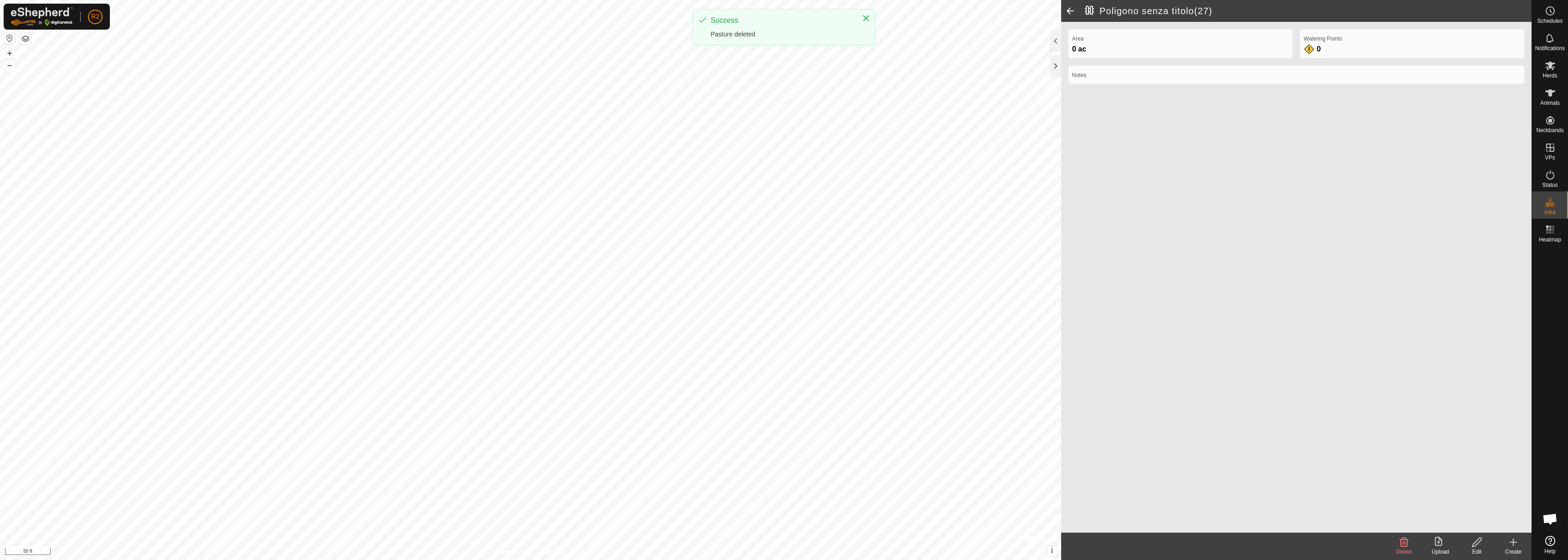
click at [1408, 545] on icon at bounding box center [1404, 542] width 9 height 9
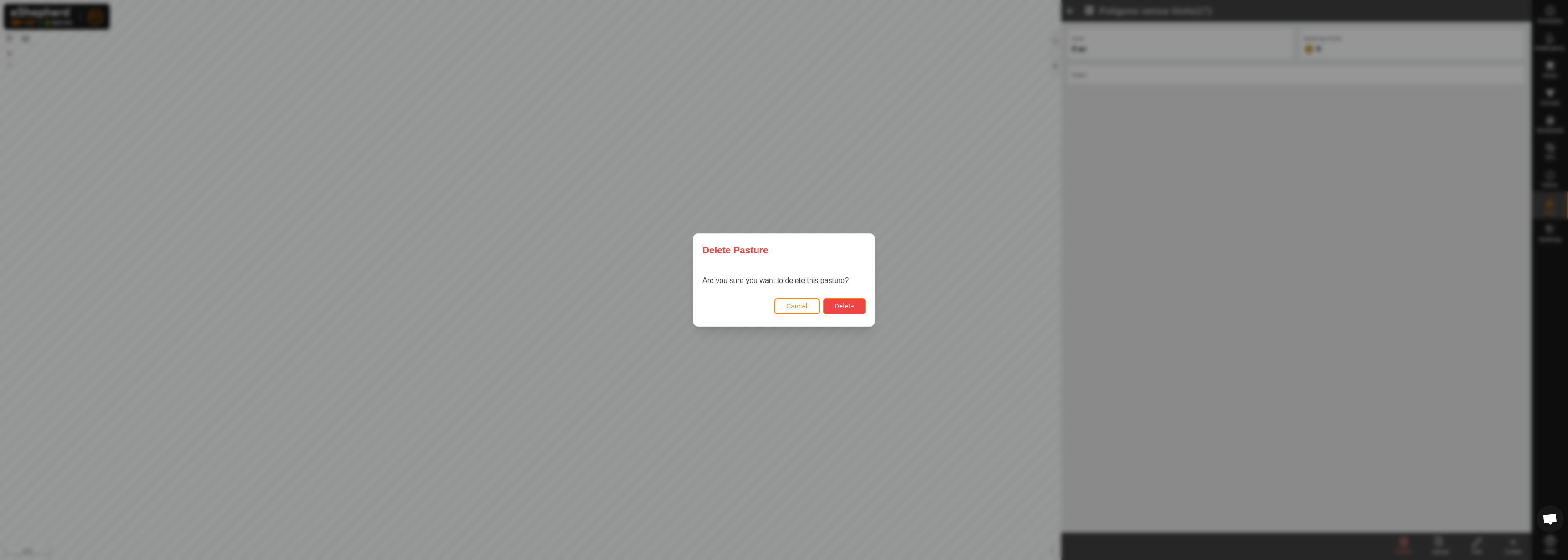
click at [853, 309] on span "Delete" at bounding box center [844, 306] width 20 height 7
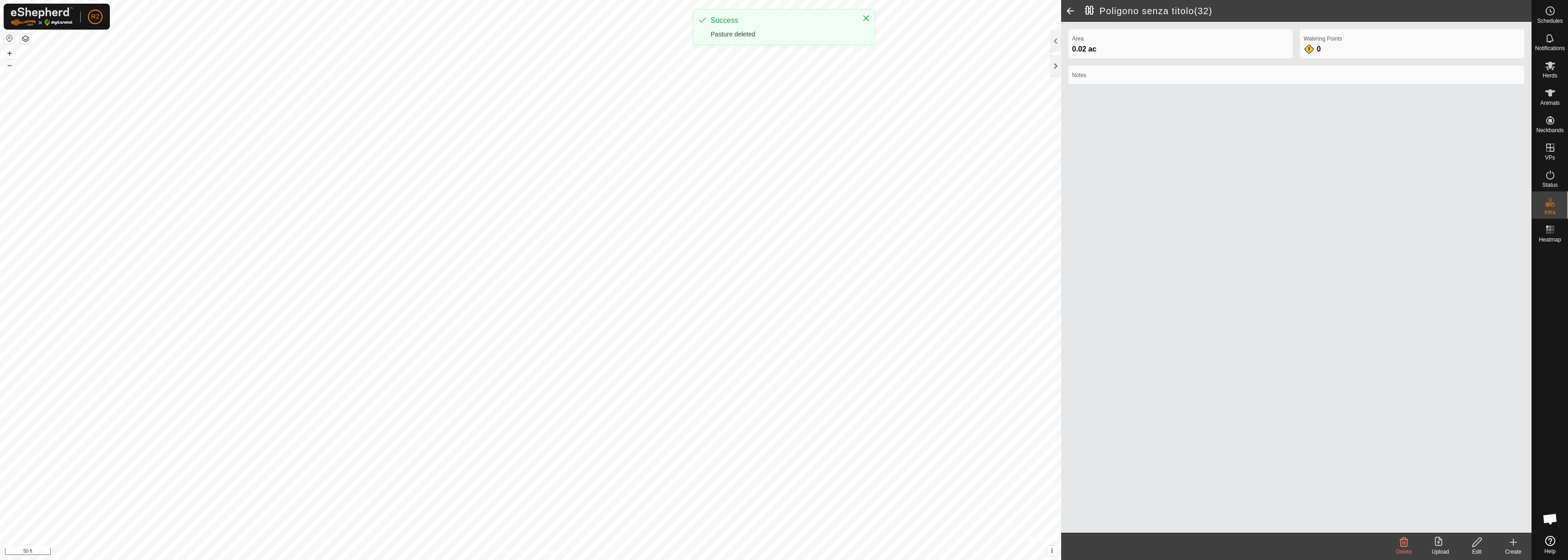
click at [1402, 542] on icon at bounding box center [1404, 542] width 9 height 9
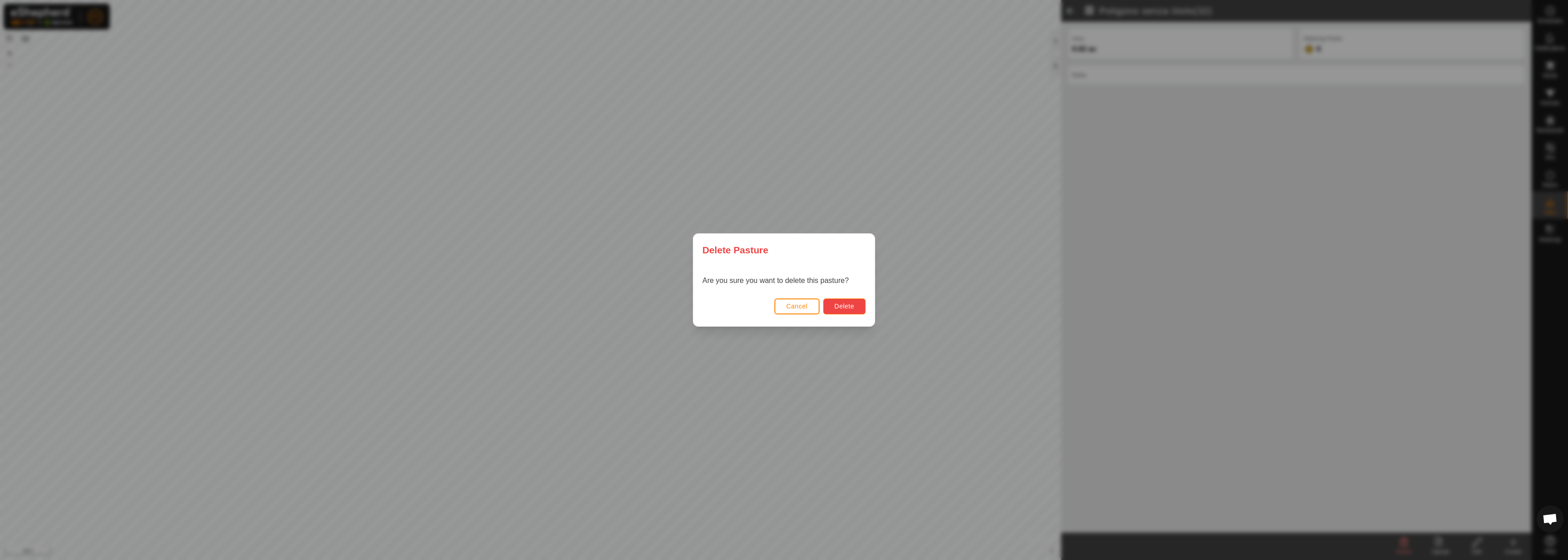
click at [843, 303] on span "Delete" at bounding box center [844, 306] width 20 height 7
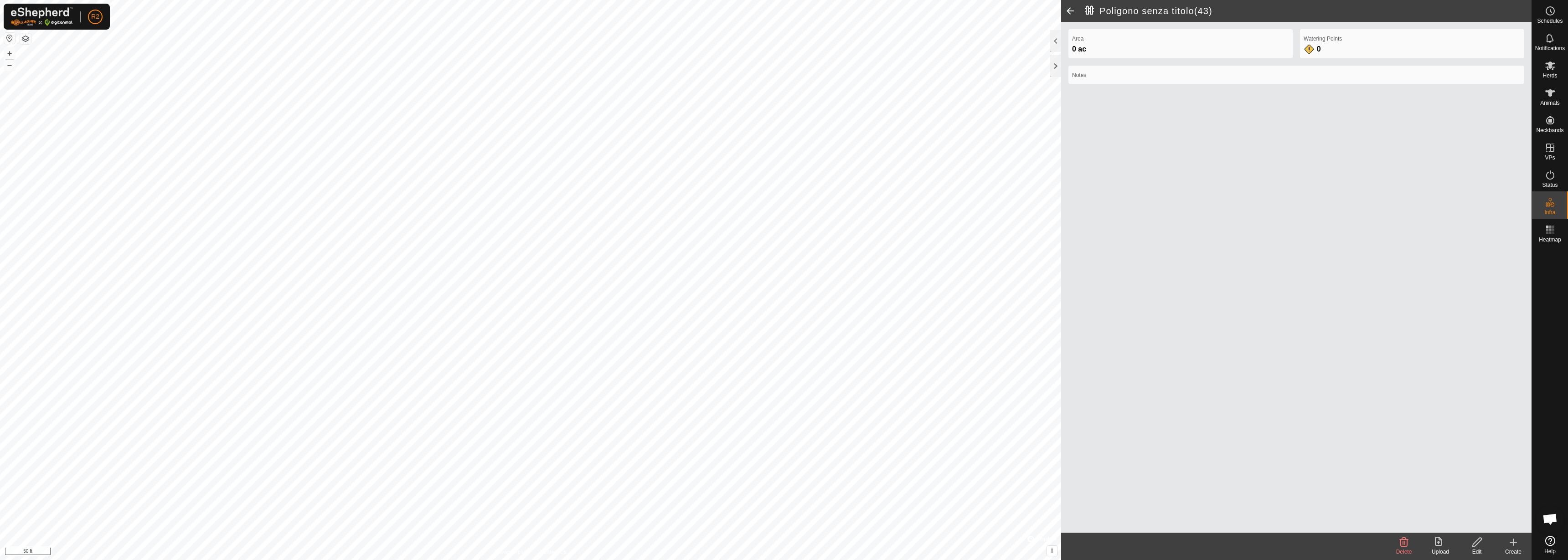
click at [1413, 541] on delete-svg-icon at bounding box center [1404, 542] width 36 height 11
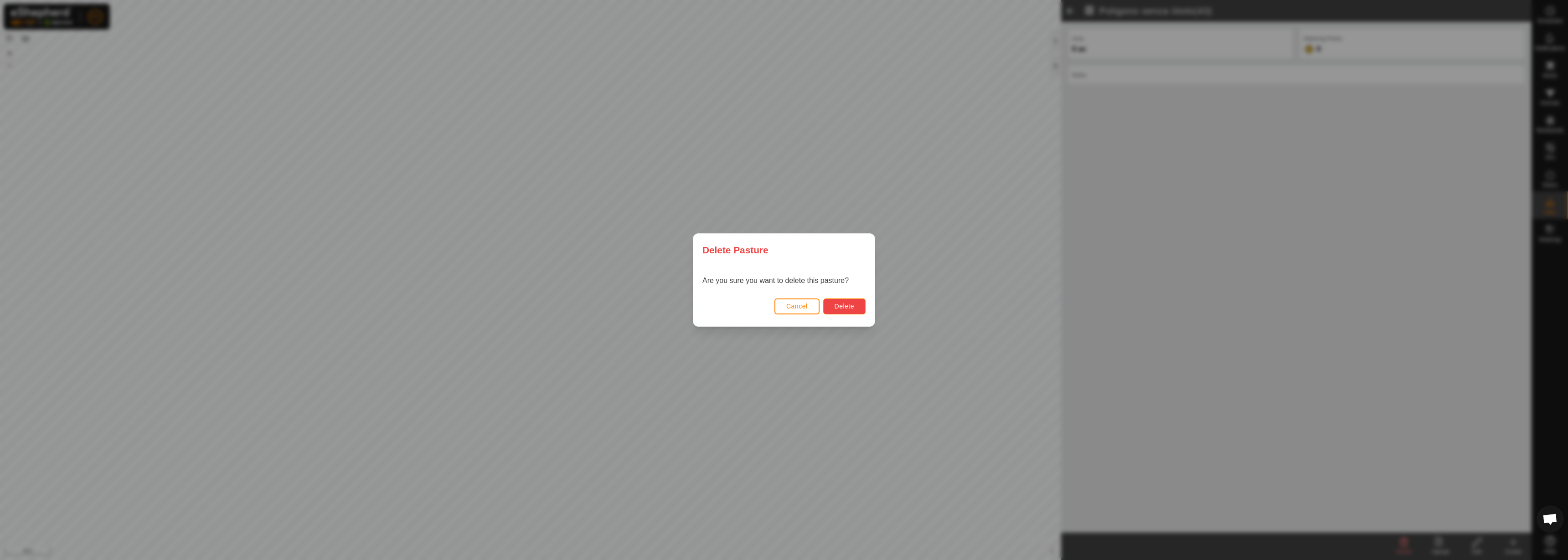
click at [842, 306] on span "Delete" at bounding box center [844, 306] width 20 height 7
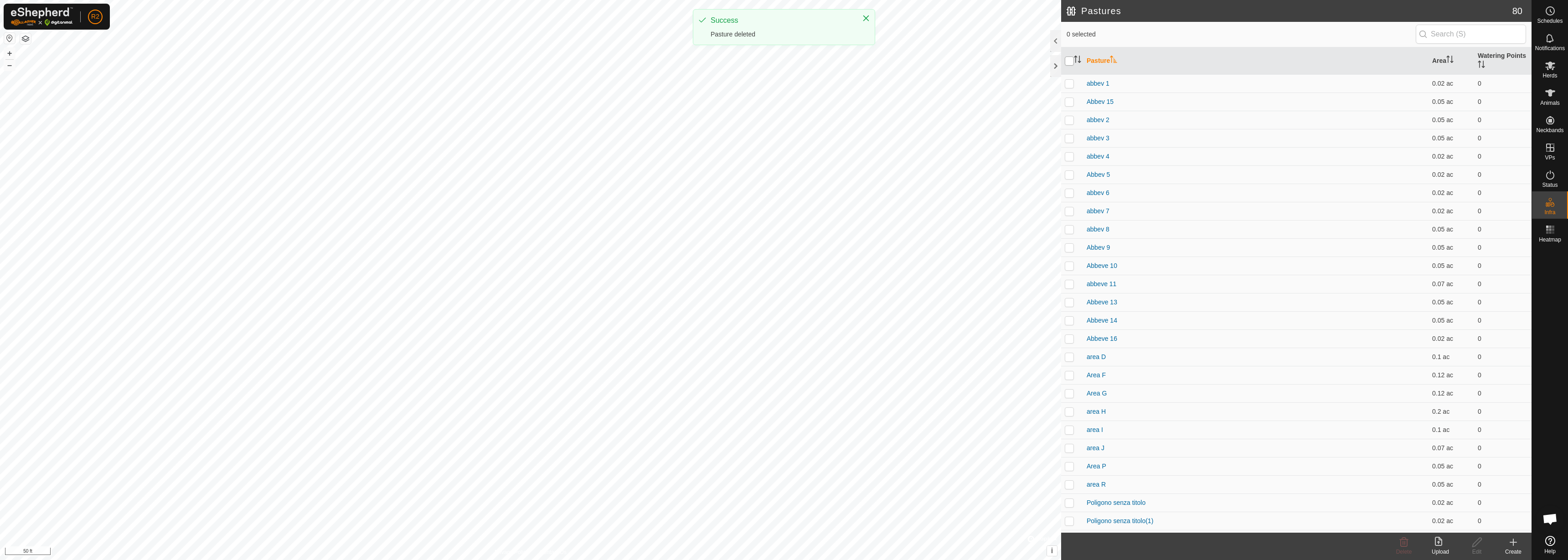
click at [1069, 62] on input "checkbox" at bounding box center [1069, 61] width 9 height 9
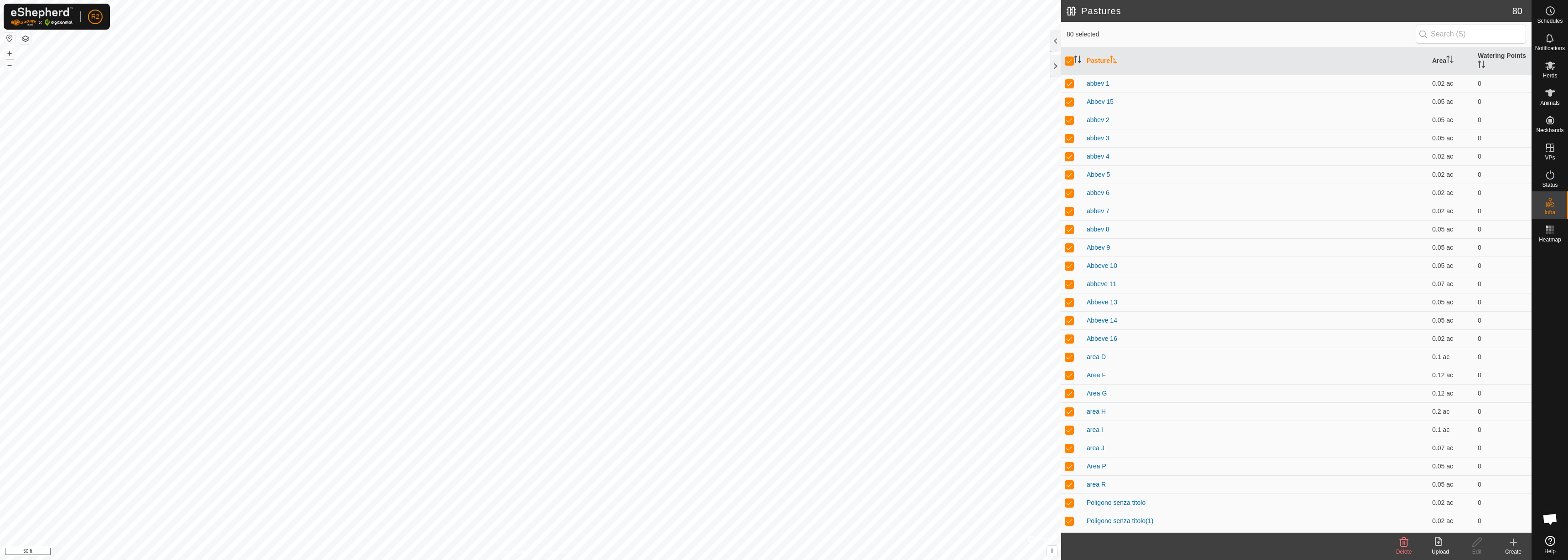
click at [1399, 546] on icon at bounding box center [1403, 542] width 11 height 11
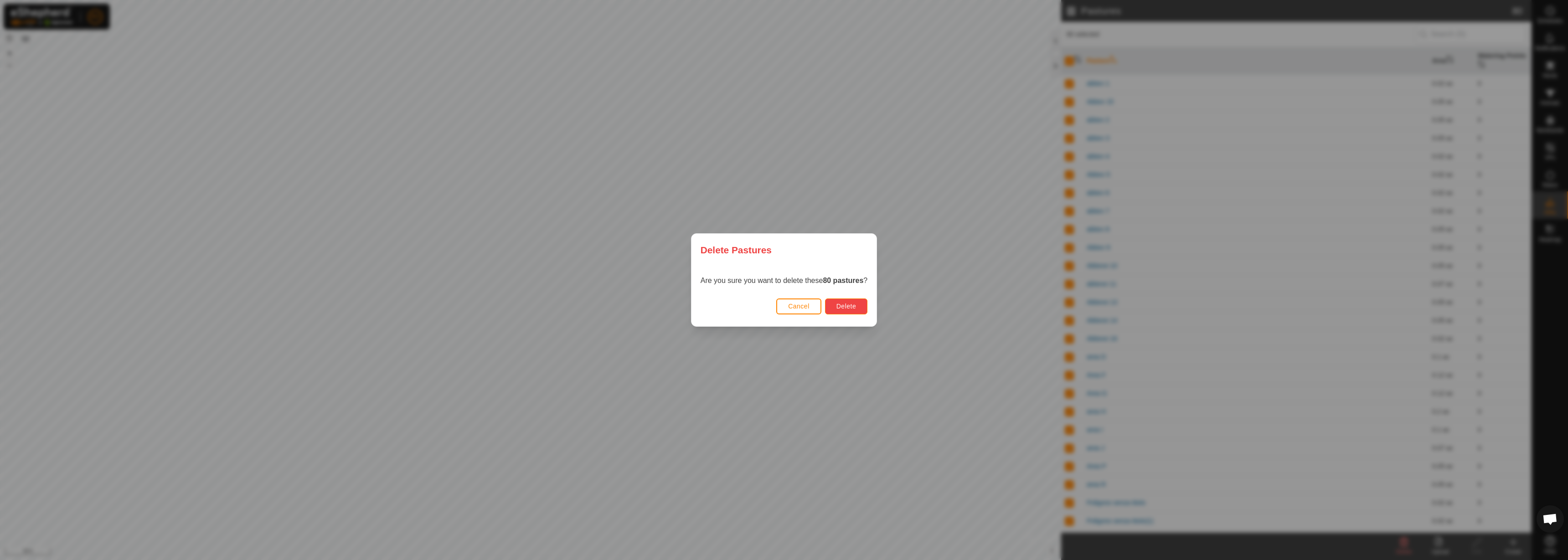
click at [856, 308] on span "Delete" at bounding box center [846, 306] width 20 height 7
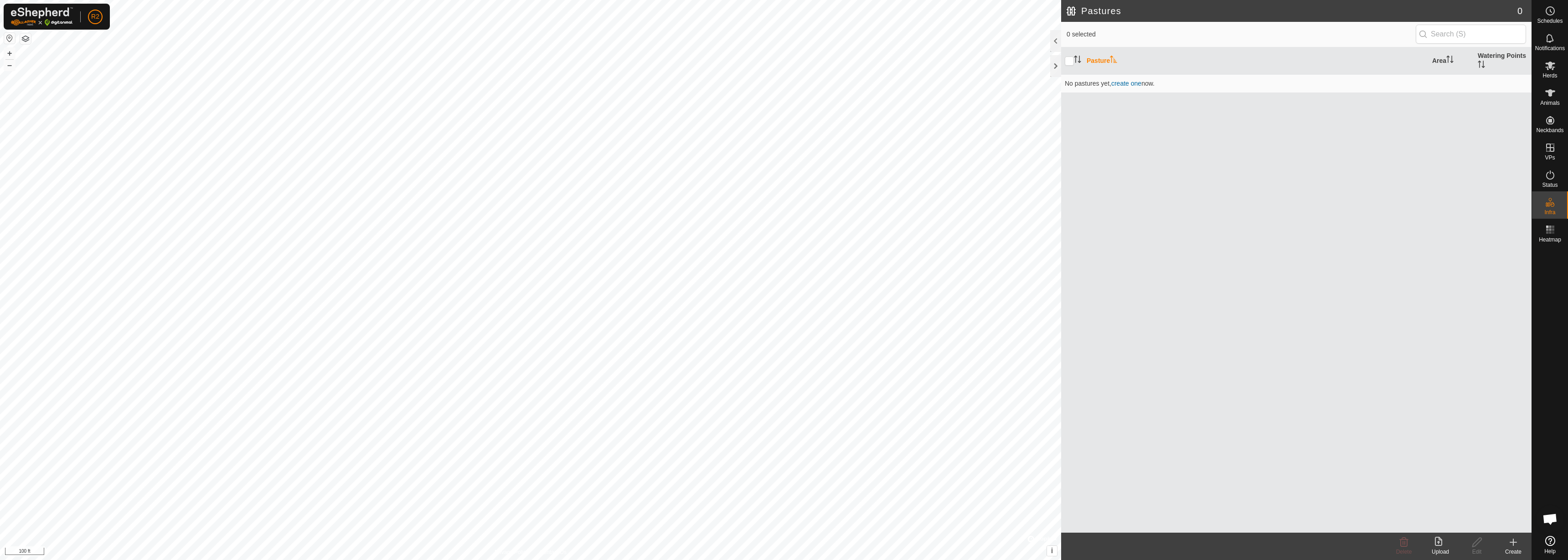
click at [678, 559] on html "R2 Schedules Notifications Herds Animals Neckbands VPs Status Infra Heatmap Hel…" at bounding box center [784, 280] width 1568 height 560
click at [1128, 83] on span "create one" at bounding box center [1126, 83] width 30 height 7
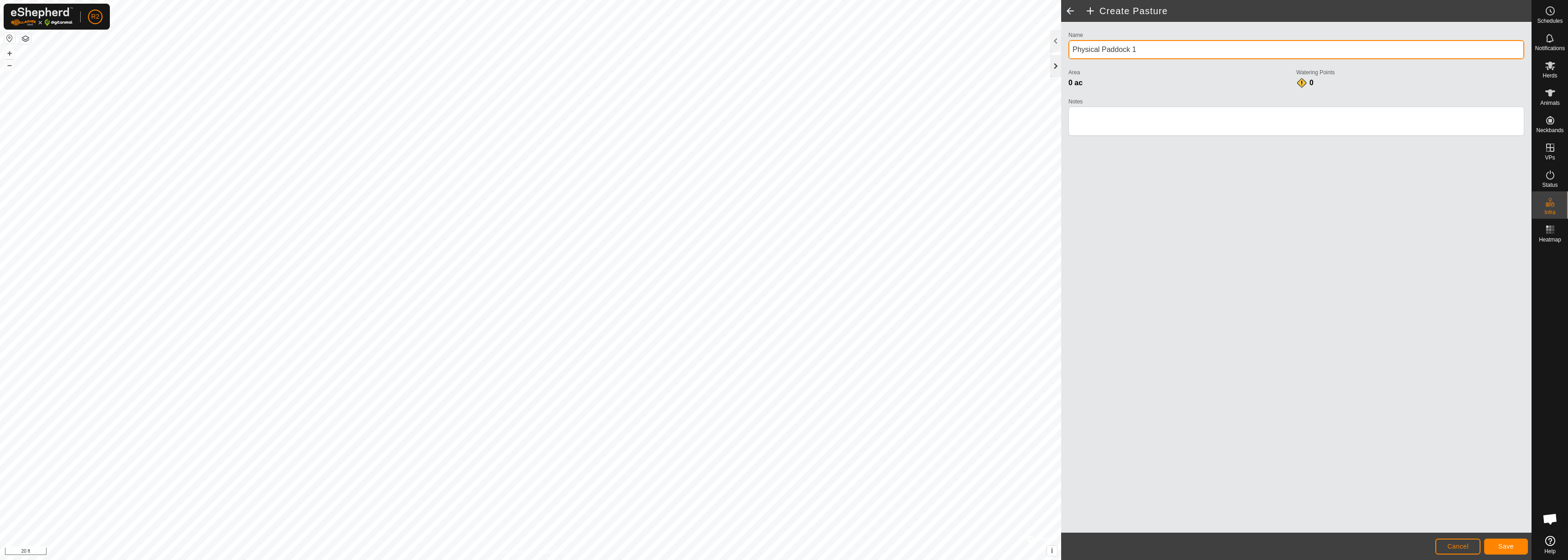
click at [1048, 62] on div "Create Pasture Name Physical Paddock 1 Area [DATE] Watering Points 0 Notes Canc…" at bounding box center [766, 280] width 1532 height 560
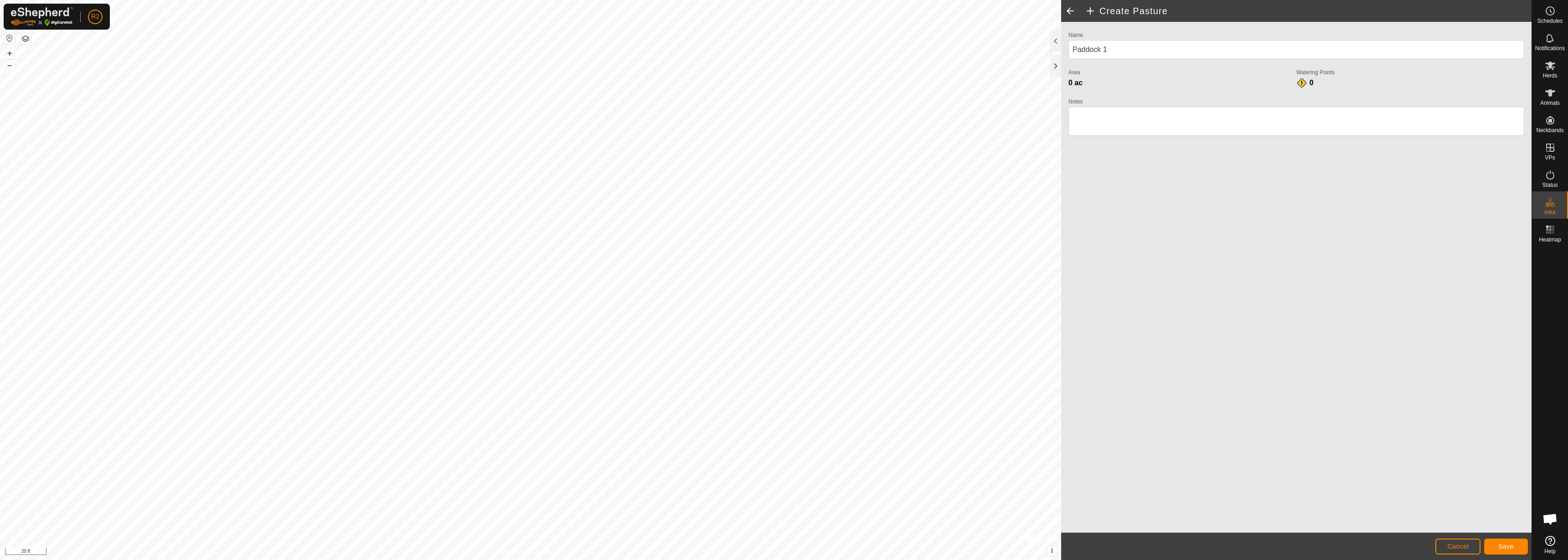
click at [1351, 228] on div "Name Paddock 1 Area [DATE] Watering Points 0 Notes" at bounding box center [1296, 277] width 470 height 511
click at [1301, 87] on div "0" at bounding box center [1305, 82] width 18 height 11
click at [1301, 79] on div "0" at bounding box center [1305, 82] width 18 height 11
click at [1320, 74] on label "Watering Points" at bounding box center [1410, 72] width 228 height 8
click at [1311, 83] on span "0" at bounding box center [1311, 82] width 4 height 8
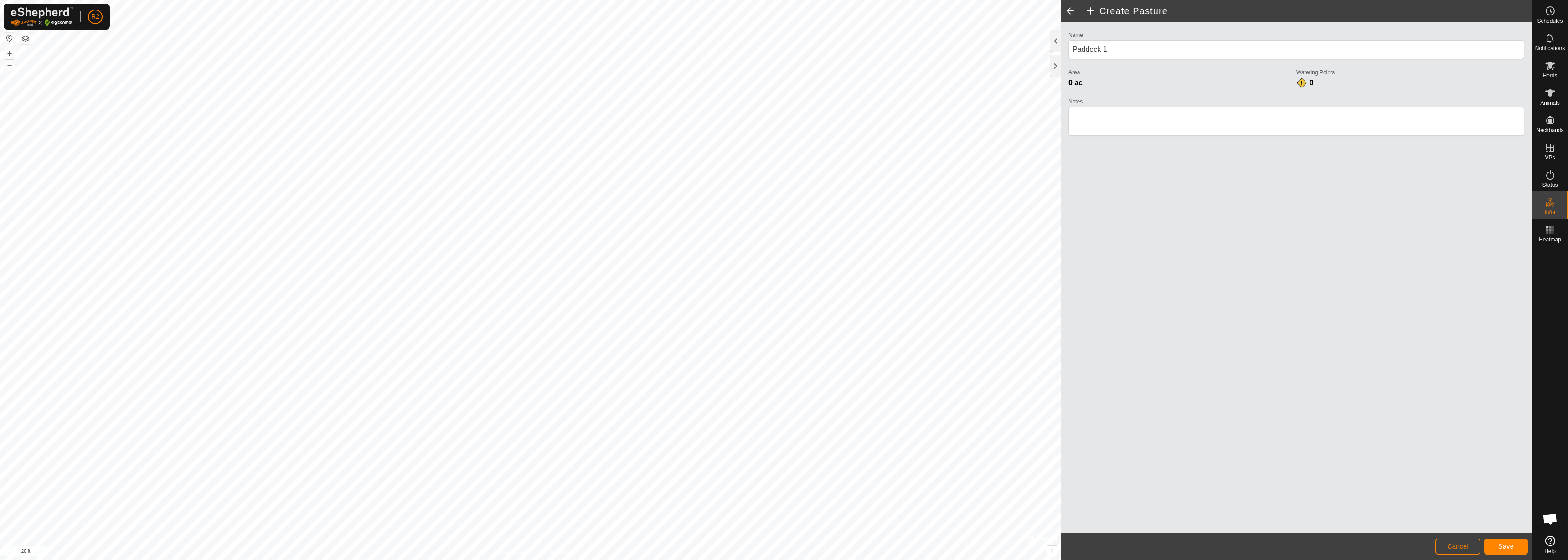
click at [1302, 85] on div "0" at bounding box center [1305, 82] width 18 height 11
click at [1516, 542] on button "Save" at bounding box center [1506, 547] width 44 height 16
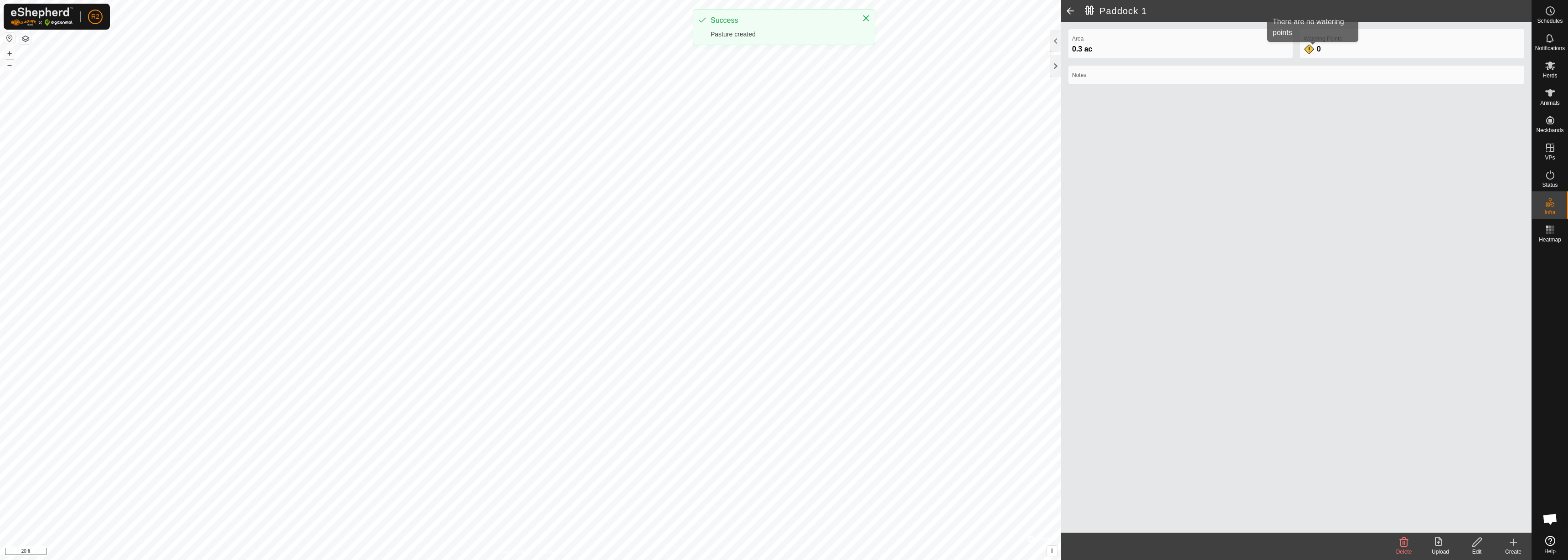
click at [1316, 54] on div "0" at bounding box center [1312, 49] width 18 height 11
click at [1312, 53] on div "0" at bounding box center [1312, 49] width 18 height 11
click at [1311, 46] on div "0" at bounding box center [1312, 49] width 18 height 11
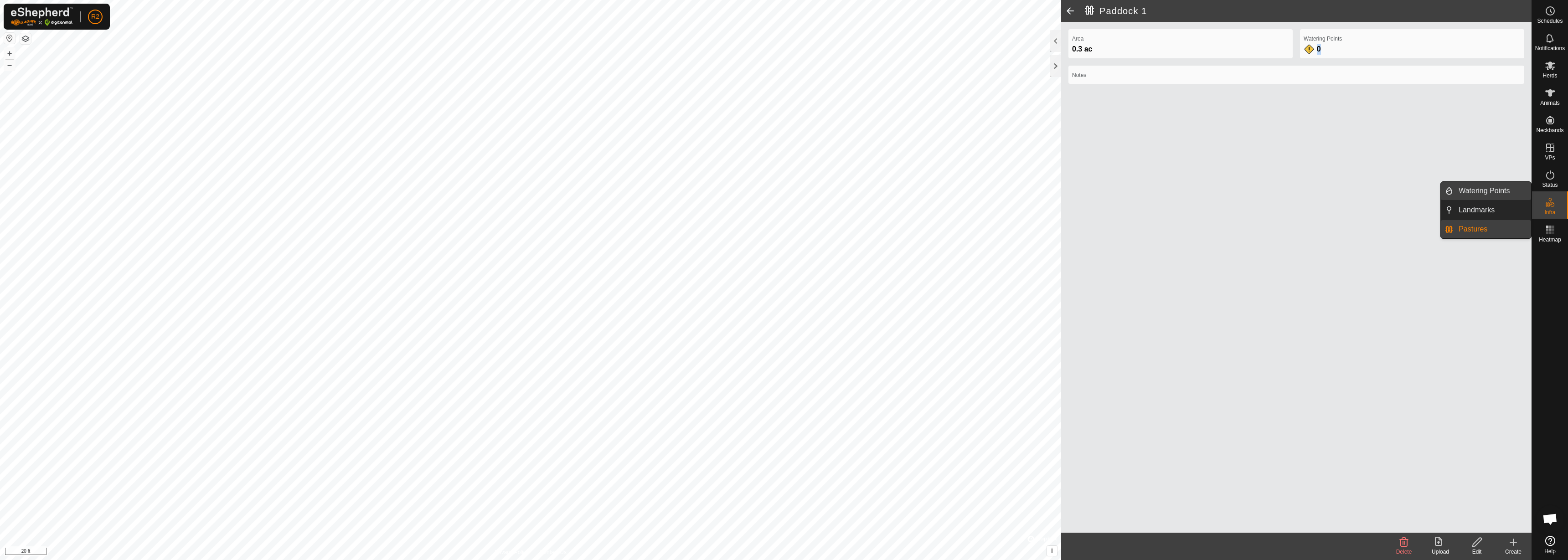
click at [1475, 184] on link "Watering Points" at bounding box center [1491, 190] width 78 height 18
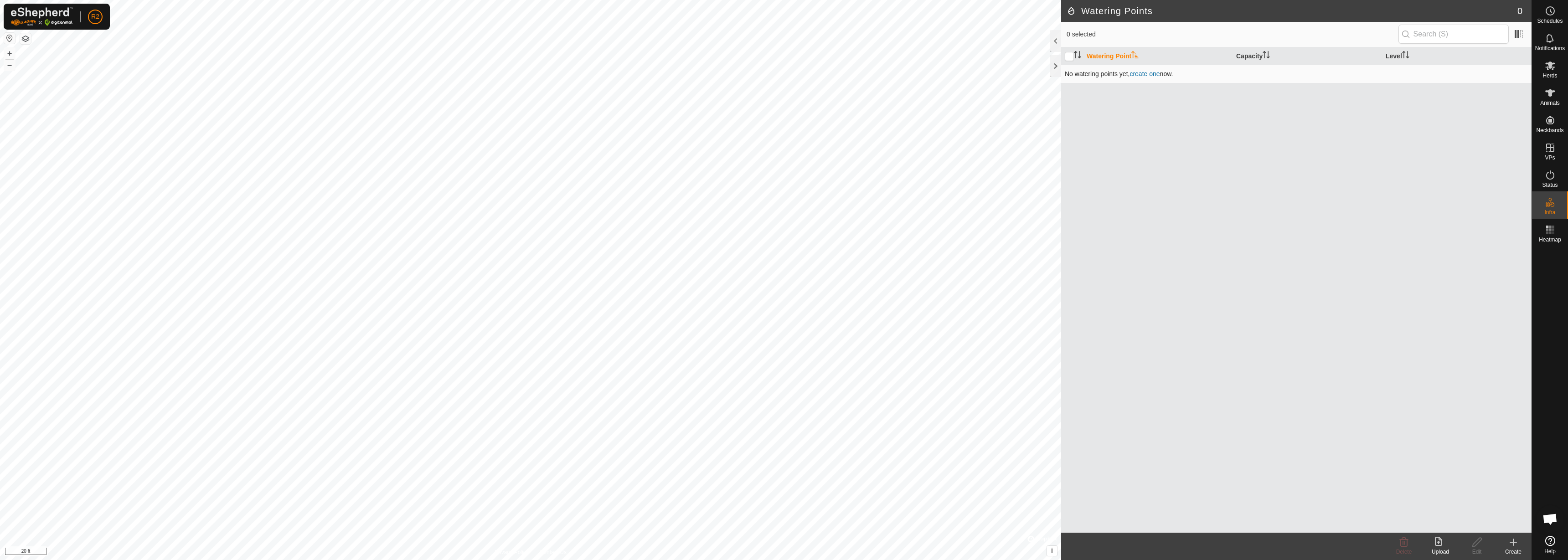
click at [1152, 73] on link "create one" at bounding box center [1144, 74] width 30 height 7
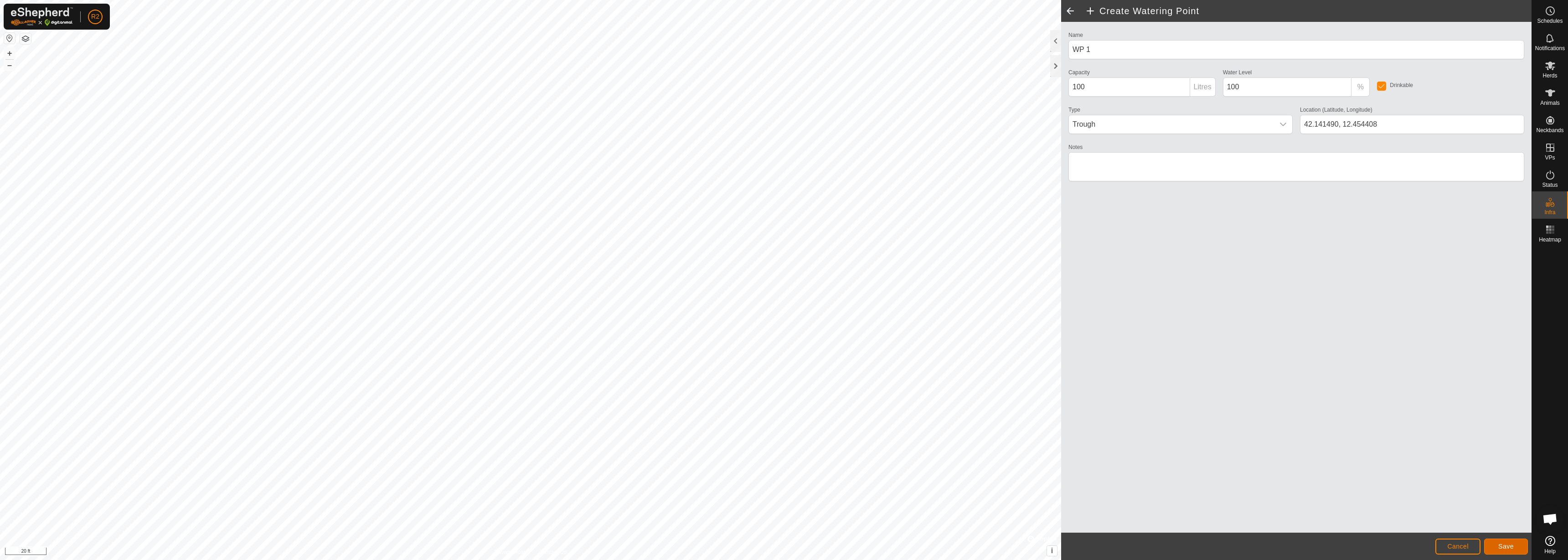
click at [1508, 552] on button "Save" at bounding box center [1506, 547] width 44 height 16
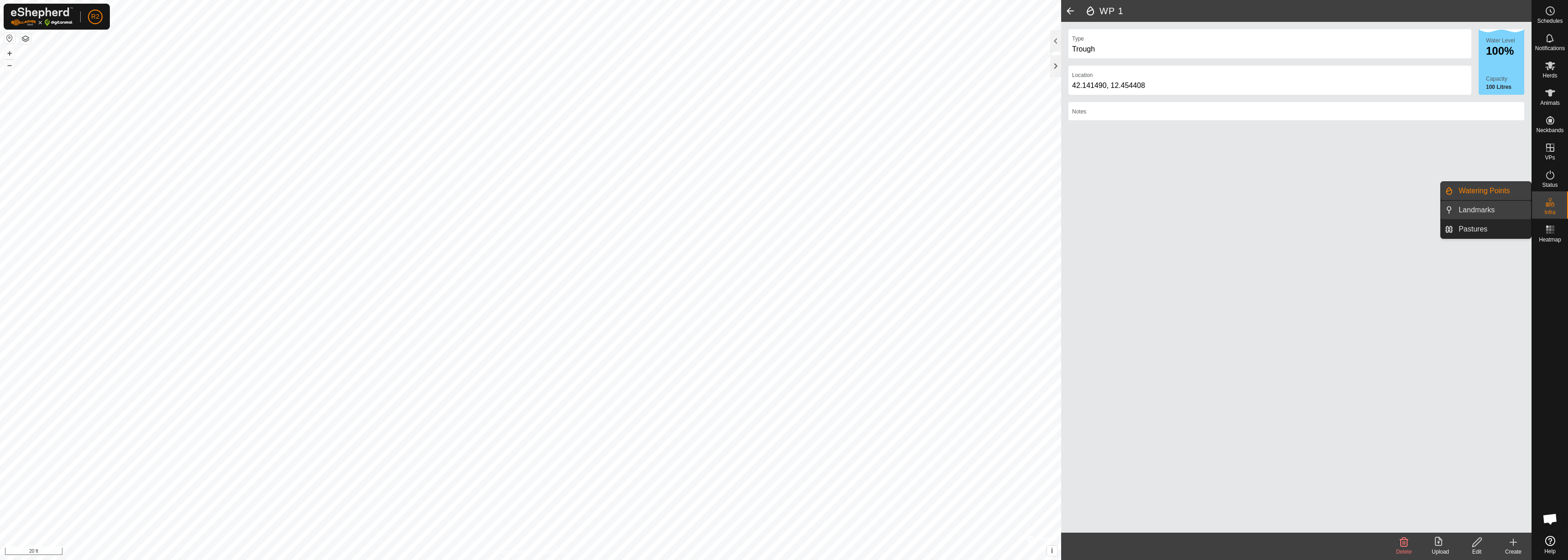
click at [1509, 205] on link "Landmarks" at bounding box center [1491, 210] width 78 height 18
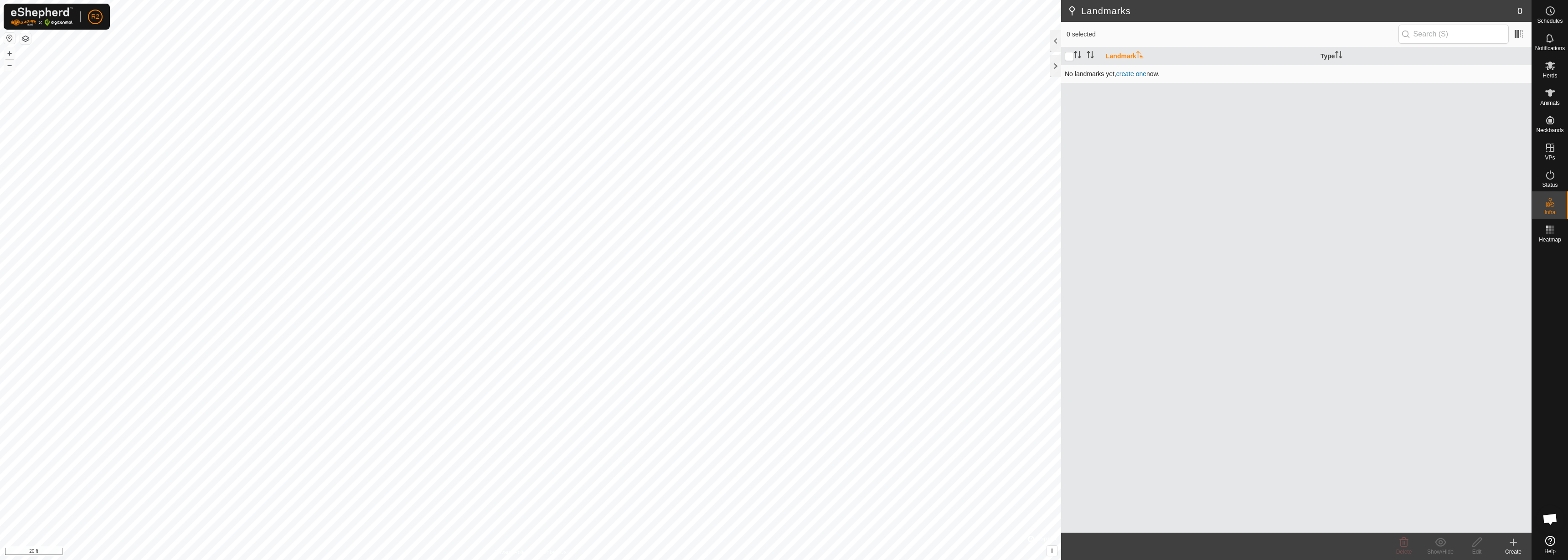
click at [1133, 74] on link "create one" at bounding box center [1130, 74] width 30 height 7
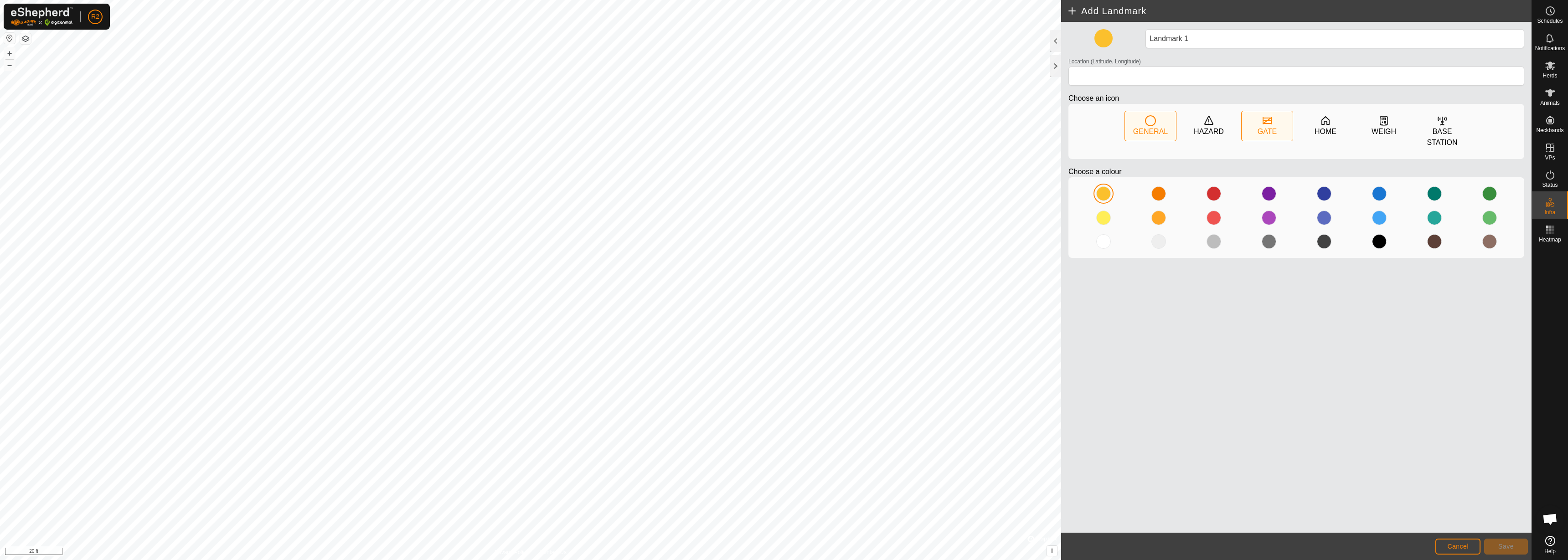
click at [1257, 115] on div "GATE" at bounding box center [1267, 125] width 51 height 30
click at [1511, 545] on span "Save" at bounding box center [1505, 546] width 15 height 7
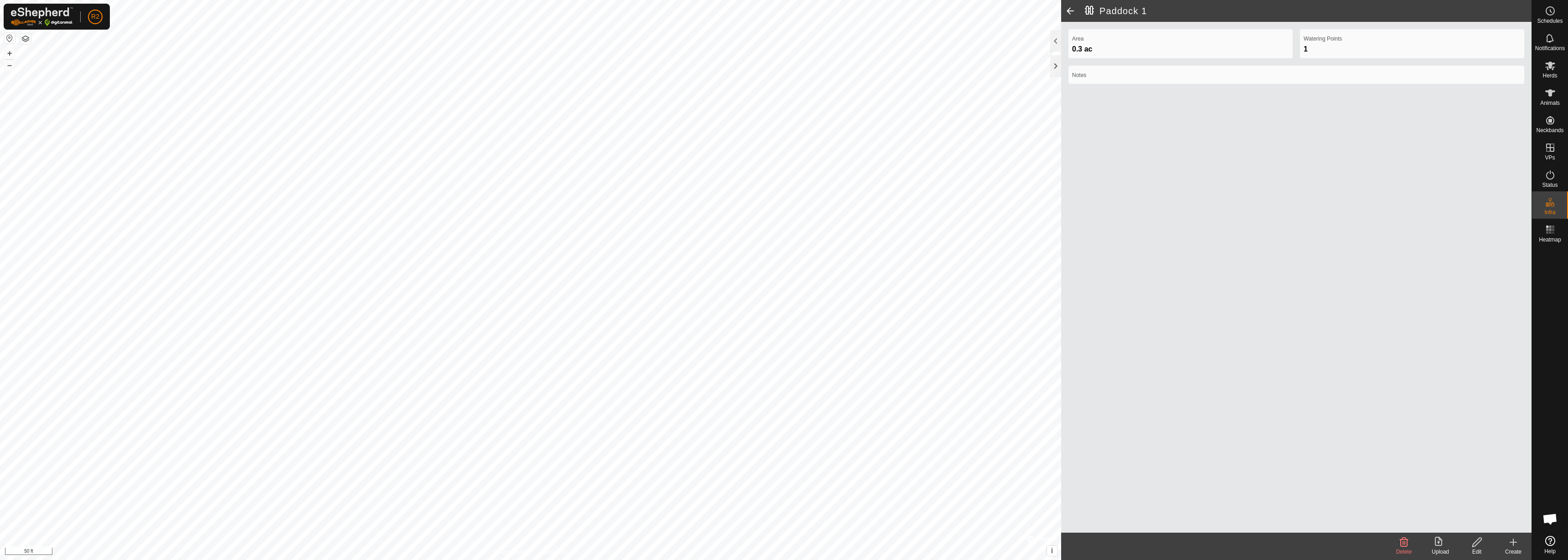
click at [1410, 544] on delete-svg-icon at bounding box center [1404, 542] width 36 height 11
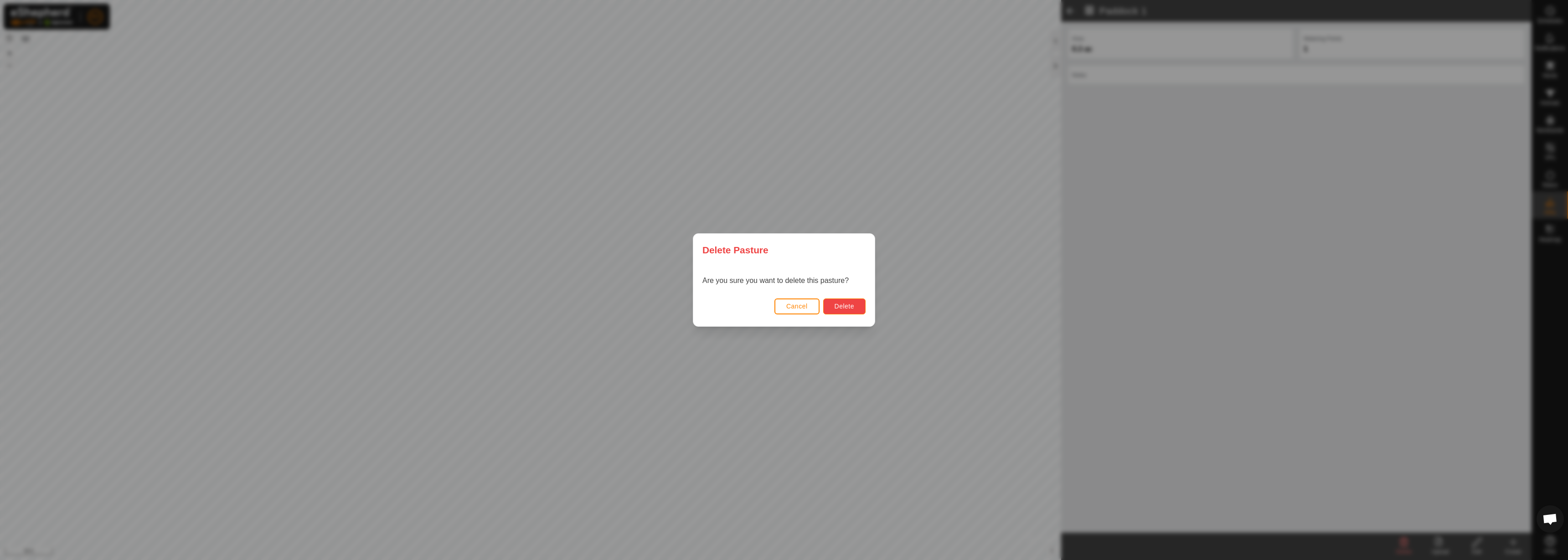
click at [856, 308] on button "Delete" at bounding box center [845, 306] width 42 height 16
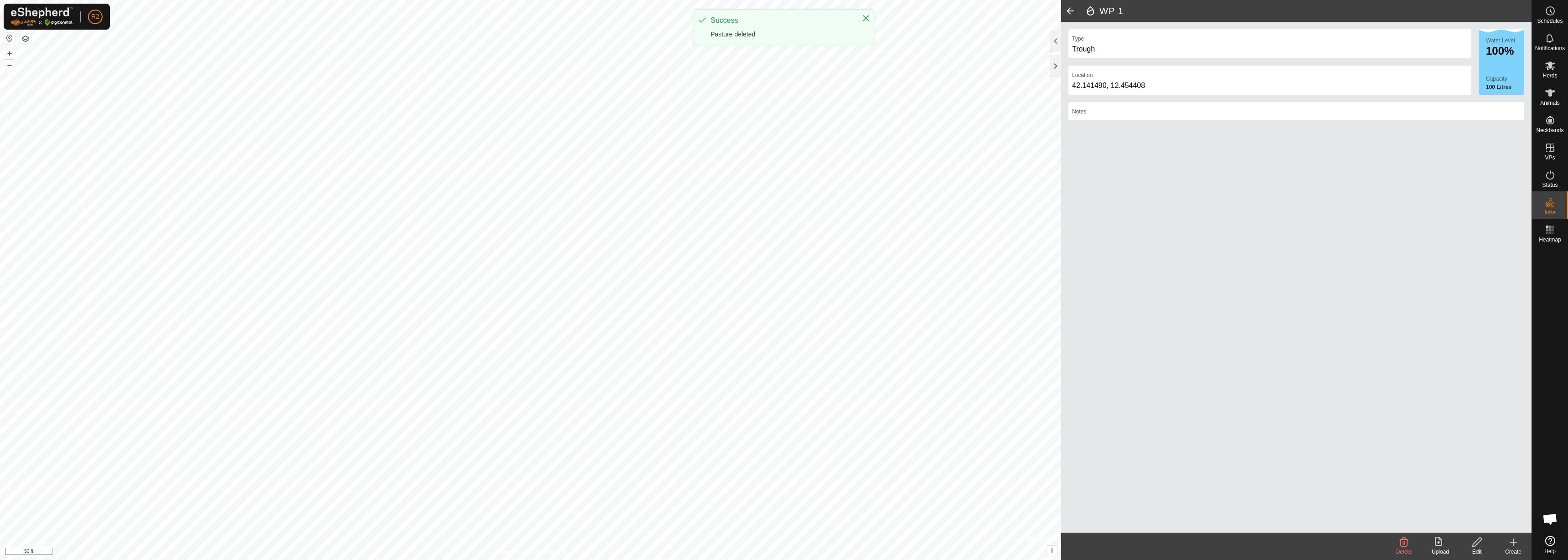
click at [1413, 545] on delete-svg-icon at bounding box center [1404, 542] width 36 height 11
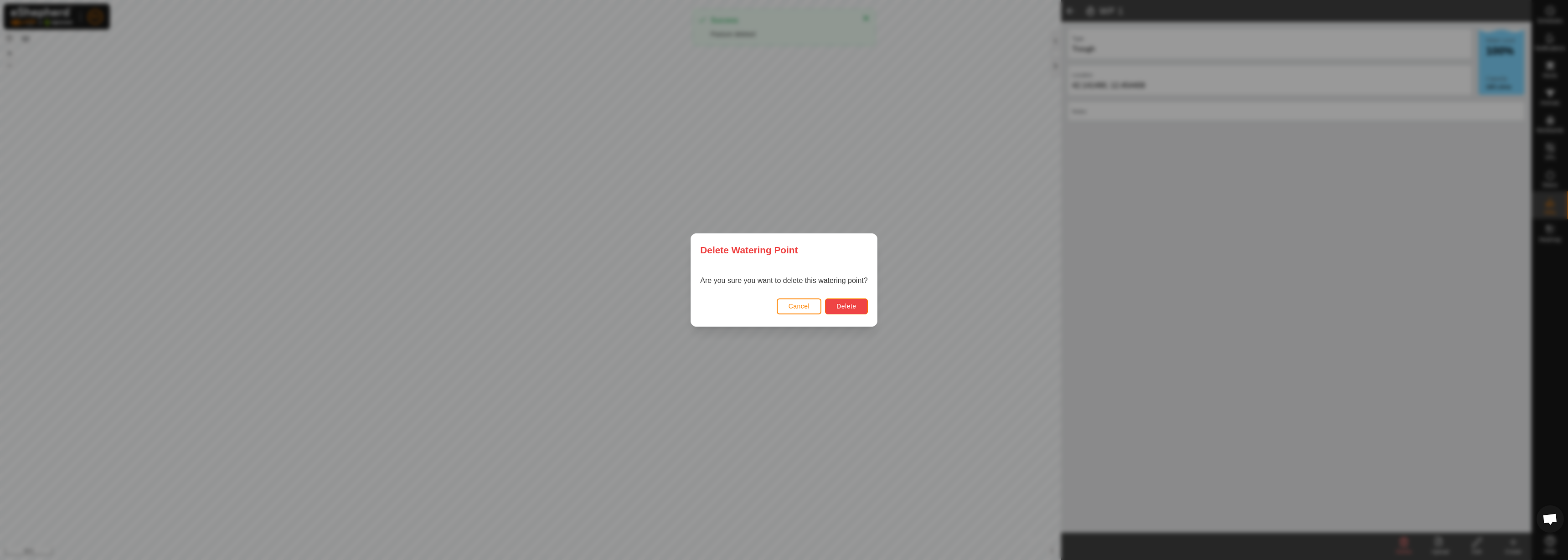
click at [856, 300] on button "Delete" at bounding box center [846, 306] width 42 height 16
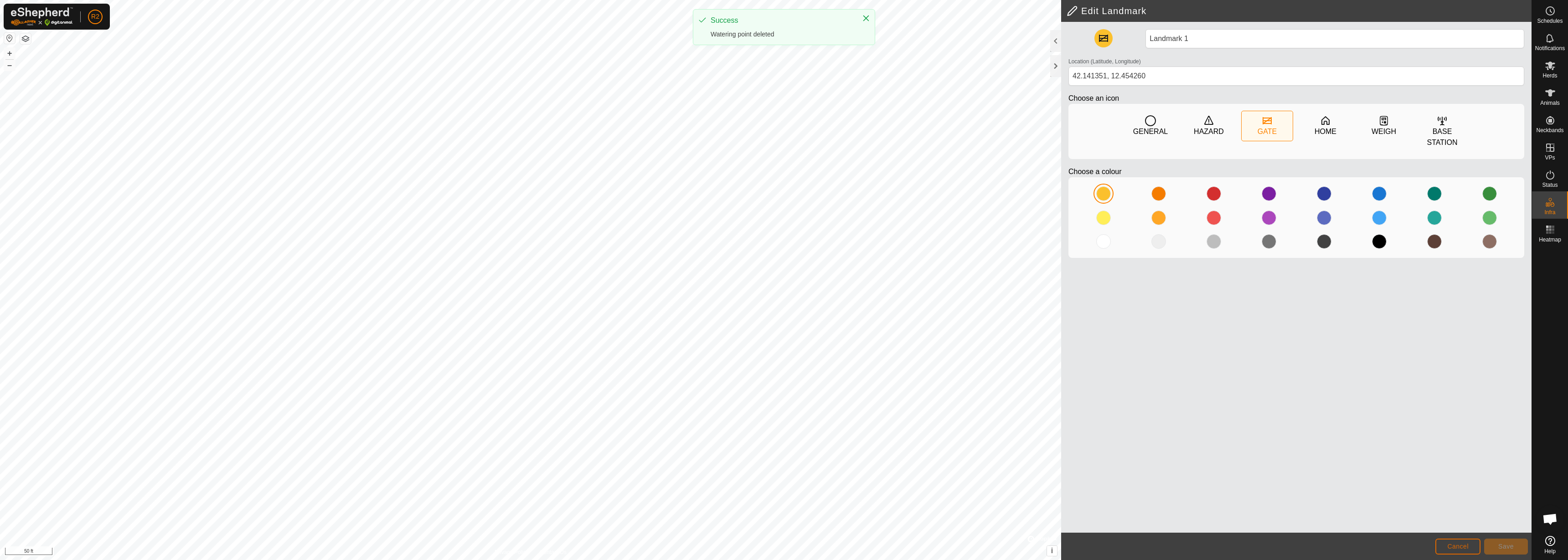
click at [1443, 542] on button "Cancel" at bounding box center [1458, 547] width 45 height 16
click at [1102, 9] on h2 "Edit Landmark" at bounding box center [1298, 10] width 465 height 11
click at [1075, 12] on h2 "Edit Landmark" at bounding box center [1298, 10] width 465 height 11
click at [1066, 2] on header "Edit Landmark" at bounding box center [1296, 11] width 470 height 22
click at [1077, 15] on h2 "Edit Landmark" at bounding box center [1298, 10] width 465 height 11
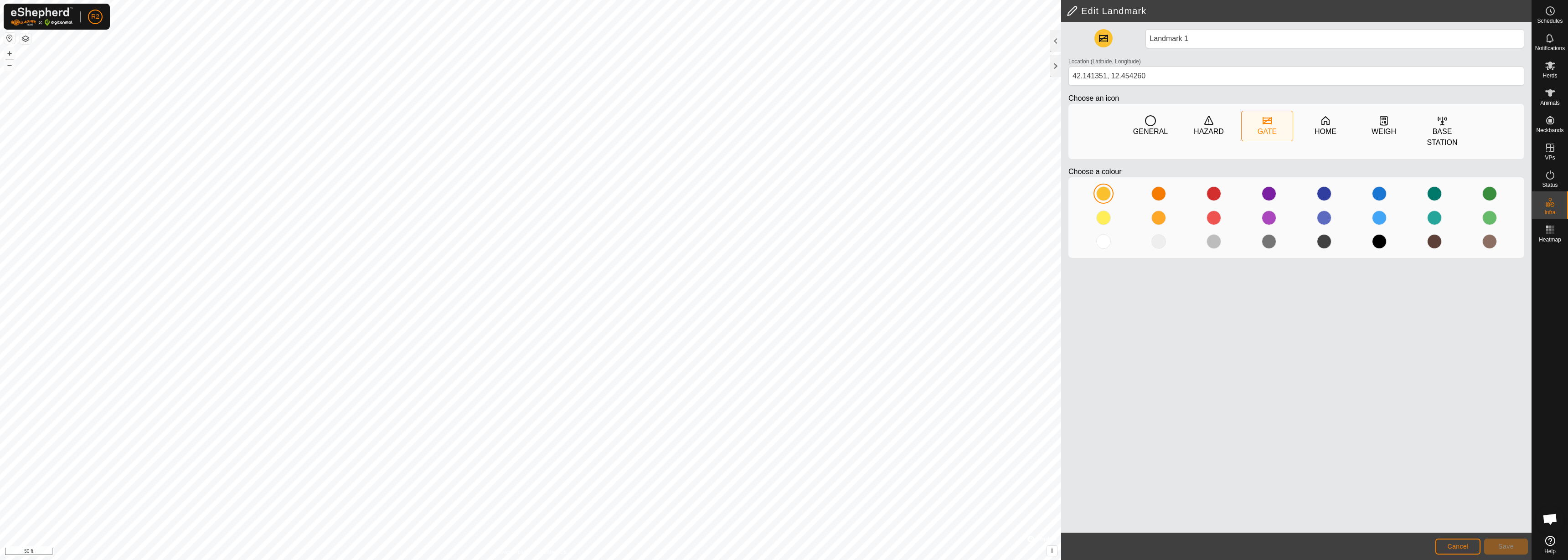
click at [1141, 15] on h2 "Edit Landmark" at bounding box center [1298, 10] width 465 height 11
click at [1262, 359] on div "Landmark 1 Location (Latitude, Longitude) [GEOGRAPHIC_DATA] Choose an icon GENE…" at bounding box center [1296, 277] width 470 height 511
click at [1451, 546] on span "Cancel" at bounding box center [1457, 546] width 21 height 7
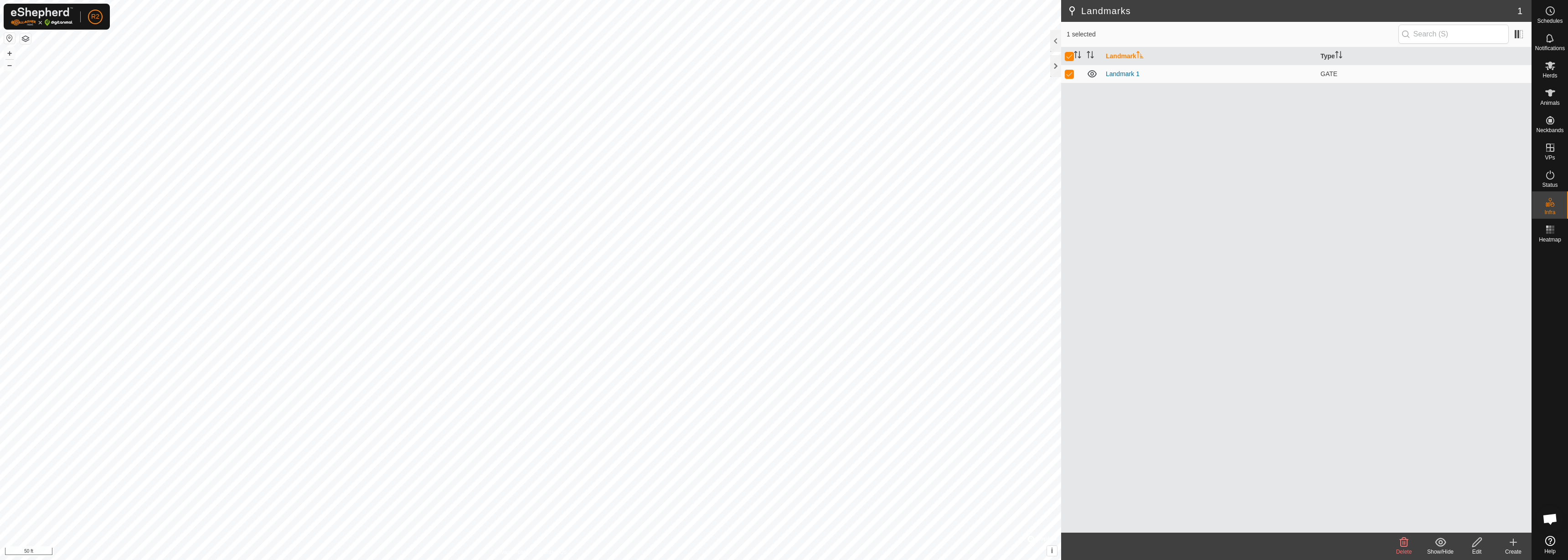
click at [1403, 540] on icon at bounding box center [1404, 542] width 9 height 9
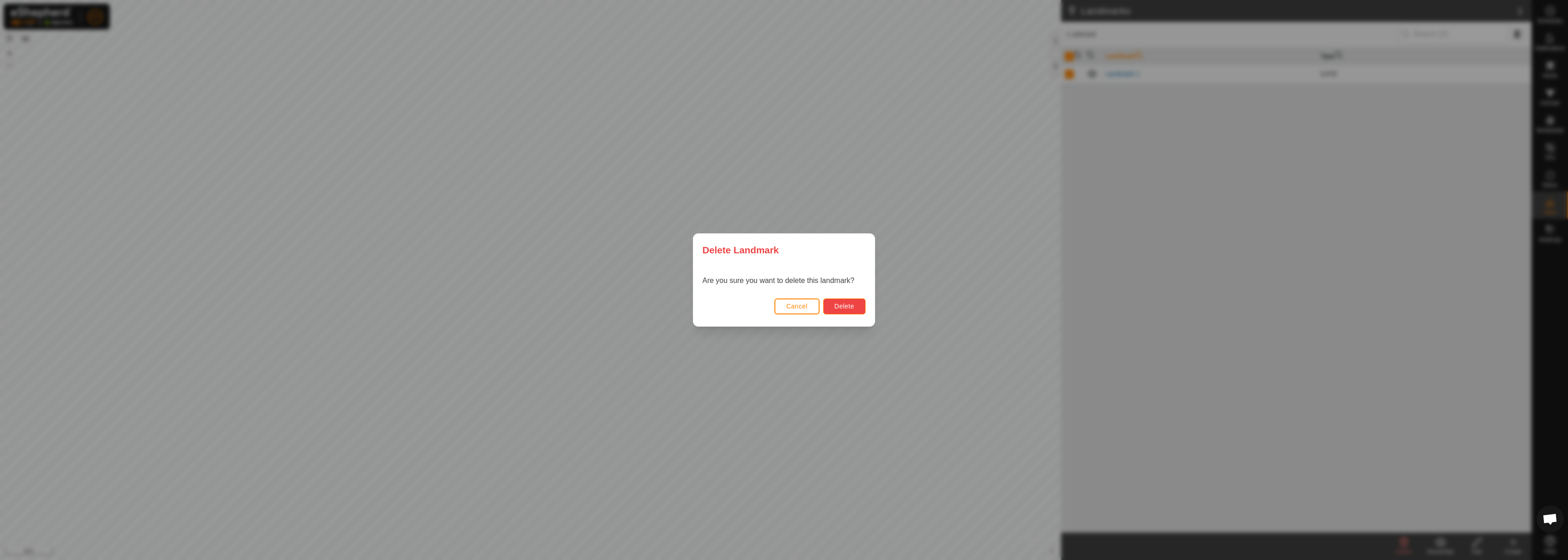
click at [845, 307] on span "Delete" at bounding box center [844, 306] width 20 height 7
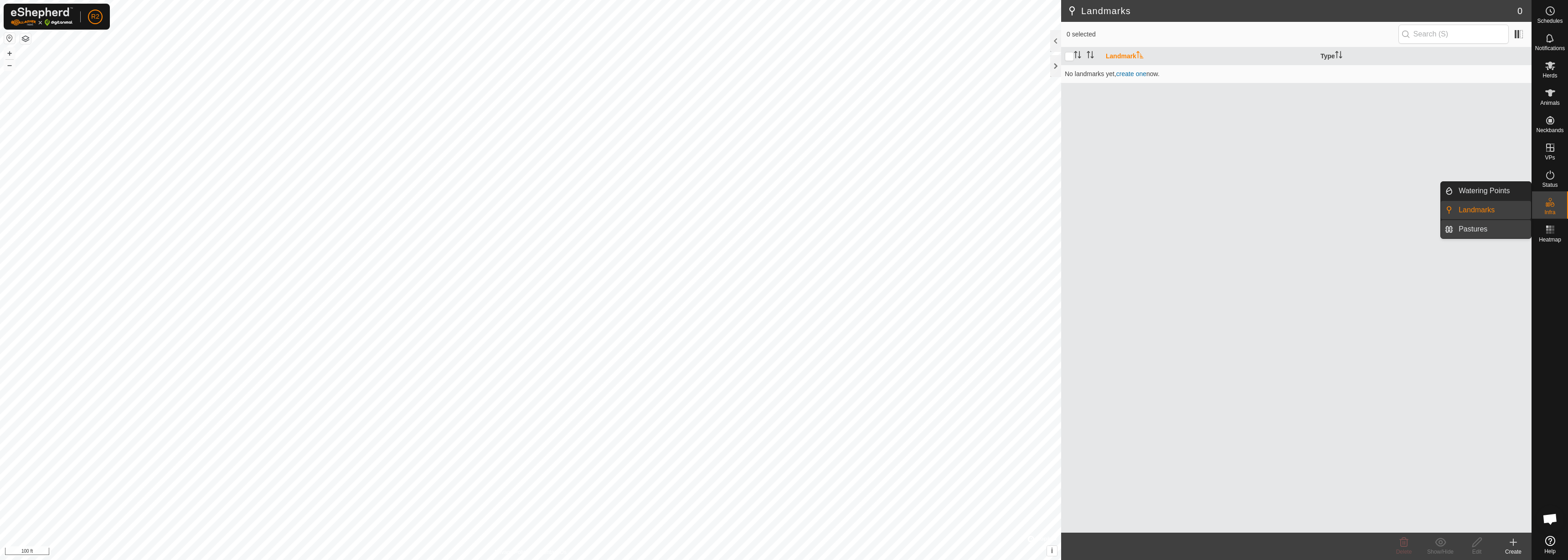
click at [1477, 226] on link "Pastures" at bounding box center [1491, 229] width 78 height 18
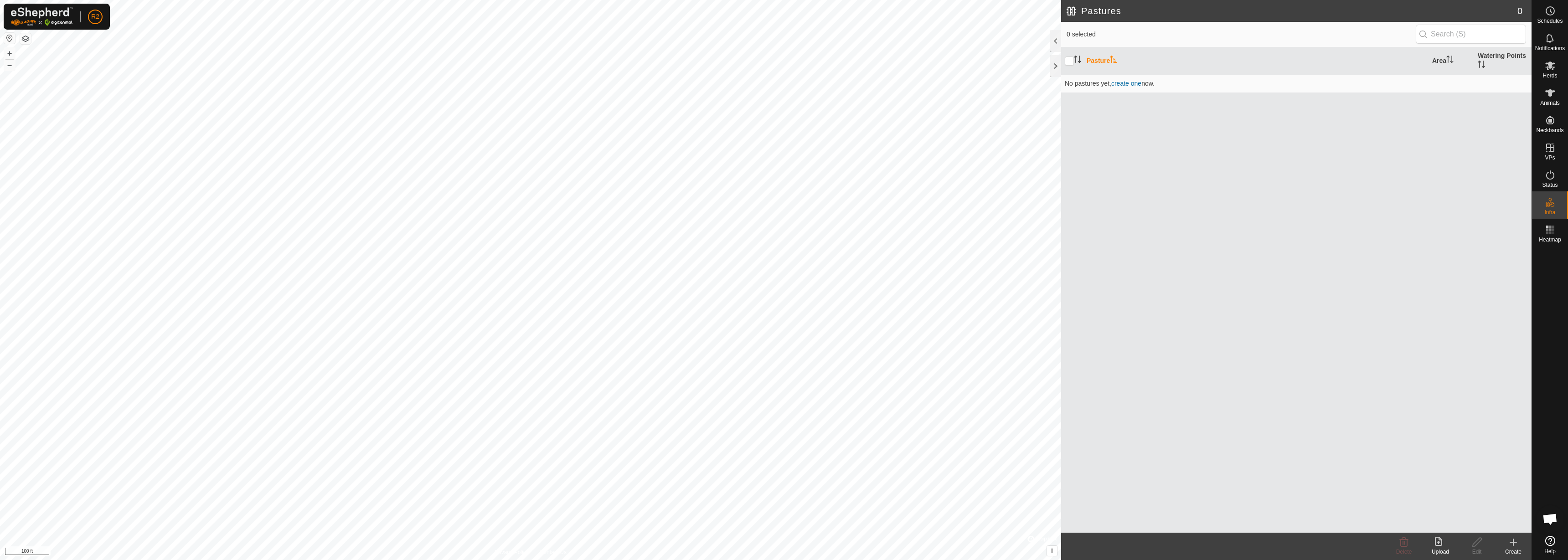
click at [1440, 548] on div "Upload" at bounding box center [1440, 551] width 36 height 8
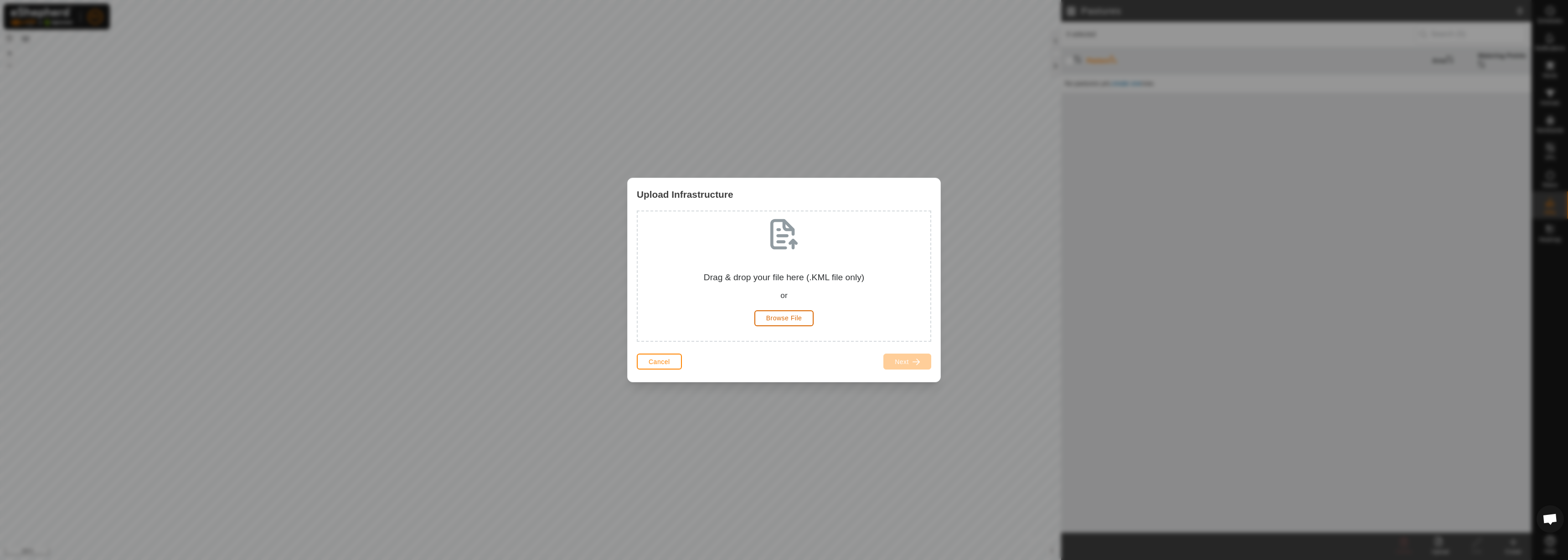
click at [792, 322] on button "Browse File" at bounding box center [784, 319] width 60 height 16
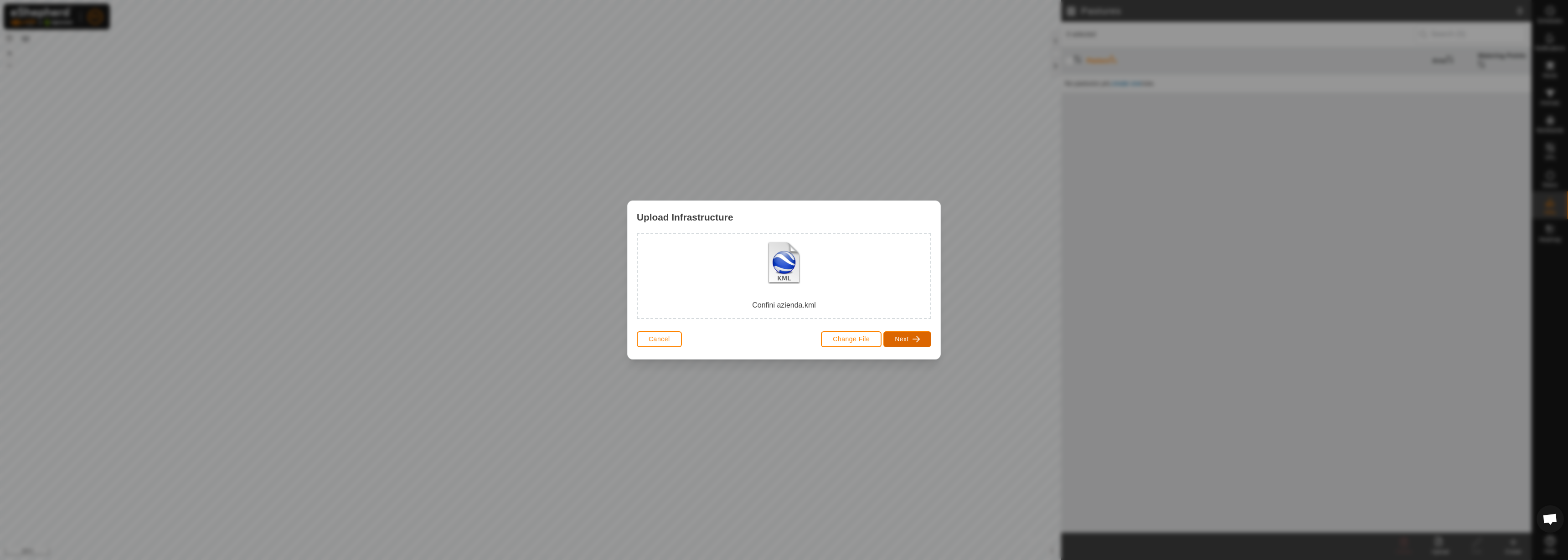
click at [904, 336] on span "Next" at bounding box center [901, 339] width 14 height 7
click at [715, 268] on img at bounding box center [710, 275] width 18 height 18
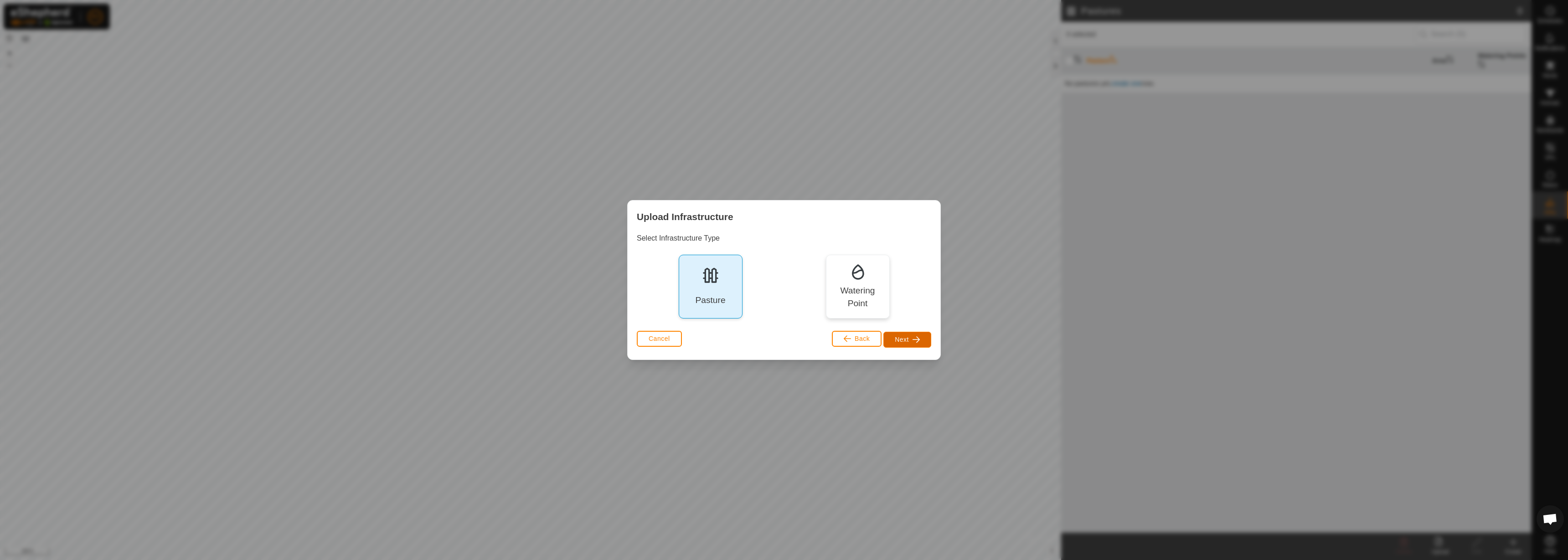
click at [900, 341] on span "Next" at bounding box center [901, 340] width 14 height 7
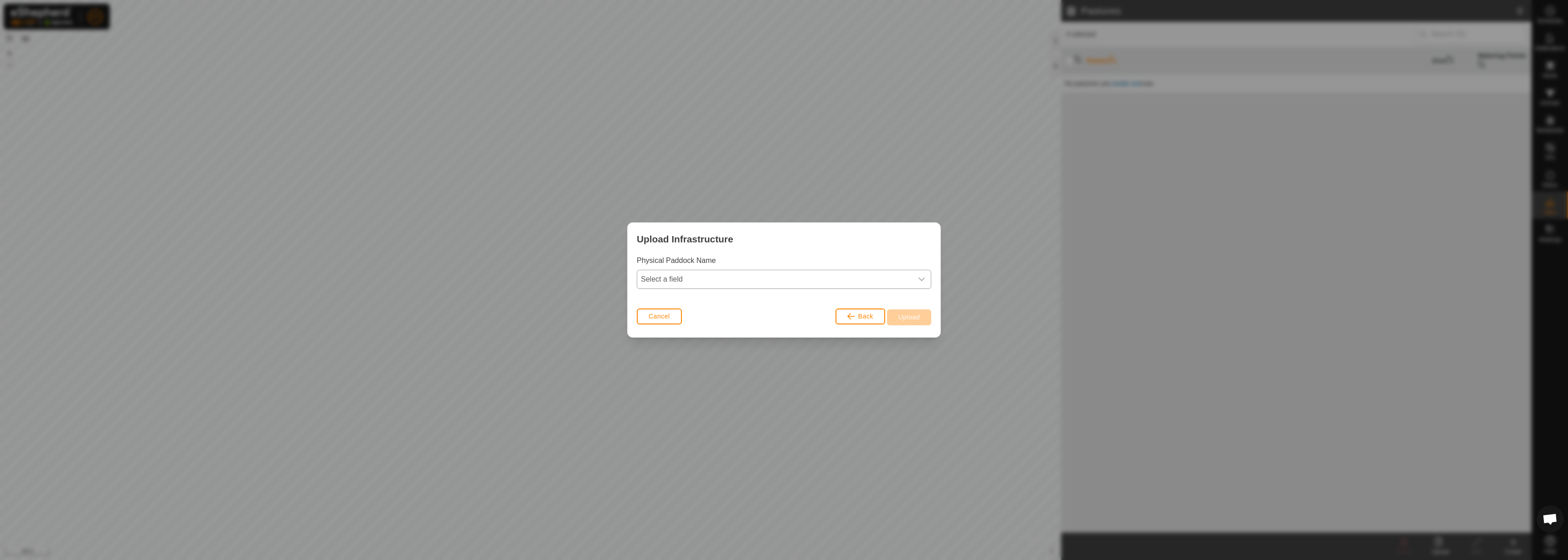
click at [743, 271] on span "Select a field" at bounding box center [775, 279] width 275 height 18
click at [723, 295] on li "name" at bounding box center [784, 299] width 293 height 18
click at [912, 321] on button "Upload" at bounding box center [909, 317] width 44 height 16
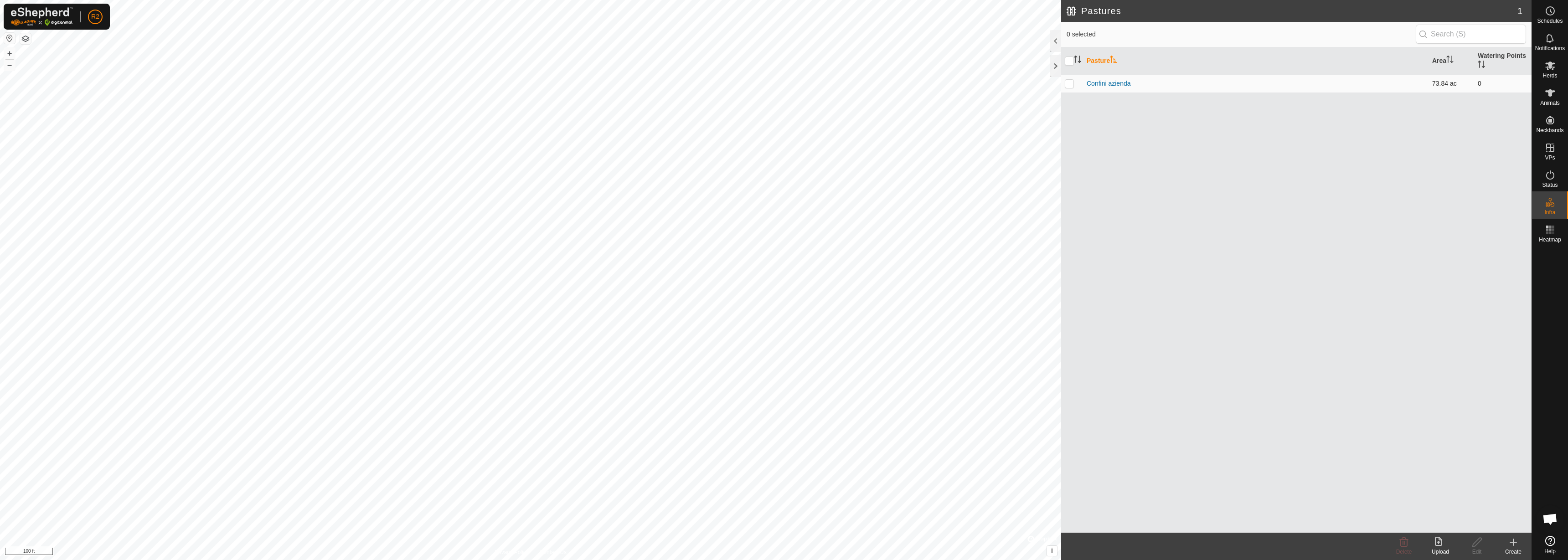
click at [1149, 78] on td "Confini azienda" at bounding box center [1256, 83] width 346 height 18
click at [1106, 85] on link "Confini azienda" at bounding box center [1109, 83] width 44 height 7
click at [1478, 545] on icon at bounding box center [1477, 542] width 12 height 11
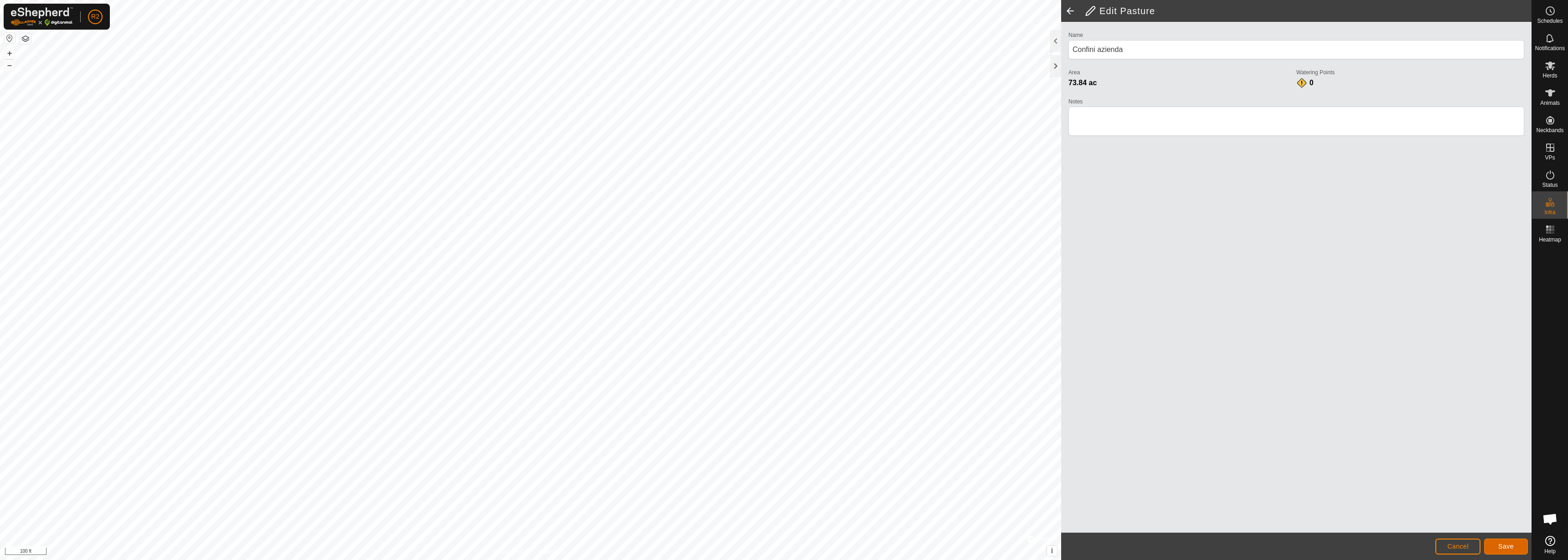
click at [1518, 549] on button "Save" at bounding box center [1506, 547] width 44 height 16
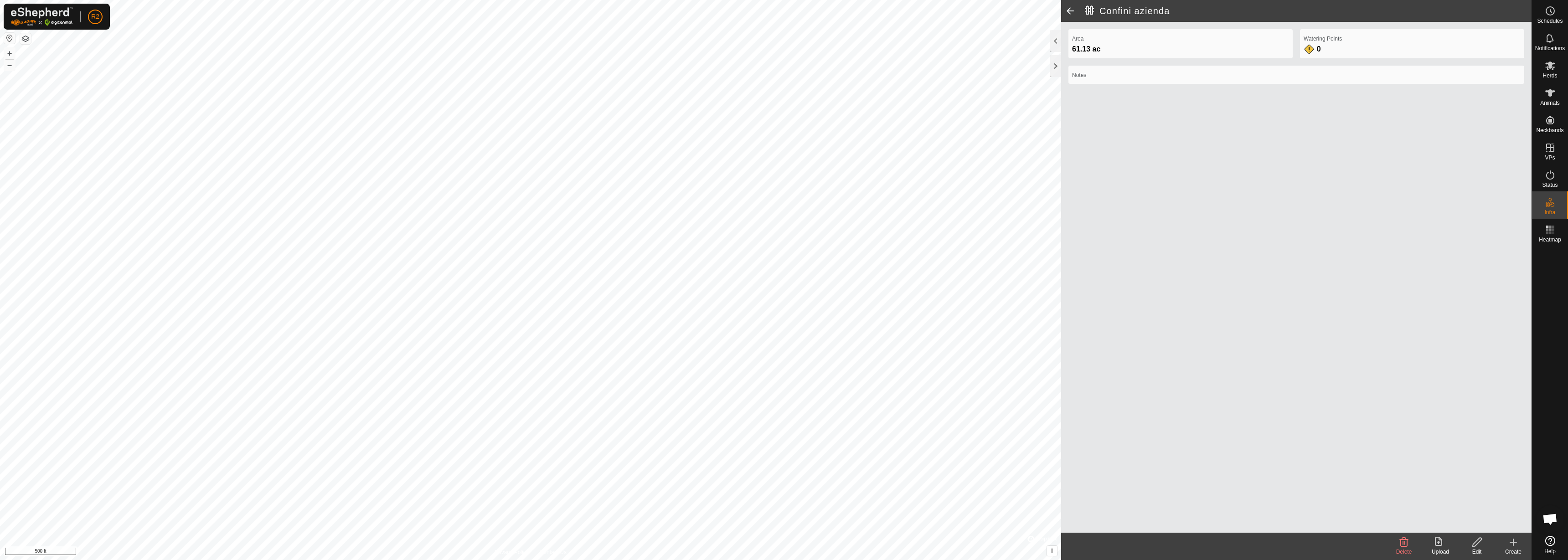
click at [1104, 33] on div "Area 61.13 ac" at bounding box center [1180, 44] width 224 height 29
click at [1101, 44] on div "61.13 ac" at bounding box center [1180, 49] width 217 height 11
drag, startPoint x: 1094, startPoint y: 48, endPoint x: 1195, endPoint y: 51, distance: 101.0
click at [1093, 48] on span "61.13 ac" at bounding box center [1086, 49] width 28 height 8
click at [104, 52] on link "Settings" at bounding box center [137, 55] width 90 height 15
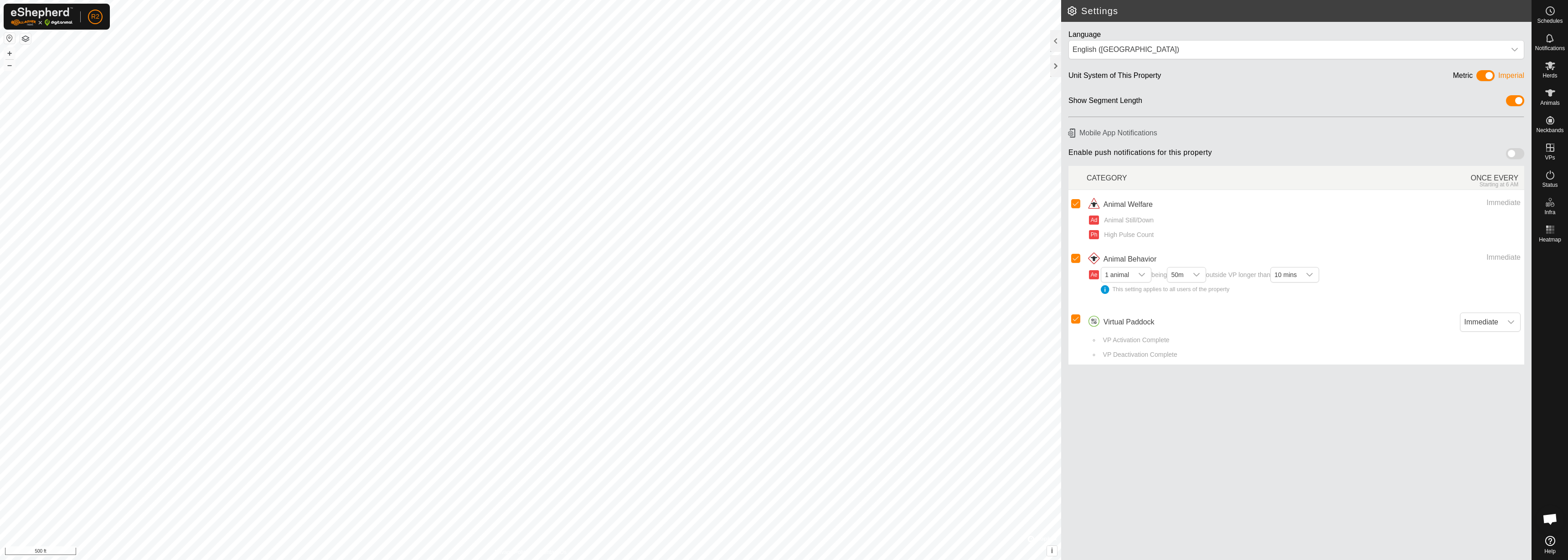
click at [1490, 73] on span at bounding box center [1485, 75] width 18 height 11
click at [1550, 206] on icon at bounding box center [1552, 204] width 4 height 5
click at [1502, 225] on link "Pastures" at bounding box center [1491, 229] width 78 height 18
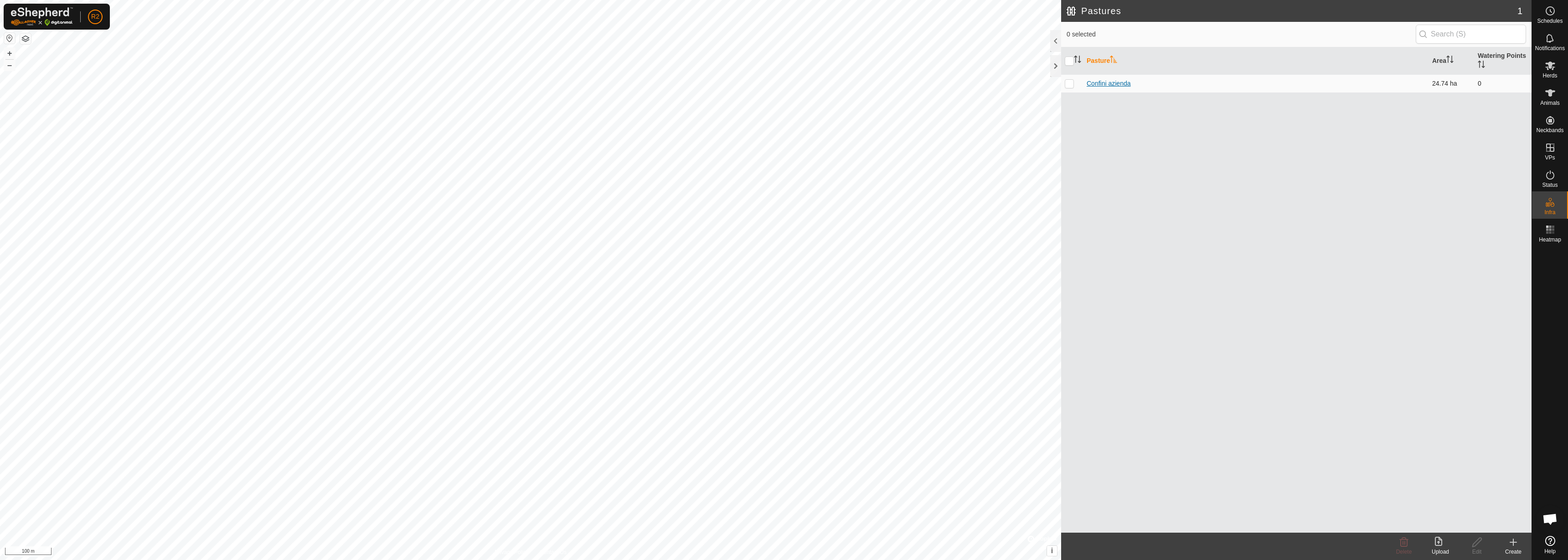
click at [1126, 83] on link "Confini azienda" at bounding box center [1109, 83] width 44 height 7
click at [1473, 541] on icon at bounding box center [1477, 542] width 12 height 11
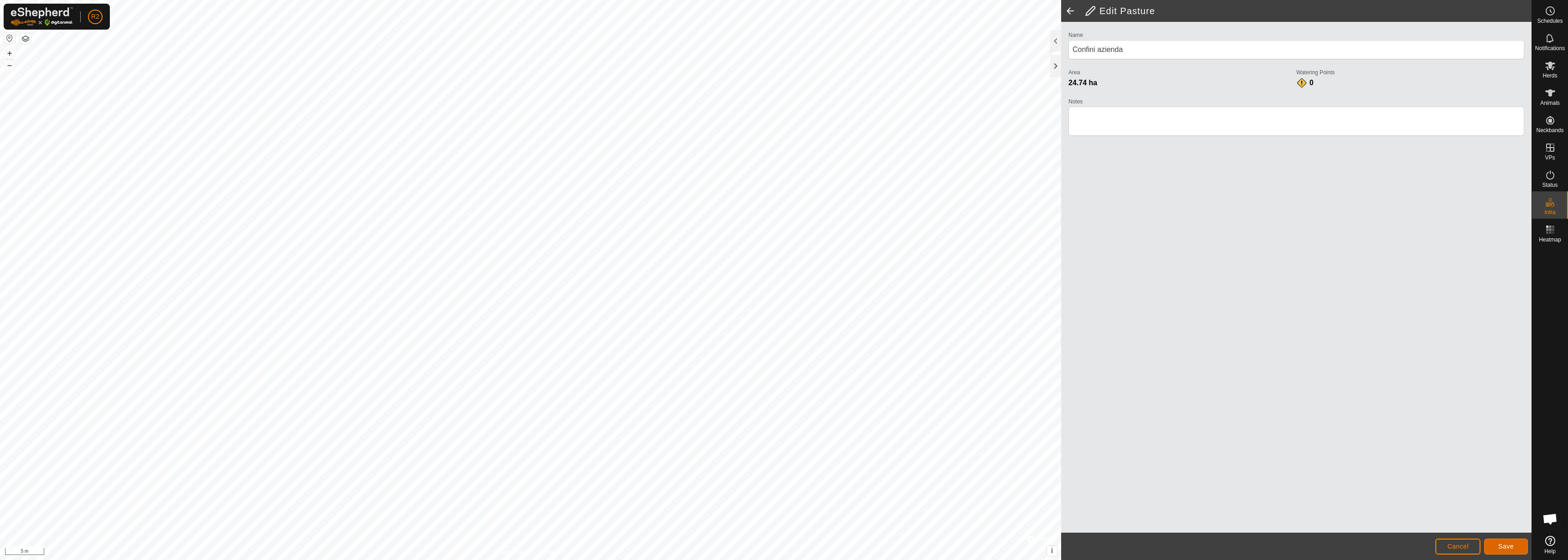
click at [1500, 544] on span "Save" at bounding box center [1505, 546] width 15 height 7
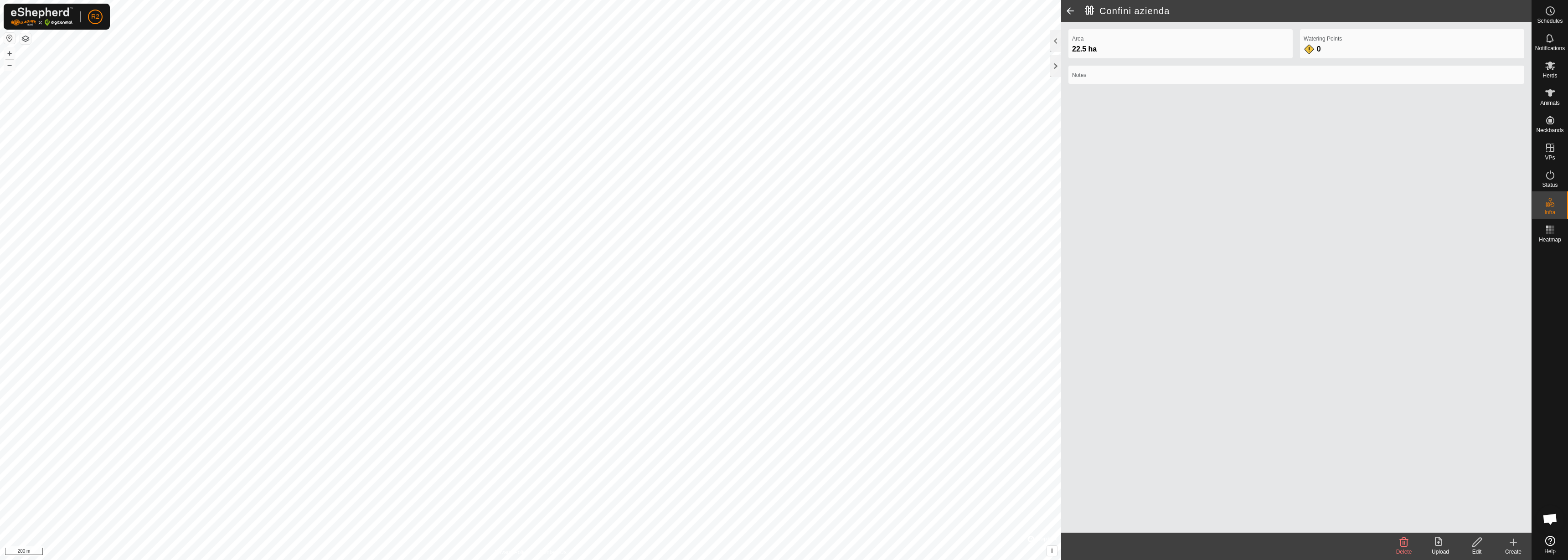
click at [1444, 536] on div "Upload" at bounding box center [1440, 546] width 36 height 27
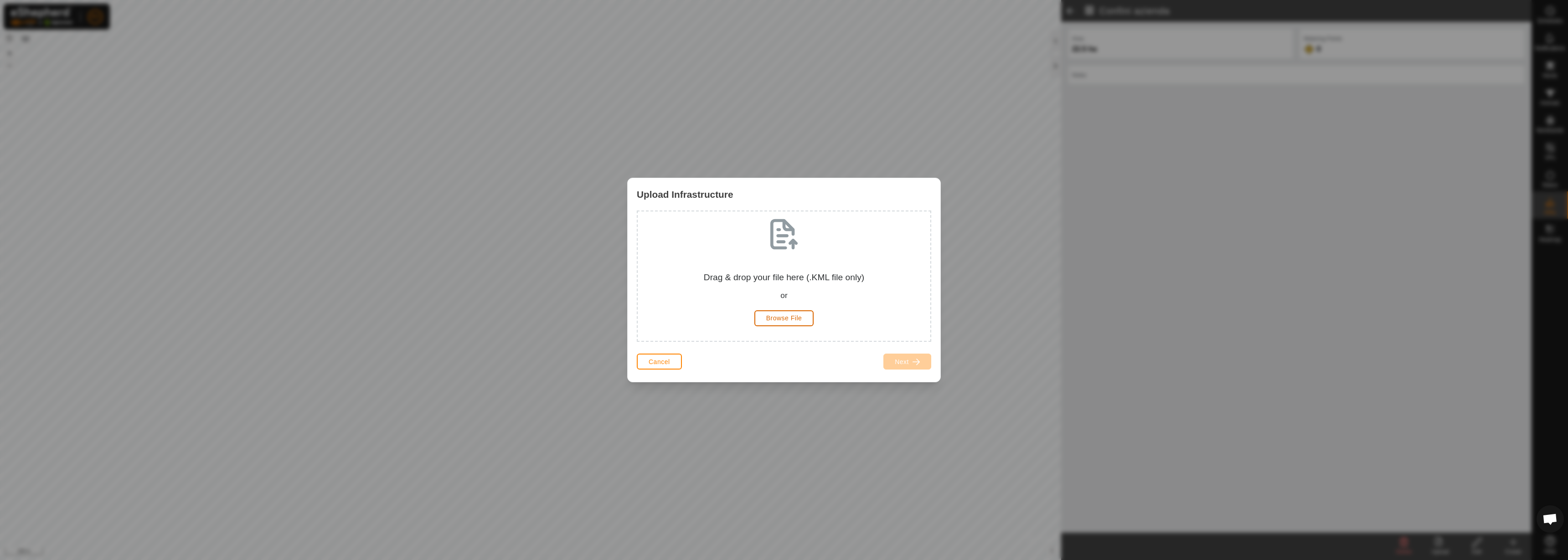
click at [798, 318] on span "Browse File" at bounding box center [784, 318] width 36 height 7
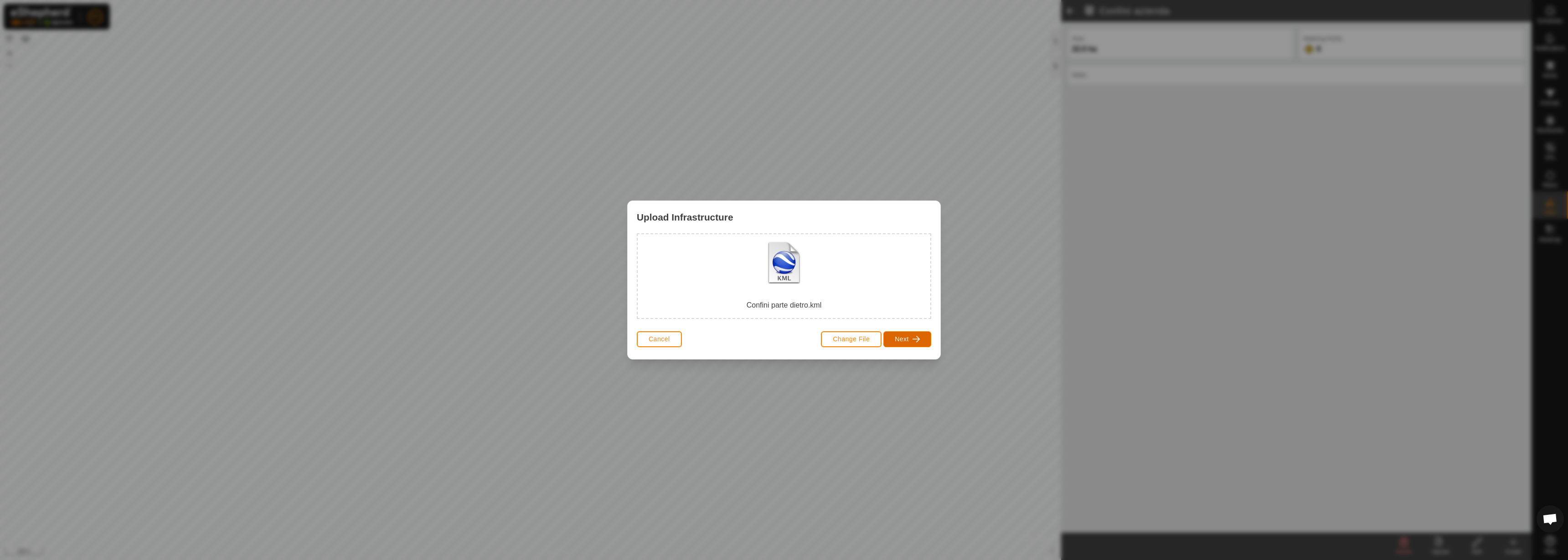
click at [915, 338] on span "button" at bounding box center [916, 339] width 7 height 7
click at [721, 289] on div "Pasture" at bounding box center [710, 286] width 63 height 63
click at [912, 341] on button "Next" at bounding box center [907, 340] width 48 height 16
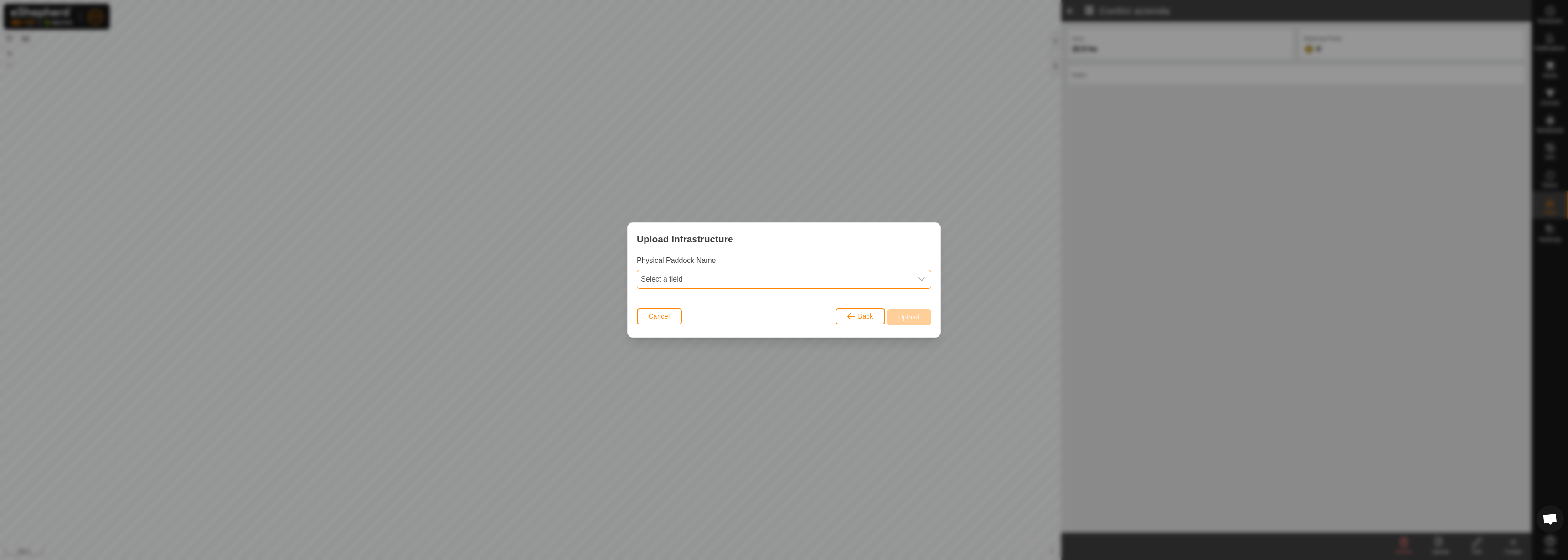
click at [841, 274] on span "Select a field" at bounding box center [775, 279] width 275 height 18
click at [827, 292] on li "name" at bounding box center [784, 299] width 293 height 18
click at [899, 316] on span "Upload" at bounding box center [909, 317] width 21 height 7
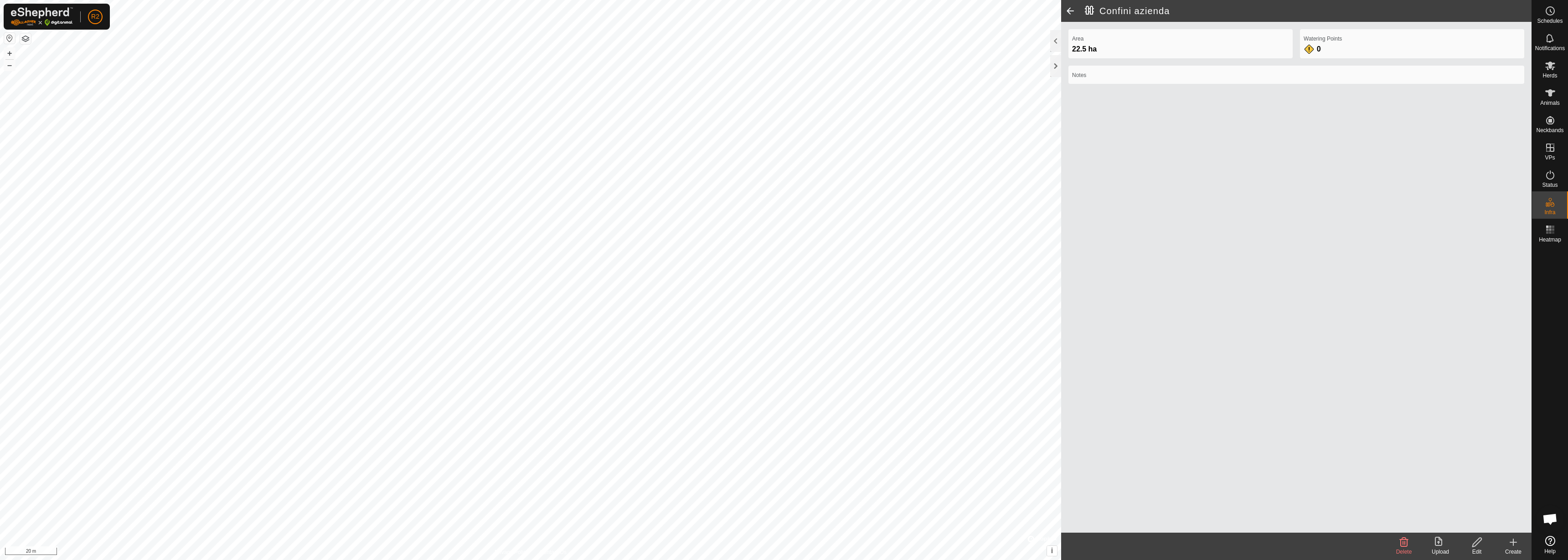
click at [1477, 543] on icon at bounding box center [1477, 542] width 9 height 9
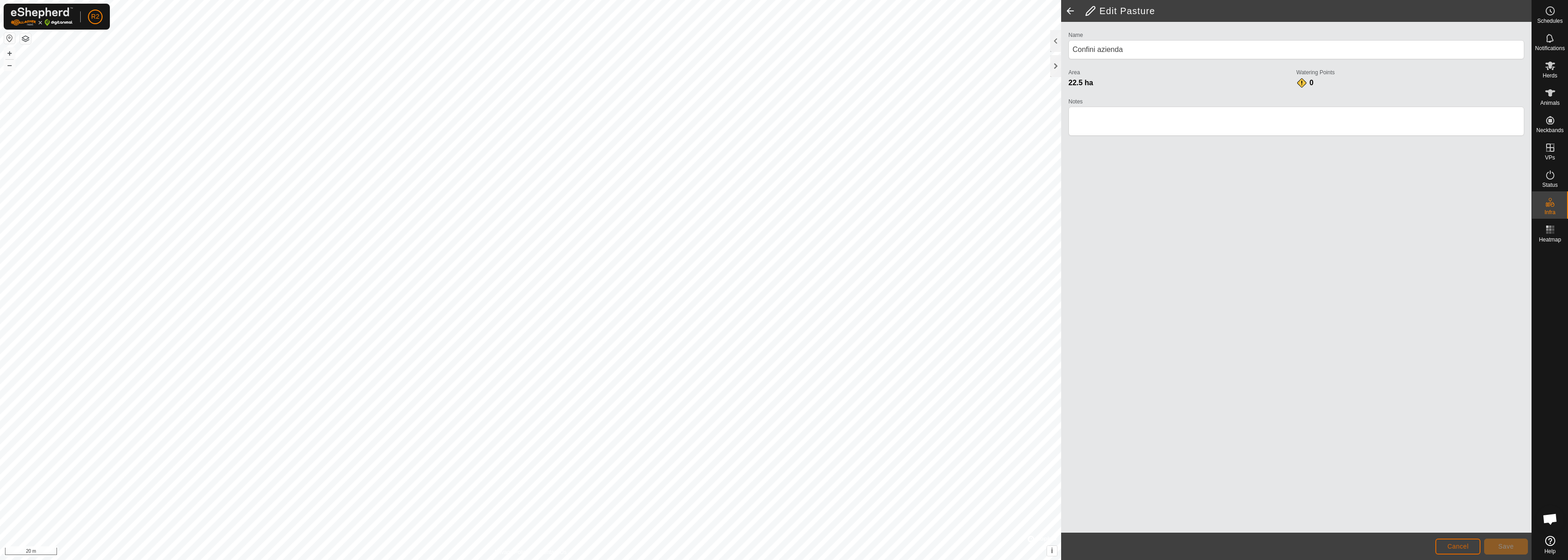
click at [1462, 545] on span "Cancel" at bounding box center [1457, 546] width 21 height 7
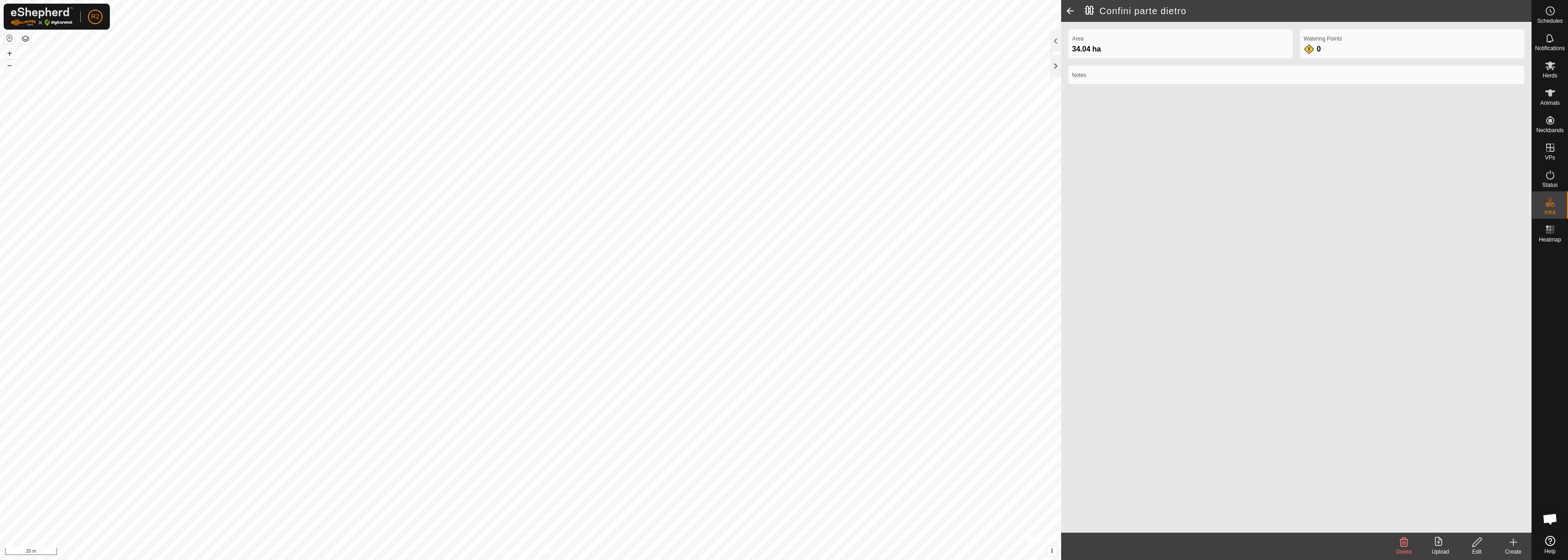
click at [1477, 542] on icon at bounding box center [1477, 542] width 12 height 11
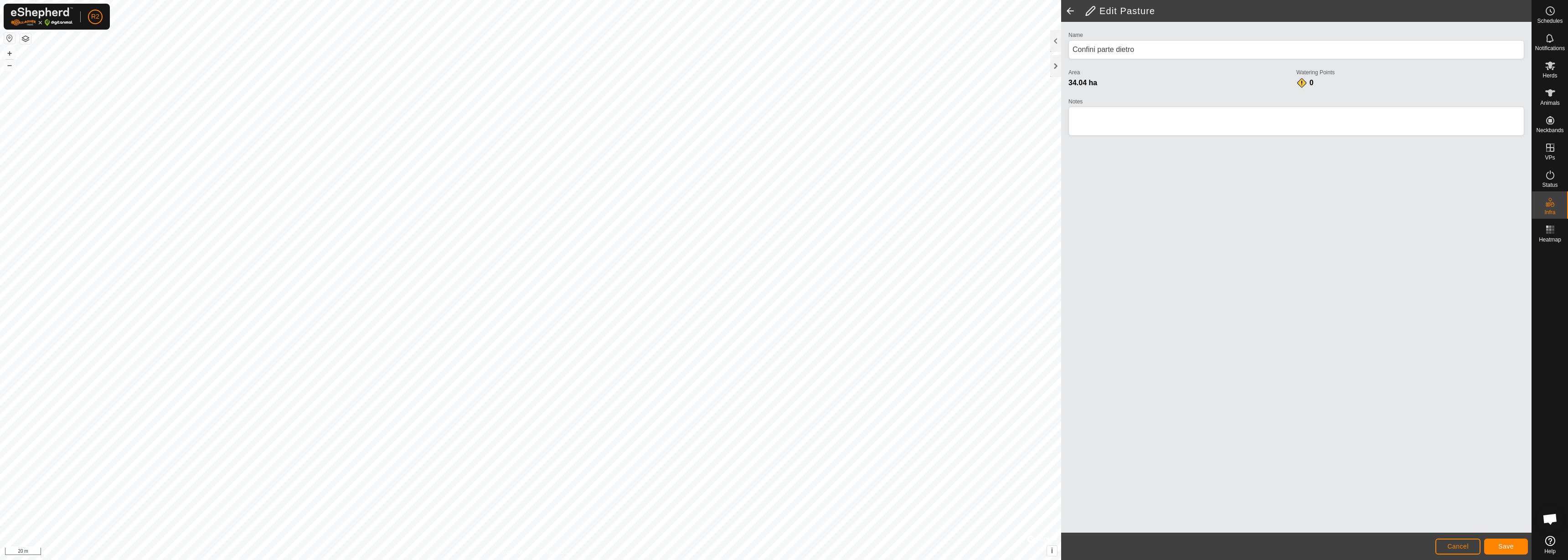
click at [500, 0] on html "R2 Schedules Notifications Herds Animals Neckbands VPs Status Infra Heatmap Hel…" at bounding box center [784, 280] width 1568 height 560
click at [1518, 549] on button "Save" at bounding box center [1506, 547] width 44 height 16
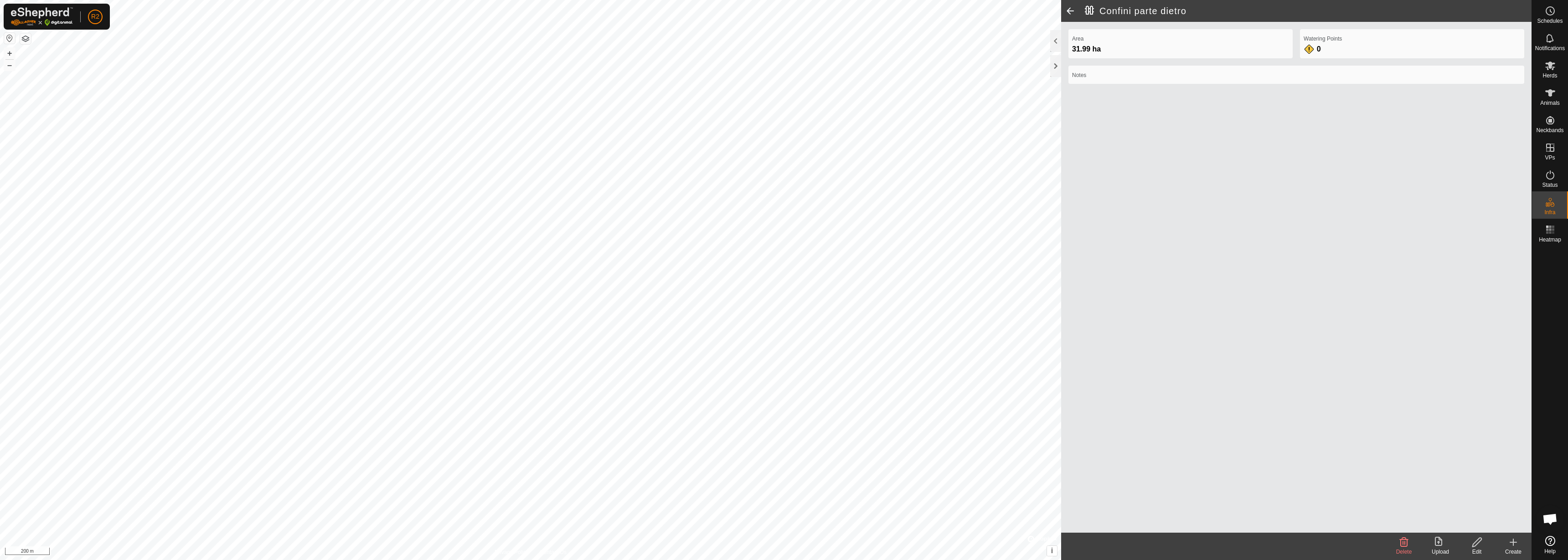
click at [1396, 179] on div "Area 31.99 ha Watering Points 0 Notes" at bounding box center [1296, 277] width 470 height 511
click at [1440, 546] on icon at bounding box center [1440, 542] width 11 height 11
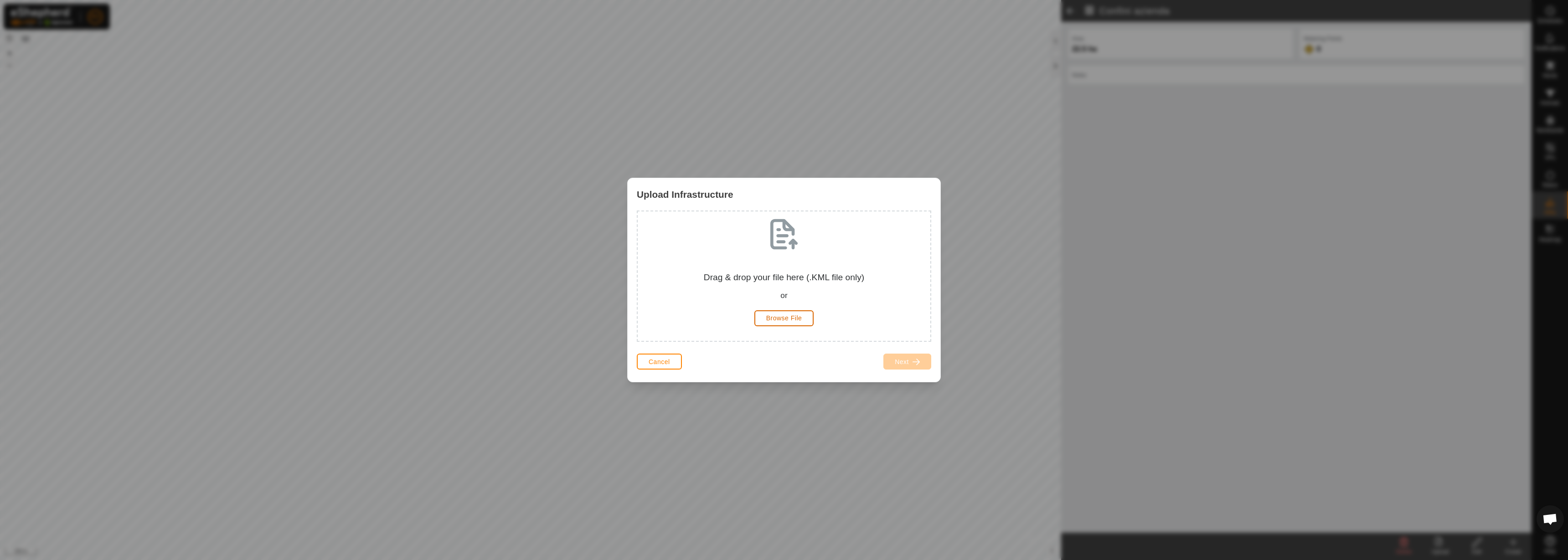
click at [765, 314] on button "Browse File" at bounding box center [784, 319] width 60 height 16
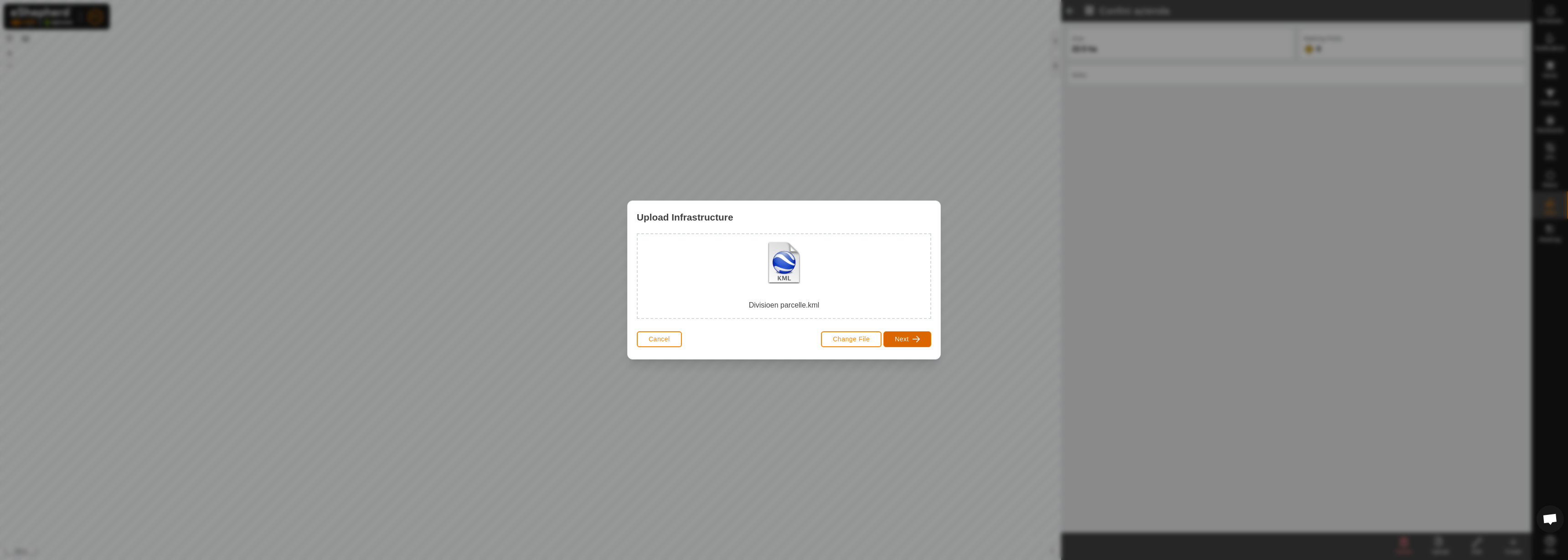
click at [925, 342] on button "Next" at bounding box center [907, 339] width 48 height 16
click at [715, 298] on div "Pasture" at bounding box center [710, 300] width 30 height 13
click at [902, 337] on span "Next" at bounding box center [901, 340] width 14 height 7
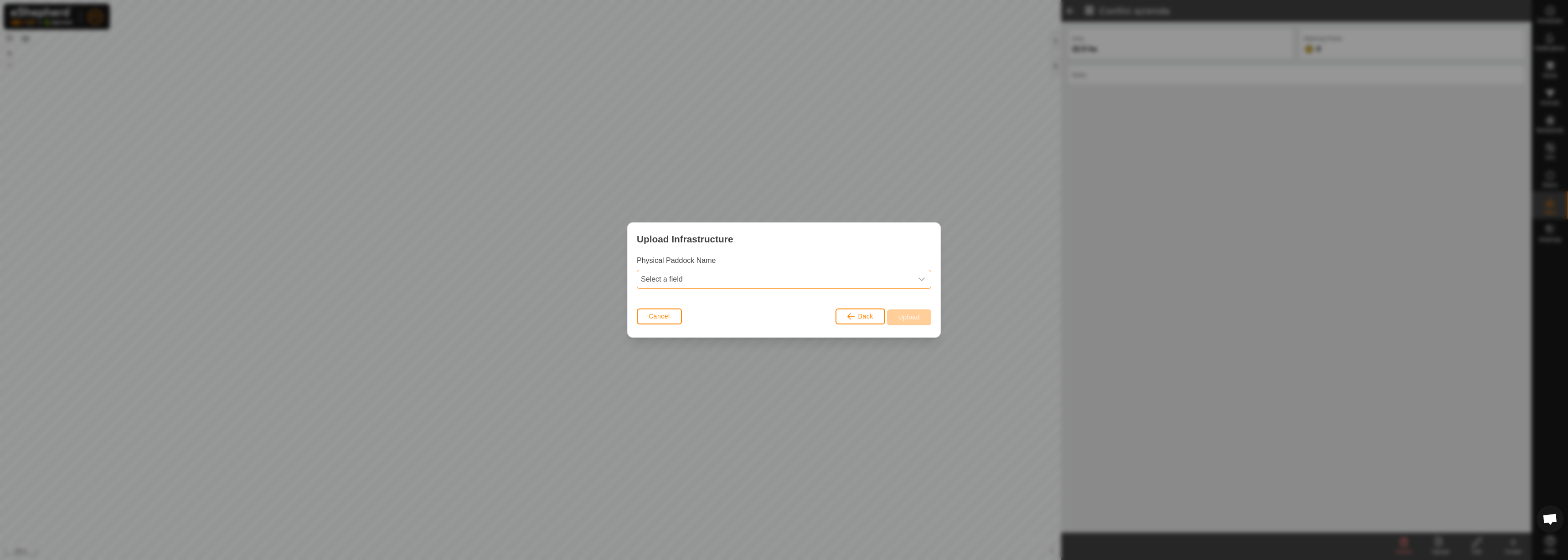
click at [847, 284] on span "Select a field" at bounding box center [775, 279] width 275 height 18
click at [824, 292] on li "name" at bounding box center [784, 299] width 293 height 18
click at [904, 318] on span "Upload" at bounding box center [909, 317] width 21 height 7
click at [912, 324] on button "Upload" at bounding box center [909, 317] width 44 height 16
click at [912, 311] on button "Upload" at bounding box center [909, 317] width 44 height 16
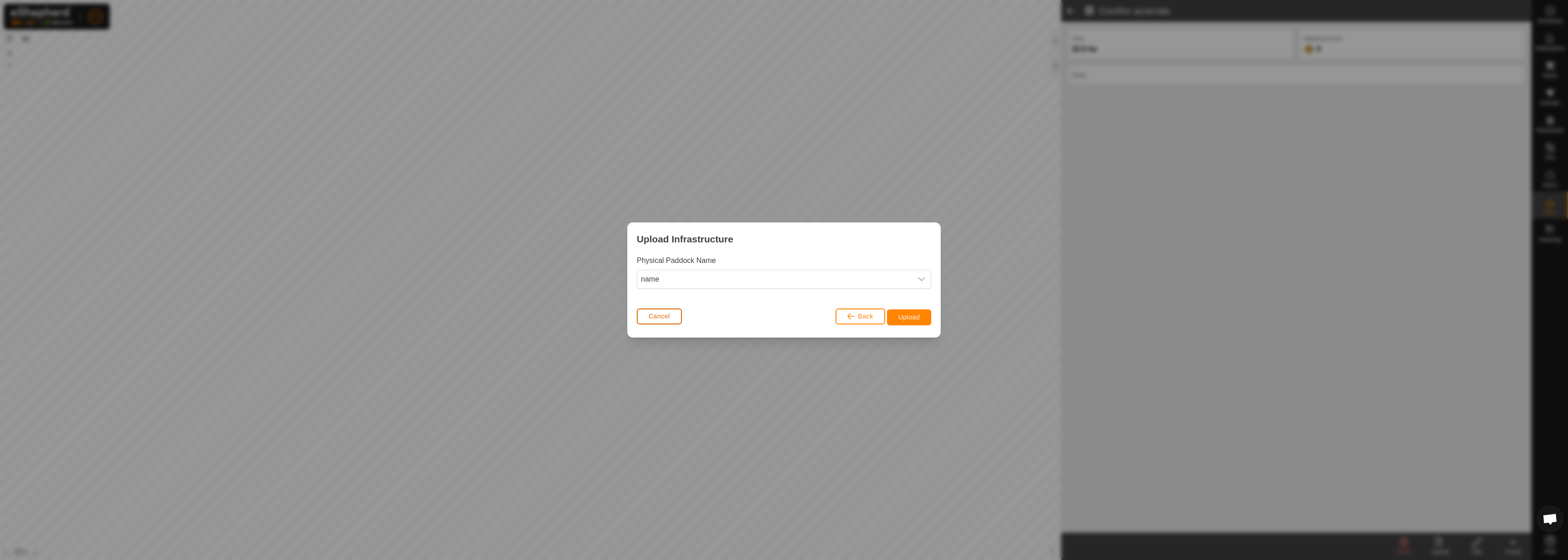
click at [647, 321] on button "Cancel" at bounding box center [659, 316] width 45 height 16
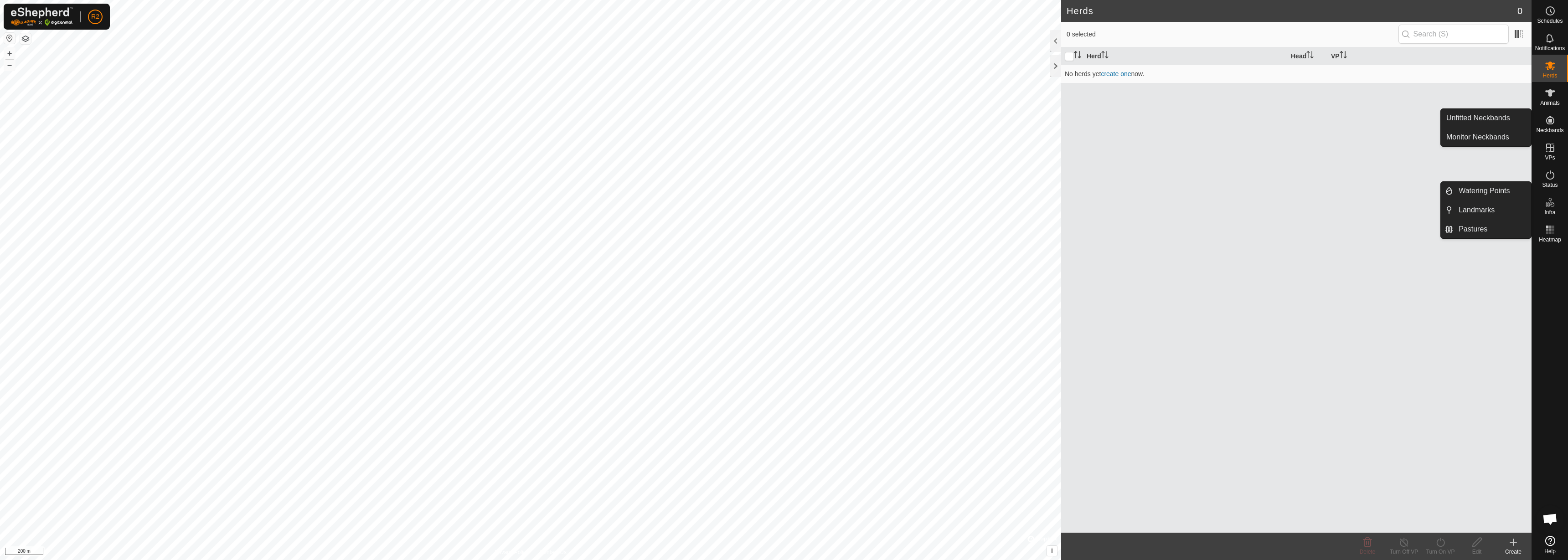
click at [1553, 209] on span "Infra" at bounding box center [1549, 211] width 11 height 5
click at [1472, 229] on link "Pastures" at bounding box center [1491, 229] width 78 height 18
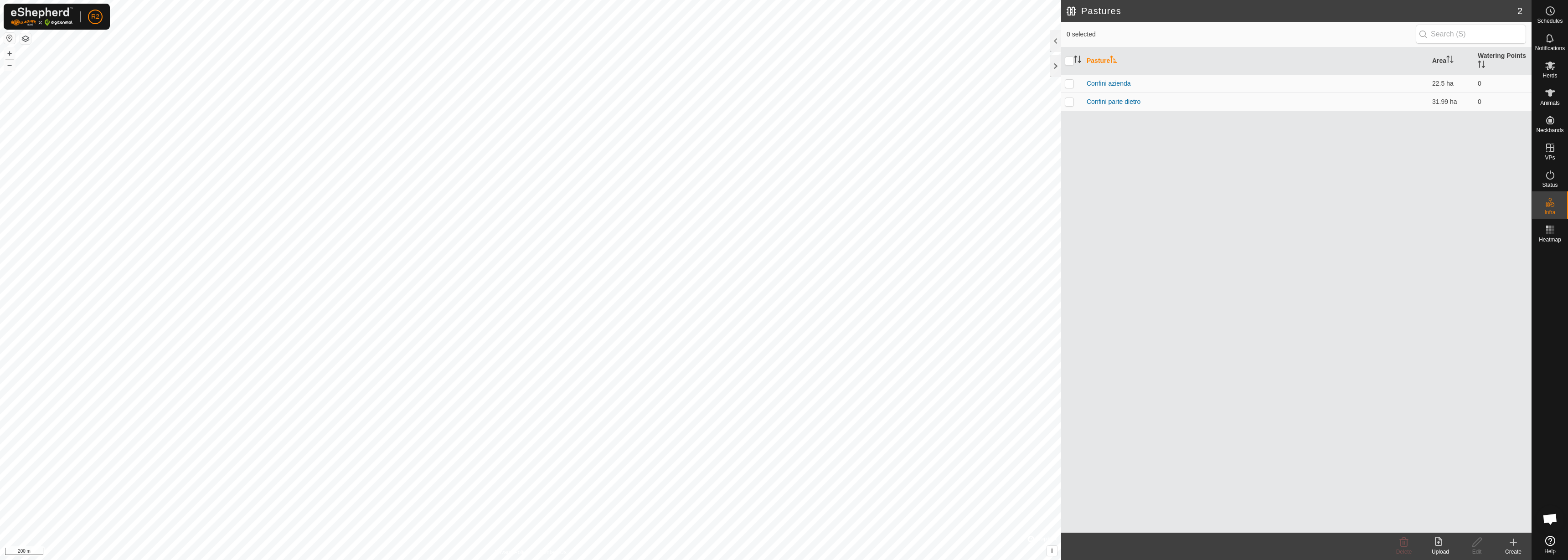
click at [1437, 537] on icon at bounding box center [1438, 541] width 7 height 9
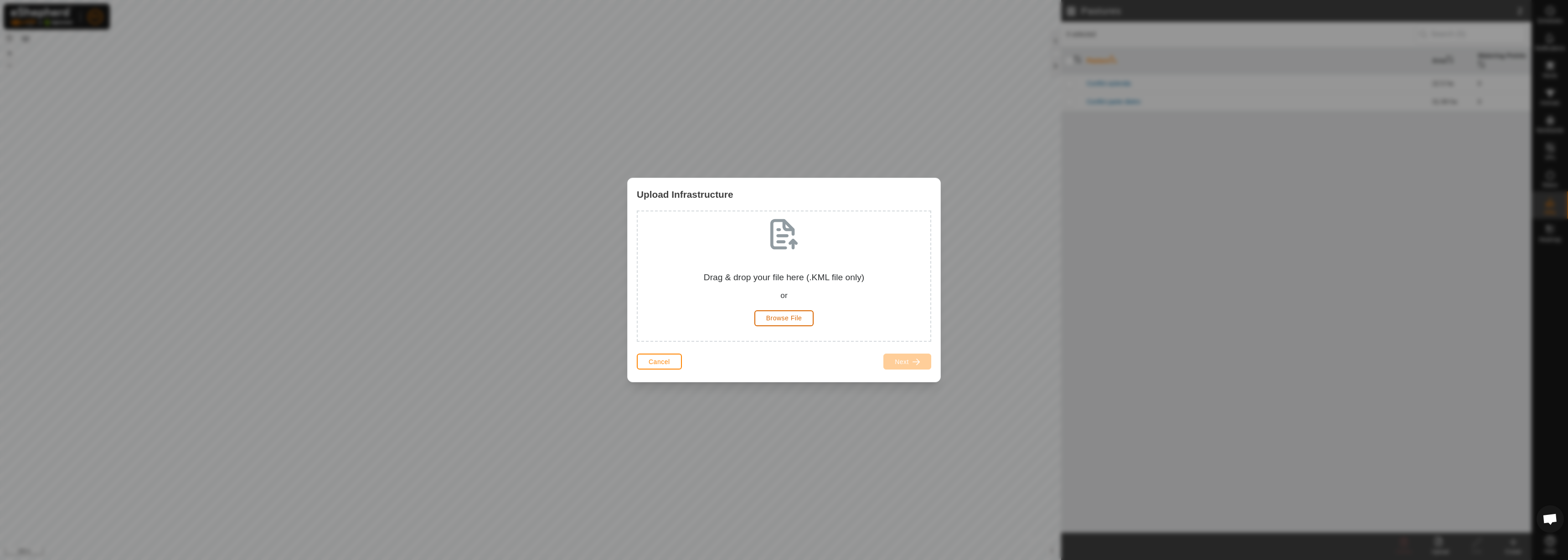
click at [803, 316] on button "Browse File" at bounding box center [784, 319] width 60 height 16
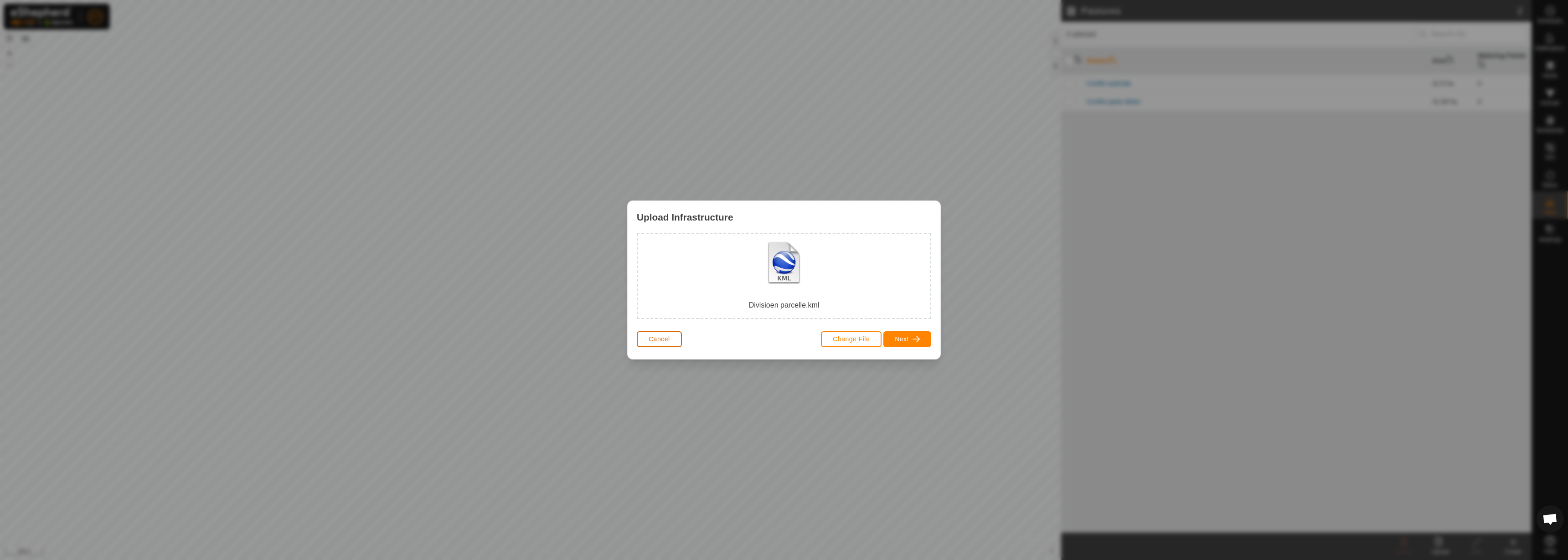
click at [655, 341] on span "Cancel" at bounding box center [659, 339] width 21 height 7
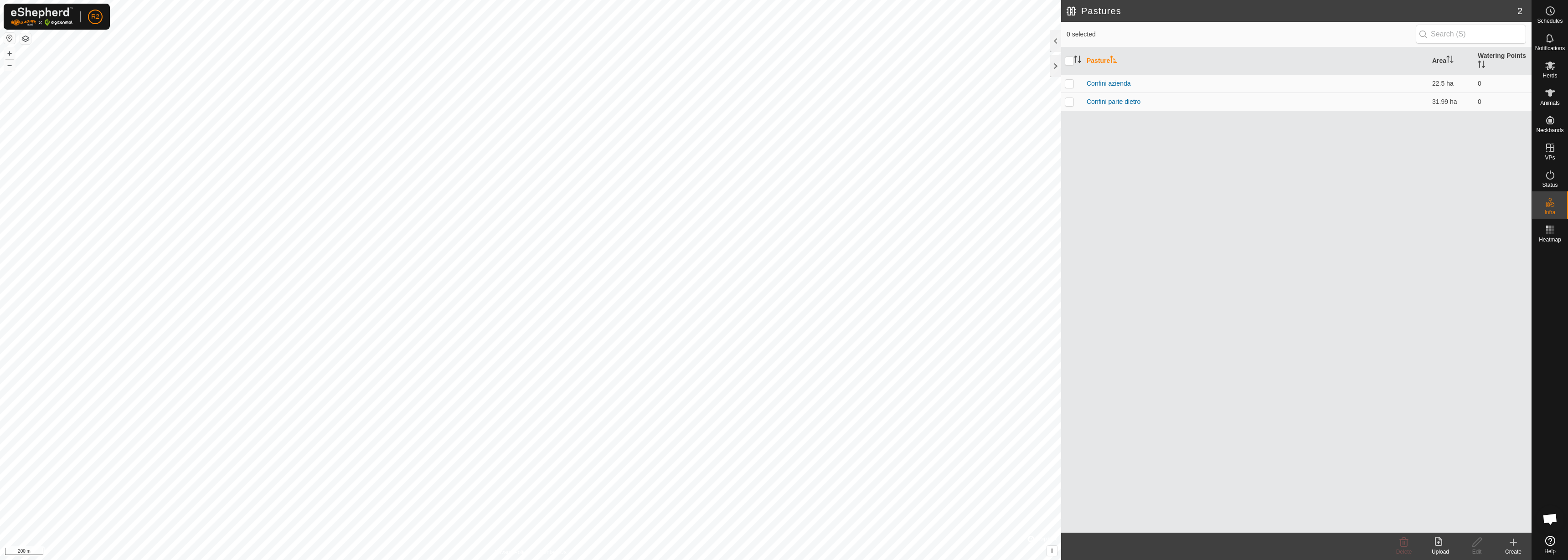
click at [1443, 552] on div "Upload" at bounding box center [1440, 551] width 36 height 8
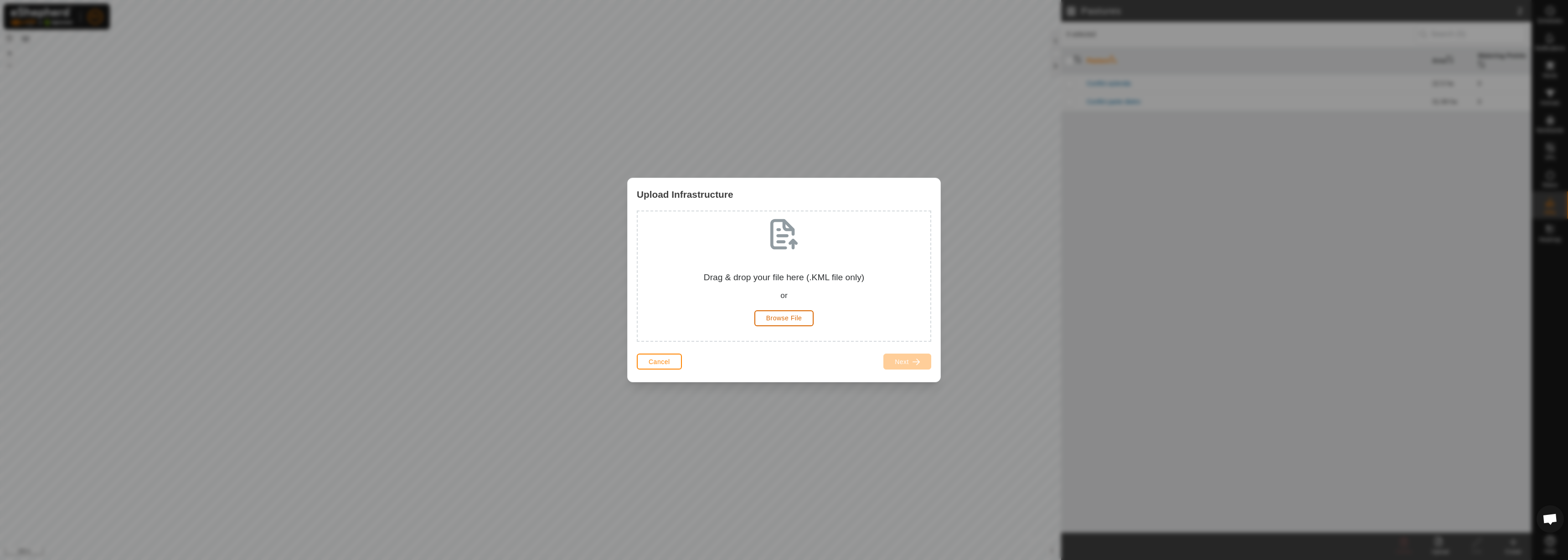
click at [772, 322] on button "Browse File" at bounding box center [784, 319] width 60 height 16
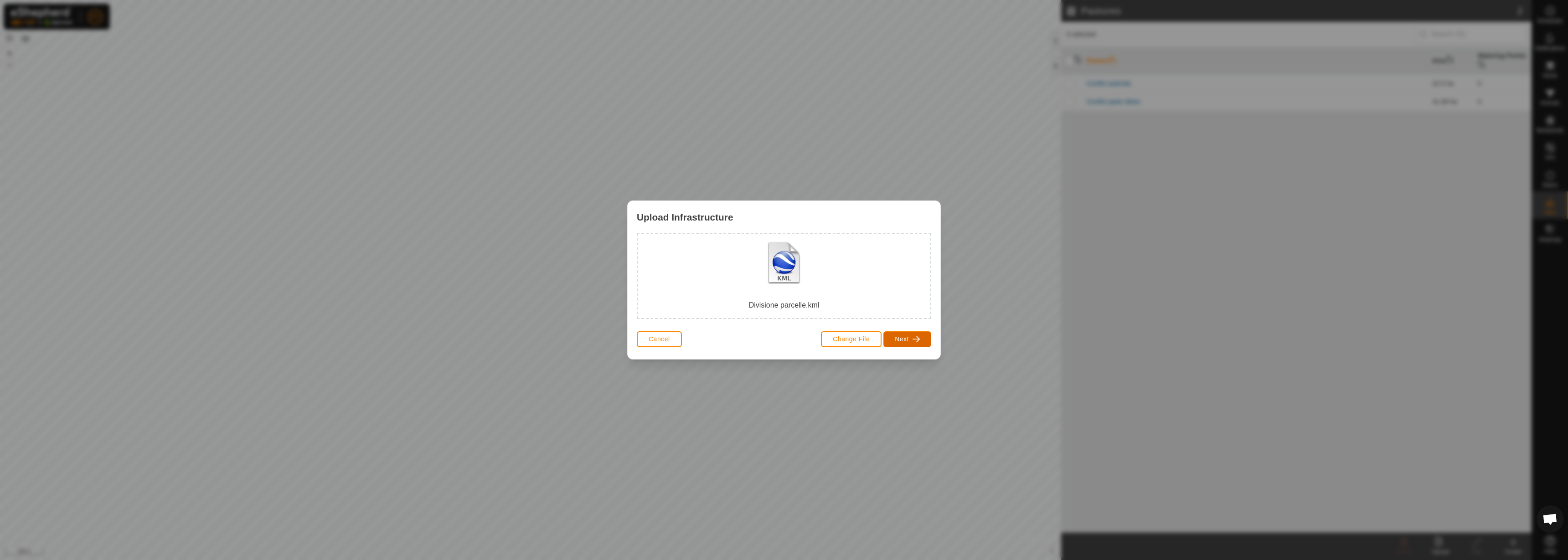
click at [901, 335] on span "Next" at bounding box center [901, 339] width 14 height 7
click at [720, 276] on div "Pasture" at bounding box center [710, 286] width 63 height 63
click at [916, 339] on span "button" at bounding box center [916, 340] width 7 height 7
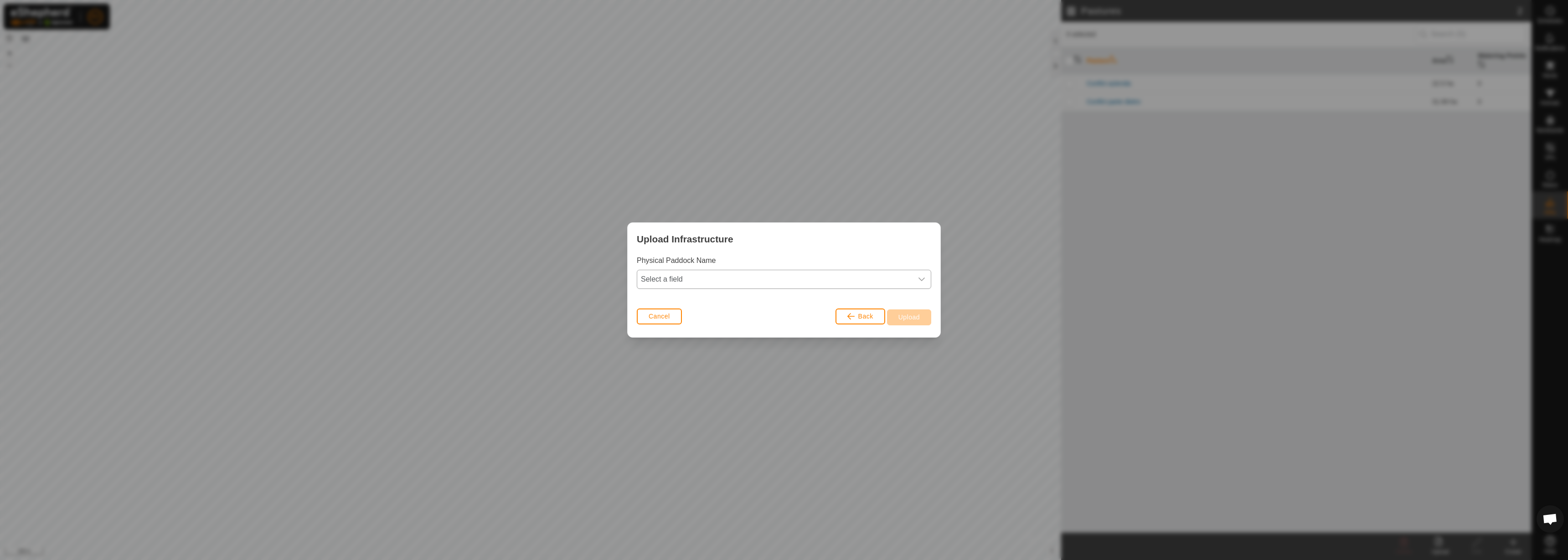
click at [857, 271] on span "Select a field" at bounding box center [775, 279] width 275 height 18
click at [829, 289] on div "name Use eShepherd Default Name" at bounding box center [784, 308] width 295 height 38
click at [826, 293] on li "name" at bounding box center [784, 299] width 293 height 18
click at [917, 322] on button "Upload" at bounding box center [909, 317] width 44 height 16
click at [646, 324] on button "Cancel" at bounding box center [659, 316] width 45 height 16
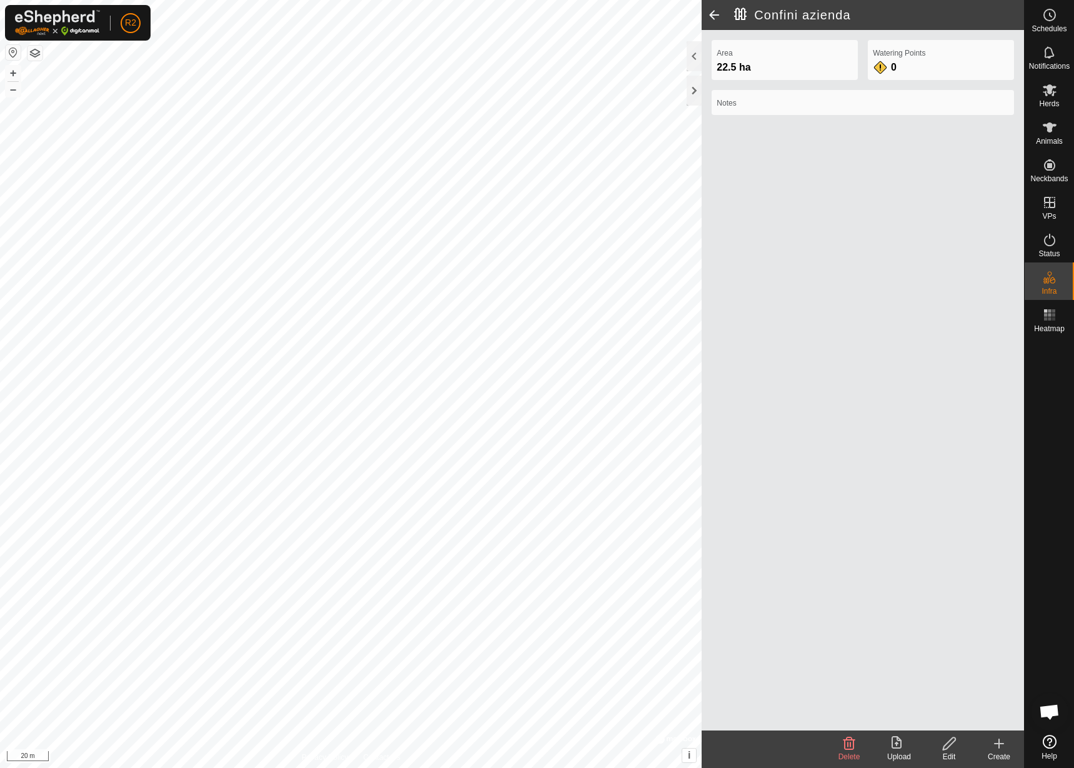
click at [942, 752] on div "Edit" at bounding box center [949, 756] width 50 height 11
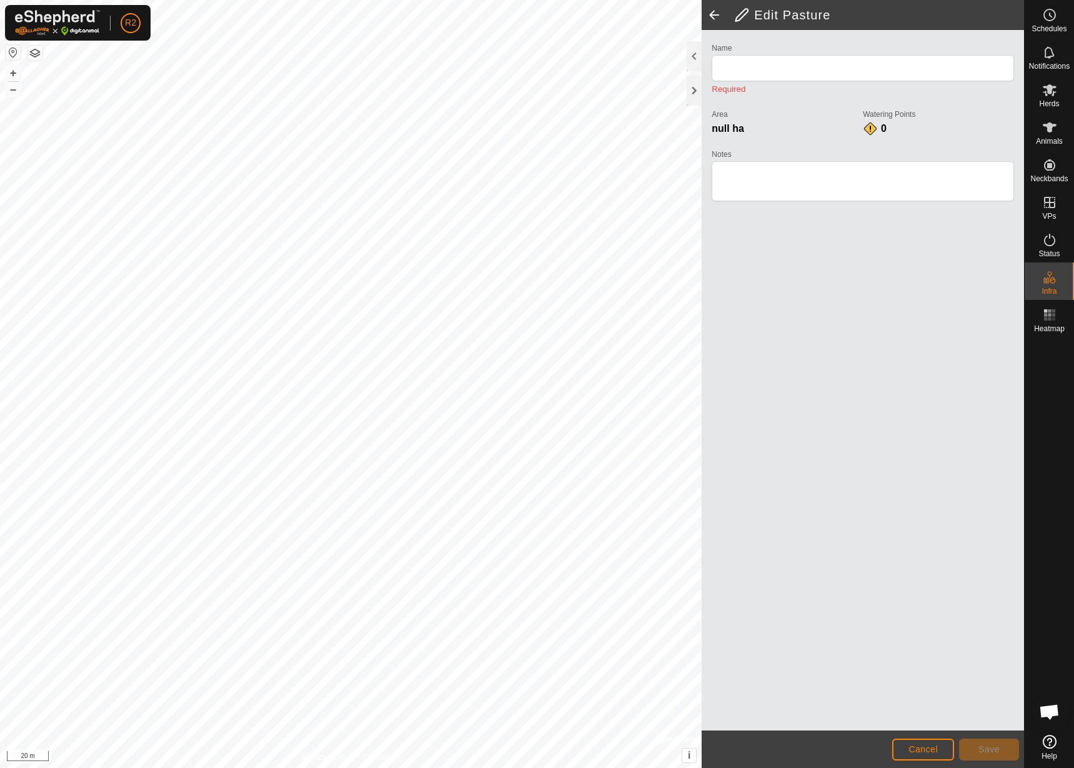
type input "Confini azienda"
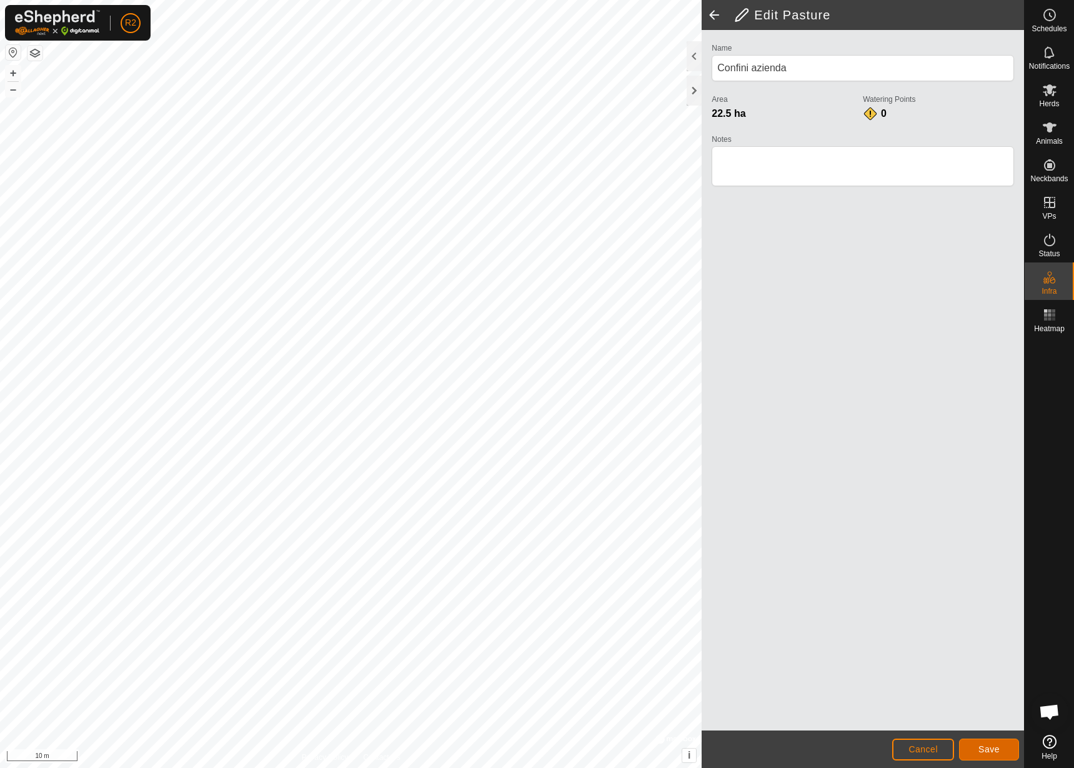
click at [978, 753] on button "Save" at bounding box center [989, 750] width 60 height 22
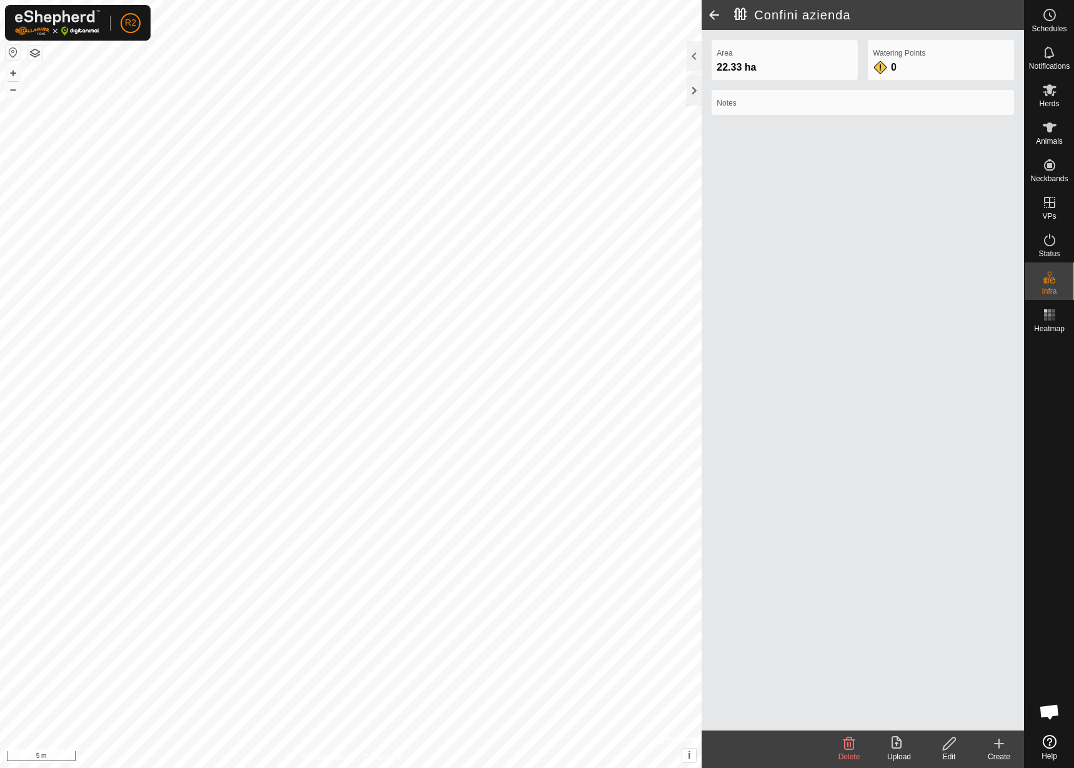
click at [956, 739] on icon at bounding box center [950, 743] width 16 height 15
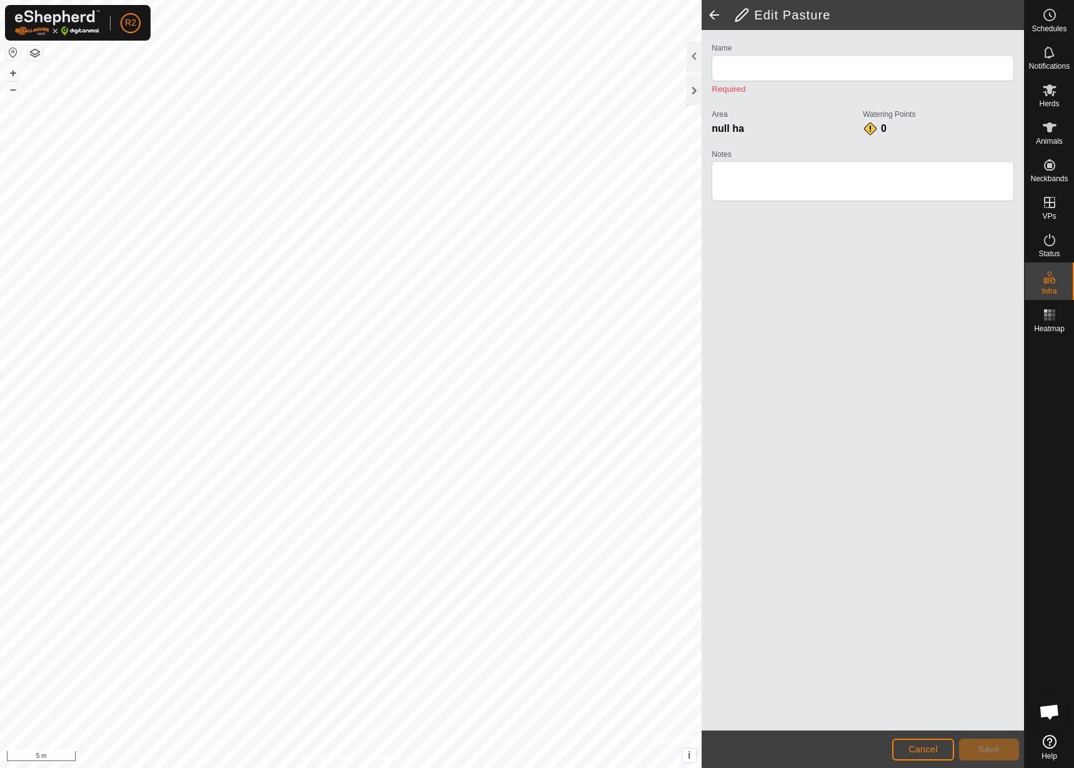
type input "Confini azienda"
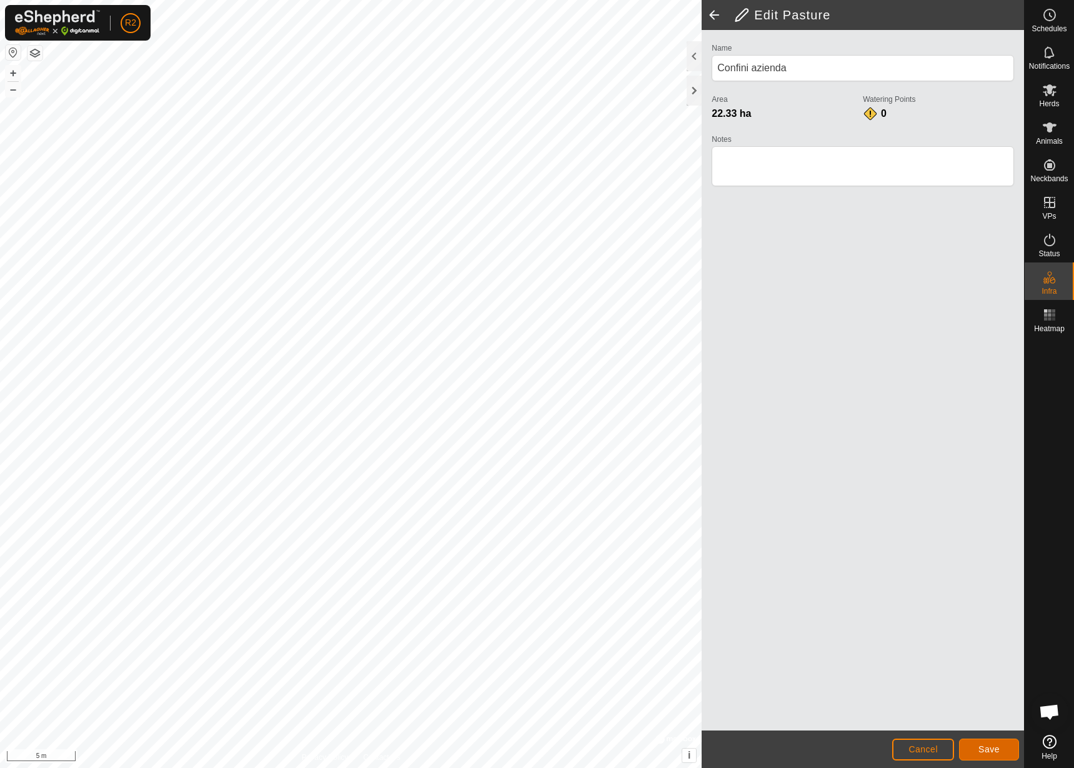
click at [986, 748] on span "Save" at bounding box center [989, 749] width 21 height 10
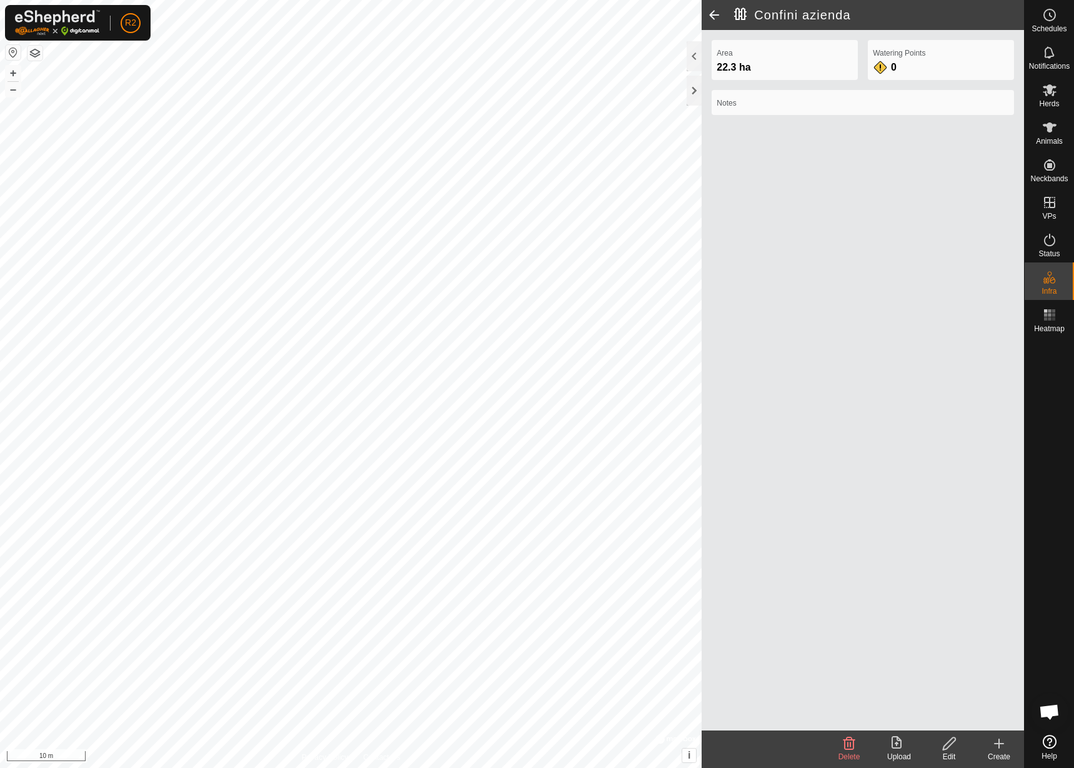
click at [948, 742] on icon at bounding box center [949, 743] width 12 height 12
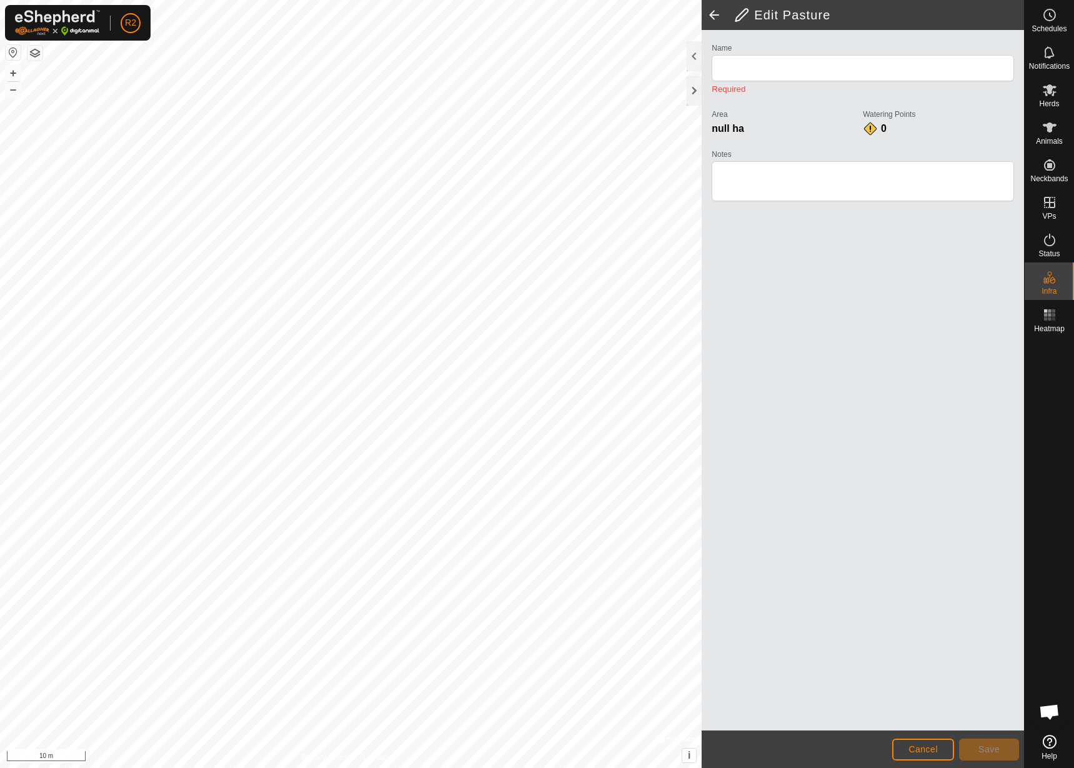
type input "Confini azienda"
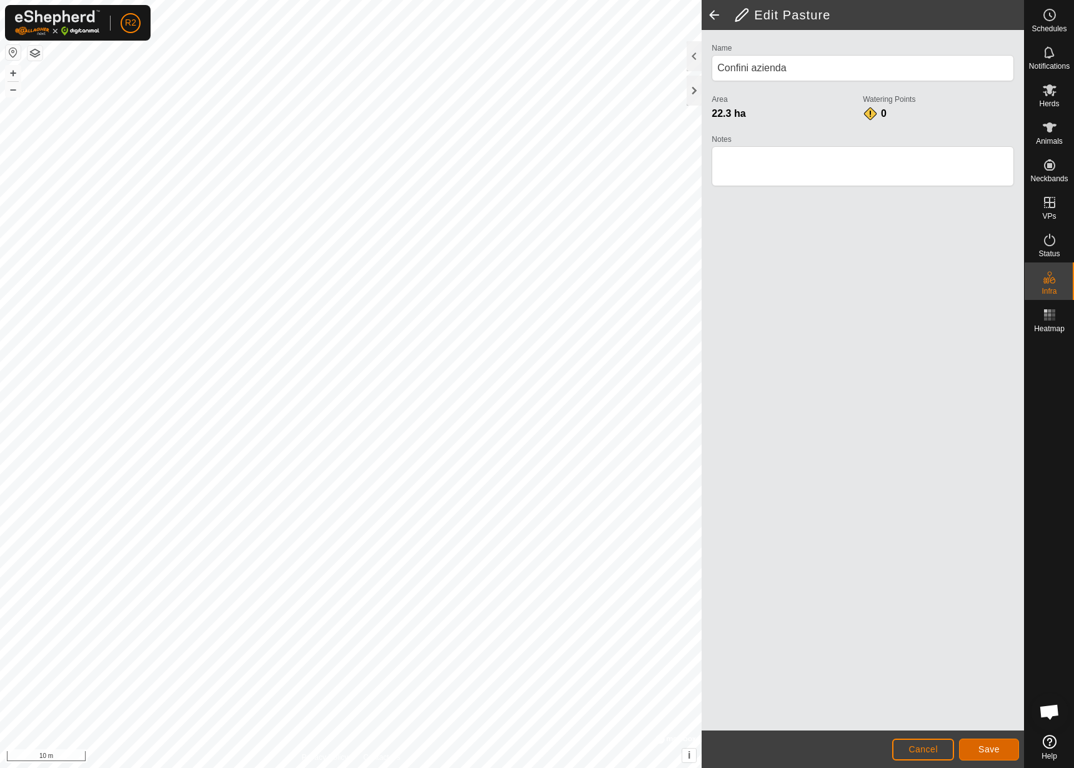
click at [989, 746] on span "Save" at bounding box center [989, 749] width 21 height 10
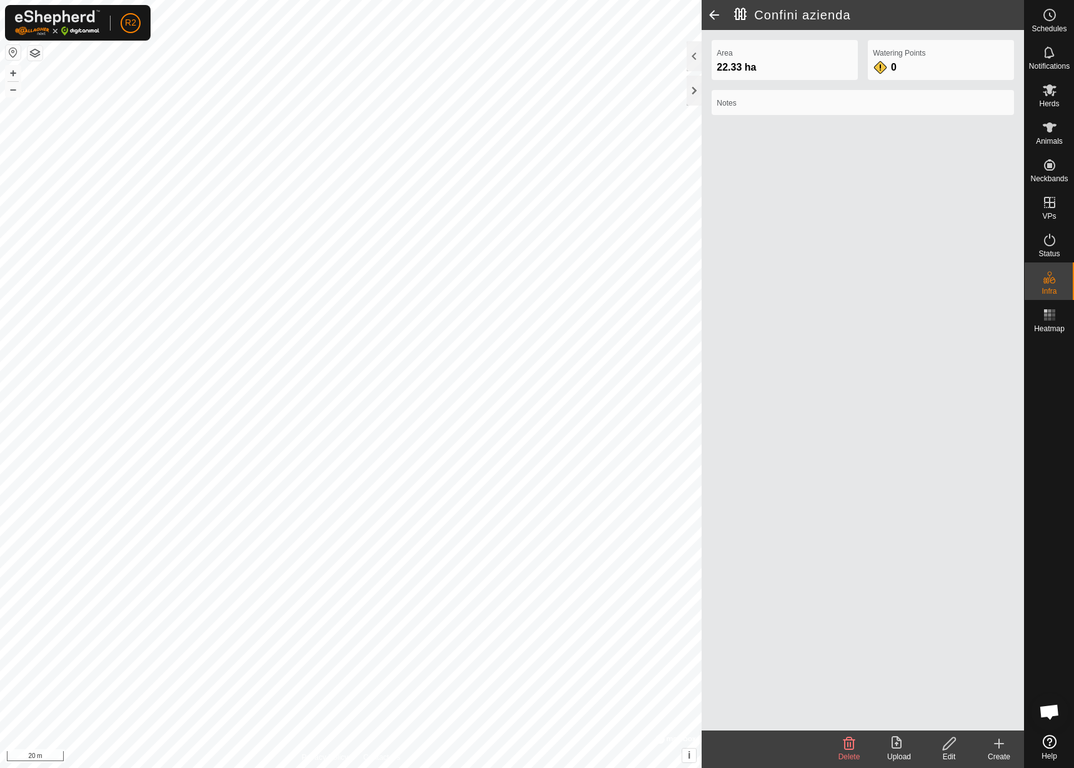
click at [944, 741] on icon at bounding box center [950, 743] width 16 height 15
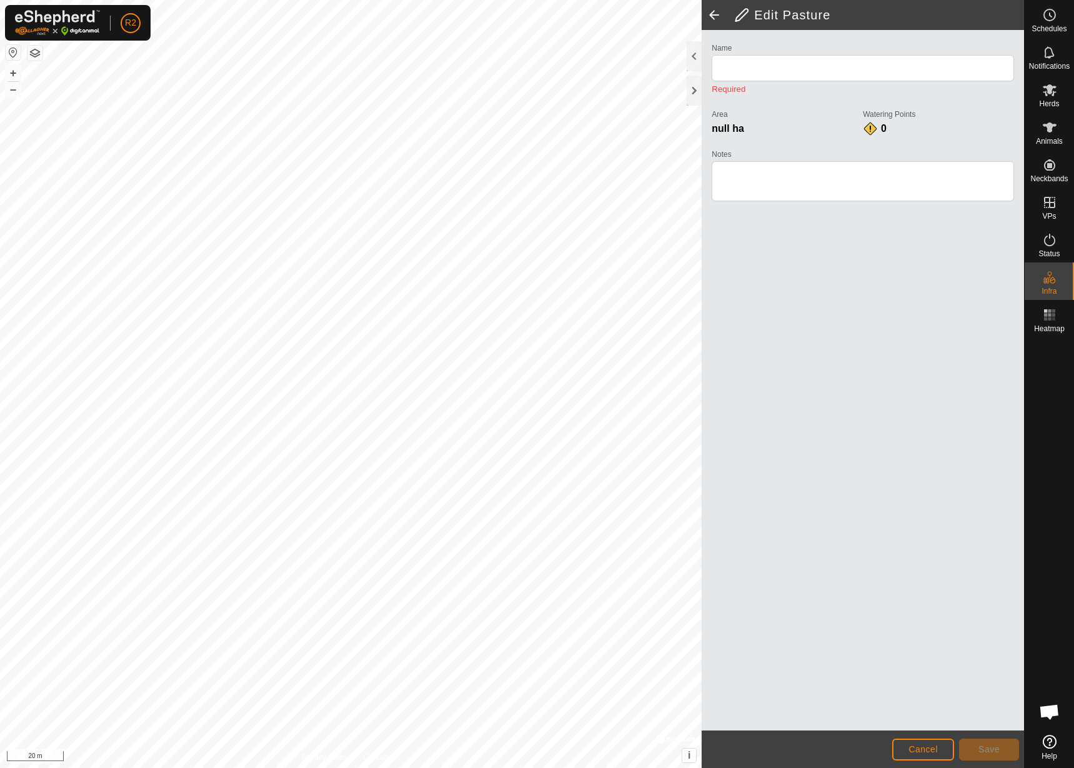
type input "Confini azienda"
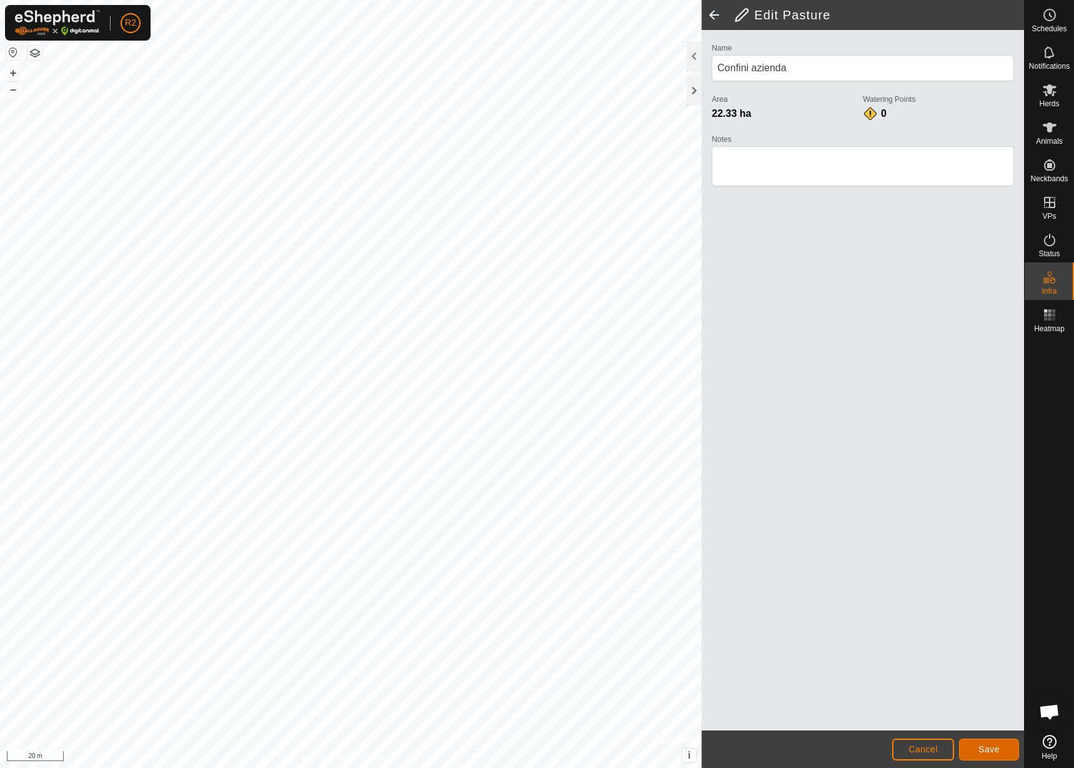
click at [978, 743] on button "Save" at bounding box center [989, 750] width 60 height 22
